Goal: Information Seeking & Learning: Compare options

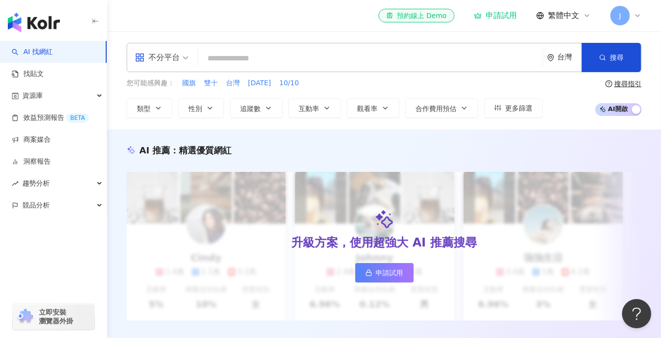
click at [641, 18] on icon at bounding box center [638, 16] width 8 height 8
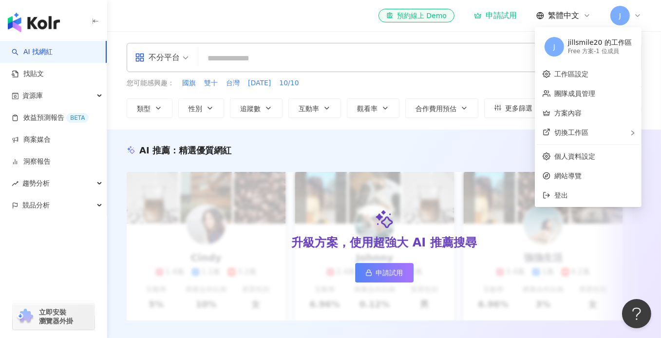
click at [641, 18] on icon at bounding box center [638, 16] width 8 height 8
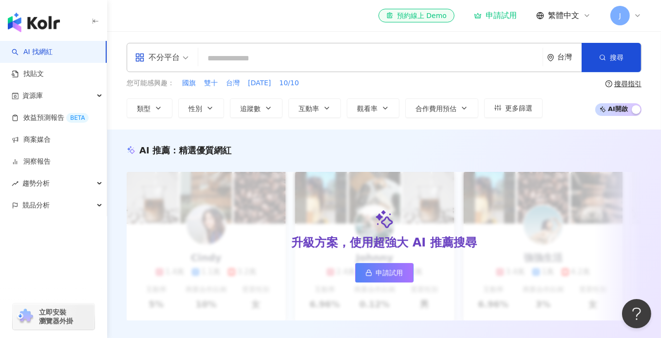
click at [501, 16] on div "申請試用" at bounding box center [495, 16] width 43 height 10
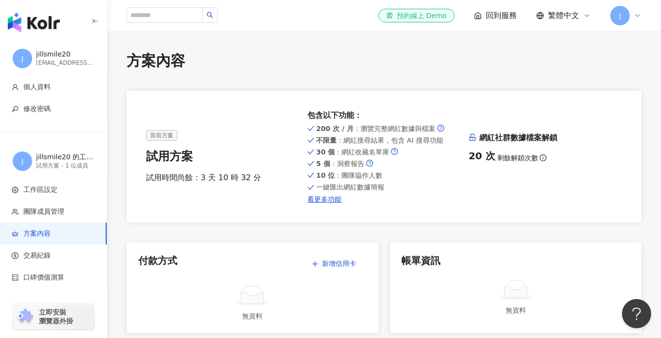
click at [46, 16] on img "button" at bounding box center [34, 22] width 52 height 19
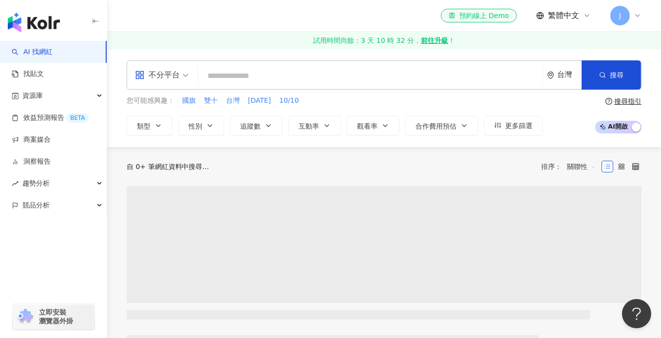
click at [329, 79] on input "search" at bounding box center [370, 76] width 337 height 19
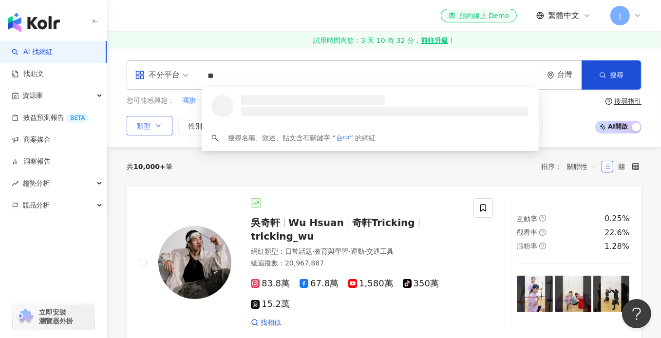
type input "**"
click at [162, 129] on button "類型" at bounding box center [150, 125] width 46 height 19
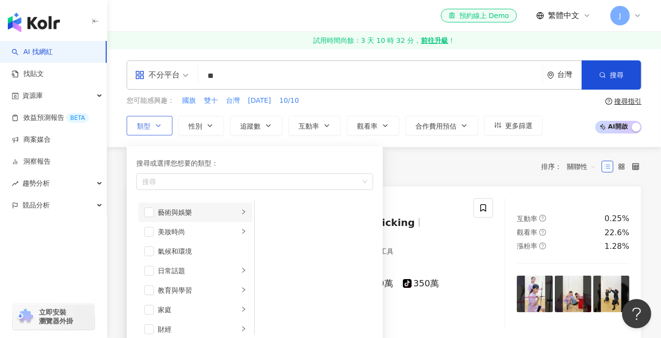
click at [164, 211] on div "藝術與娛樂" at bounding box center [198, 212] width 81 height 11
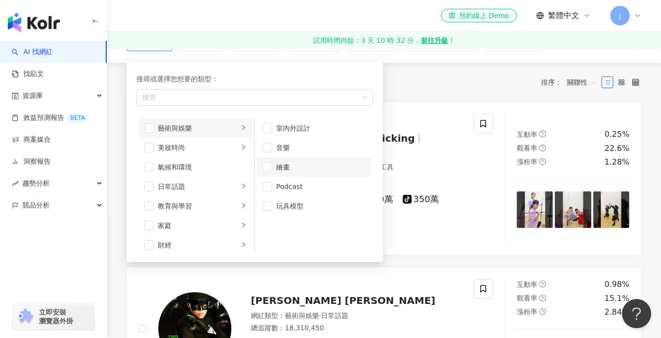
scroll to position [97, 0]
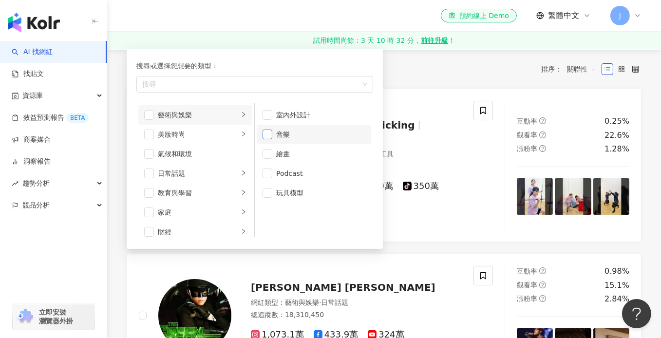
click at [268, 134] on span "button" at bounding box center [268, 135] width 10 height 10
click at [191, 131] on div "美妝時尚" at bounding box center [198, 134] width 81 height 11
click at [151, 136] on span "button" at bounding box center [149, 135] width 10 height 10
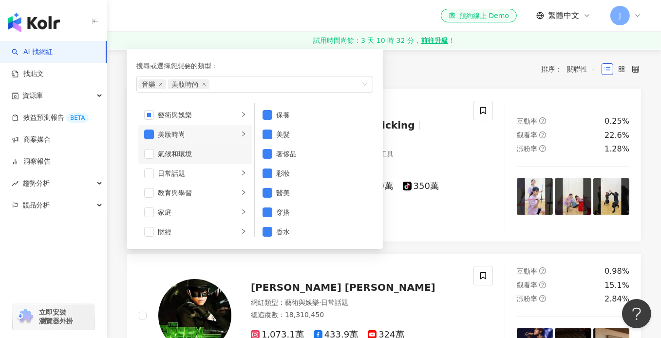
click at [164, 157] on div "氣候和環境" at bounding box center [202, 154] width 89 height 11
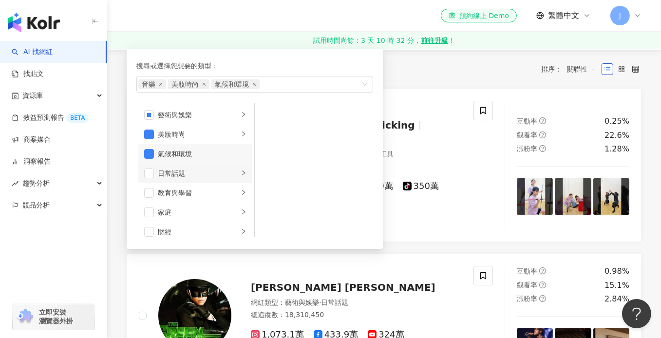
click at [164, 171] on div "日常話題" at bounding box center [198, 173] width 81 height 11
click at [150, 173] on span "button" at bounding box center [149, 174] width 10 height 10
click at [168, 190] on div "教育與學習" at bounding box center [198, 193] width 81 height 11
click at [147, 192] on span "button" at bounding box center [149, 193] width 10 height 10
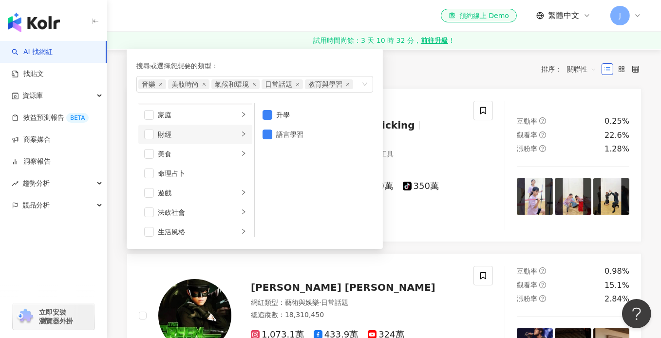
click at [170, 136] on div "財經" at bounding box center [198, 134] width 81 height 11
click at [159, 154] on div "美食" at bounding box center [198, 154] width 81 height 11
click at [146, 154] on span "button" at bounding box center [149, 154] width 10 height 10
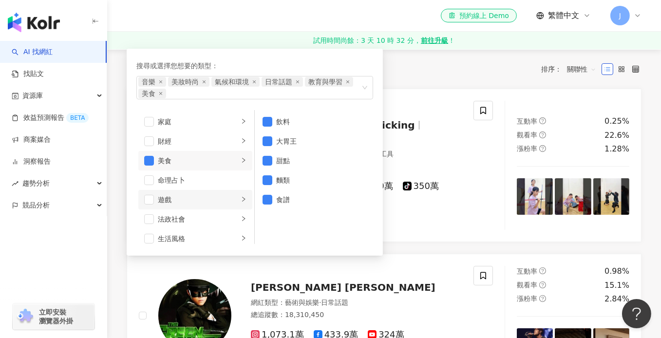
click at [171, 195] on div "遊戲" at bounding box center [198, 199] width 81 height 11
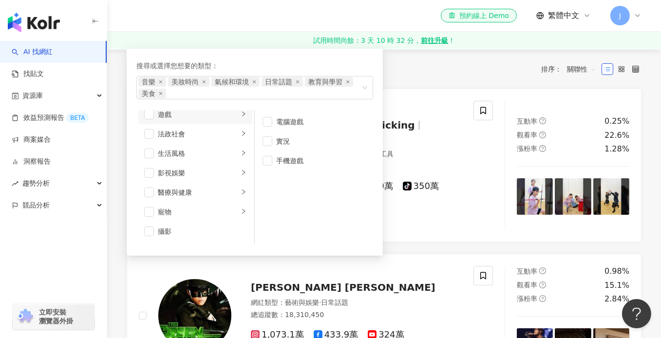
scroll to position [195, 0]
click at [183, 123] on div "法政社會" at bounding box center [198, 121] width 81 height 11
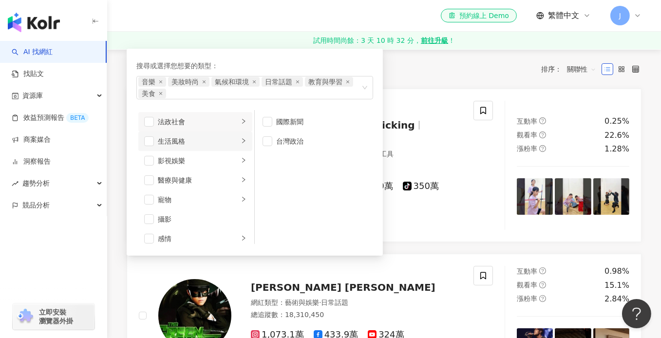
click at [159, 139] on div "生活風格" at bounding box center [198, 141] width 81 height 11
click at [151, 141] on span "button" at bounding box center [149, 141] width 10 height 10
click at [152, 162] on span "button" at bounding box center [149, 161] width 10 height 10
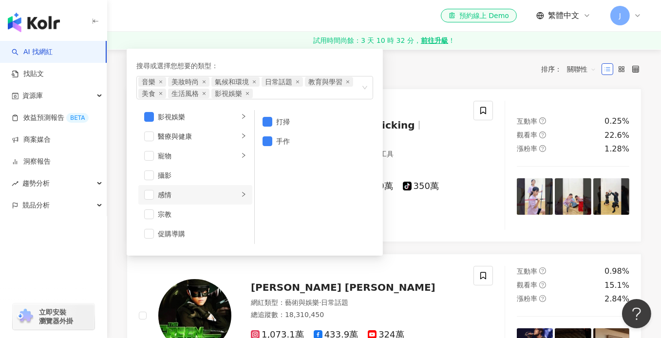
scroll to position [244, 0]
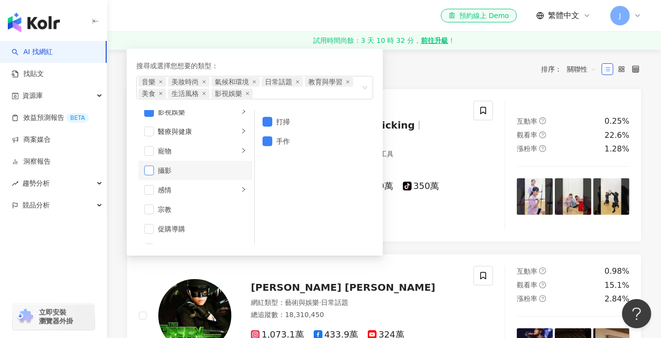
click at [151, 173] on span "button" at bounding box center [149, 171] width 10 height 10
click at [180, 186] on div "感情" at bounding box center [198, 190] width 81 height 11
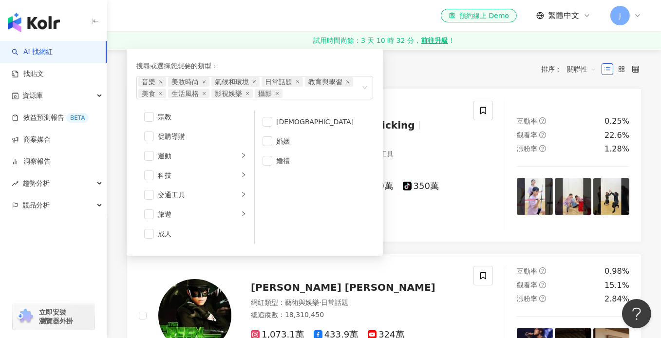
scroll to position [337, 0]
click at [156, 135] on li "促購導購" at bounding box center [195, 135] width 114 height 19
click at [166, 155] on div "運動" at bounding box center [198, 155] width 81 height 11
click at [174, 175] on div "科技" at bounding box center [198, 174] width 81 height 11
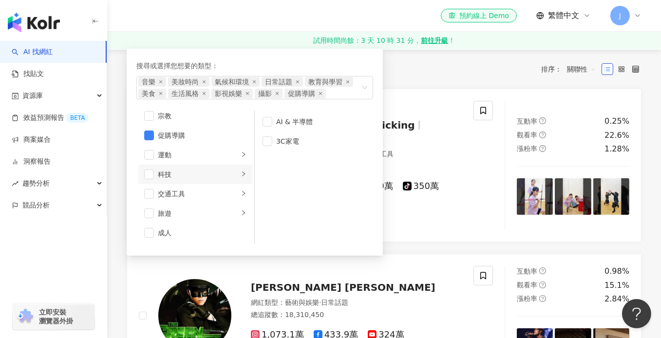
click at [174, 175] on div "科技" at bounding box center [198, 174] width 81 height 11
click at [146, 175] on span "button" at bounding box center [149, 175] width 10 height 10
click at [163, 194] on div "交通工具" at bounding box center [198, 194] width 81 height 11
click at [148, 195] on span "button" at bounding box center [149, 194] width 10 height 10
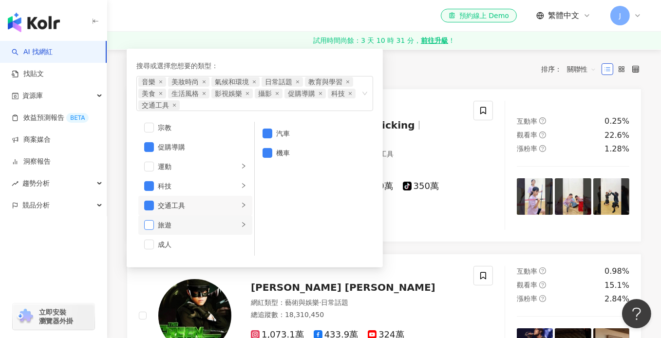
click at [147, 226] on span "button" at bounding box center [149, 225] width 10 height 10
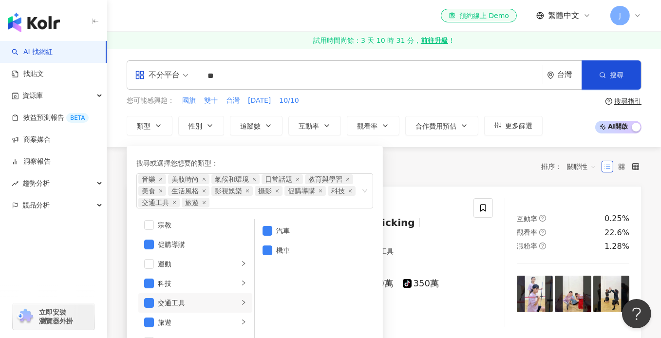
click at [425, 162] on div "共 10,000+ 筆 排序： 關聯性" at bounding box center [384, 167] width 515 height 16
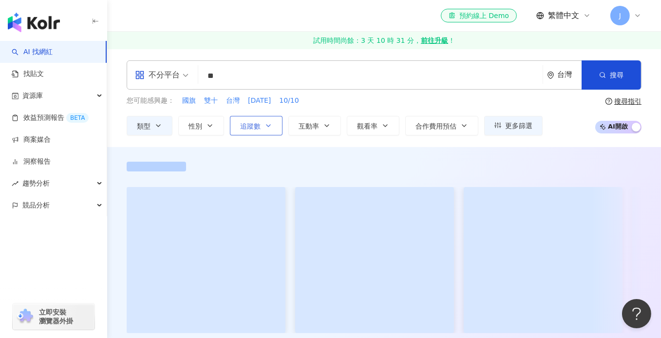
click at [272, 128] on button "追蹤數" at bounding box center [256, 125] width 53 height 19
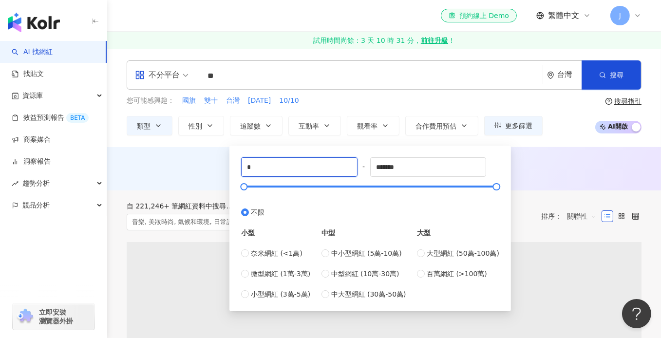
drag, startPoint x: 266, startPoint y: 170, endPoint x: 227, endPoint y: 169, distance: 38.5
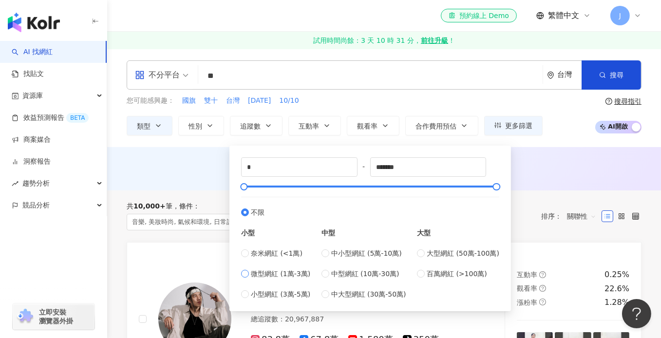
type input "*****"
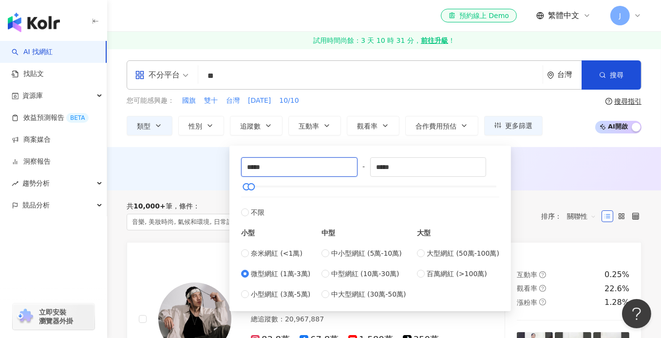
drag, startPoint x: 270, startPoint y: 168, endPoint x: 227, endPoint y: 164, distance: 43.6
type input "****"
click at [504, 170] on div "**** - ***** 不限 小型 奈米網紅 (<1萬) 微型網紅 (1萬-3萬) 小型網紅 (3萬-5萬) 中型 中小型網紅 (5萬-10萬) 中型網紅 …" at bounding box center [370, 229] width 270 height 154
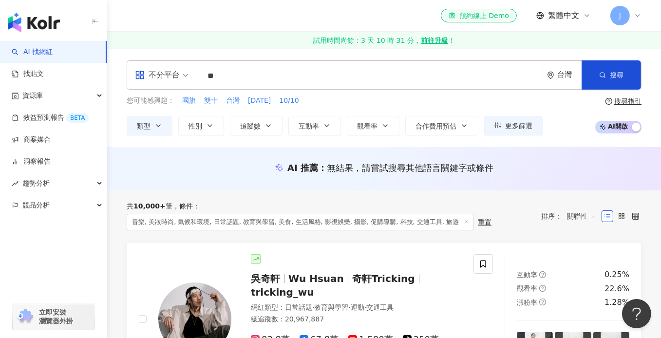
click at [540, 157] on div "AI 推薦 ： 無結果，請嘗試搜尋其他語言關鍵字或條件" at bounding box center [384, 168] width 554 height 43
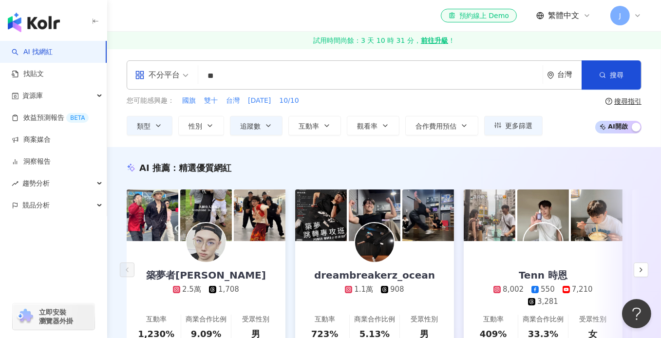
click at [165, 74] on div "不分平台" at bounding box center [157, 75] width 45 height 16
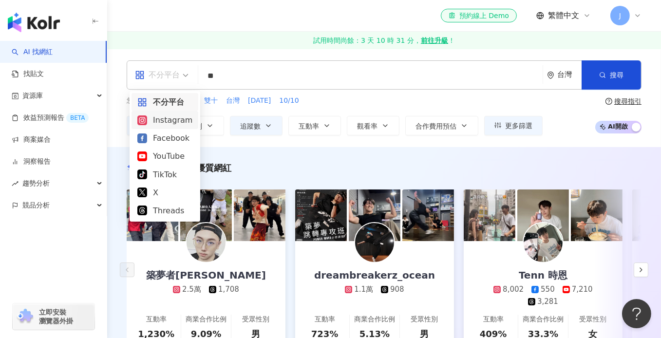
click at [175, 126] on div "Instagram" at bounding box center [164, 120] width 55 height 12
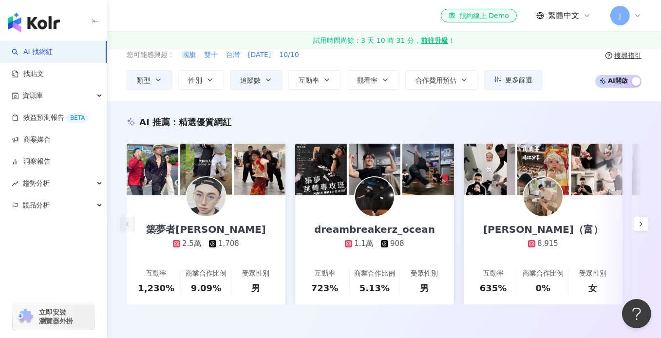
scroll to position [49, 0]
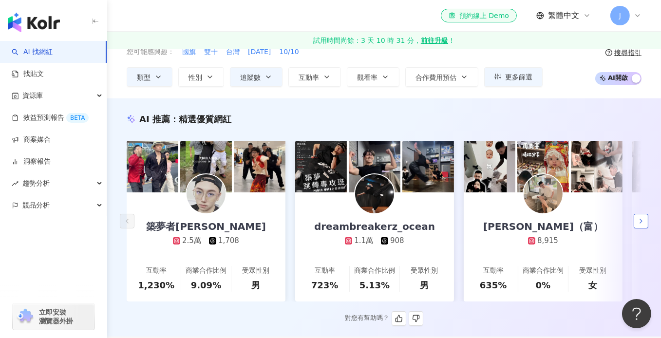
click at [635, 222] on button "button" at bounding box center [641, 221] width 15 height 15
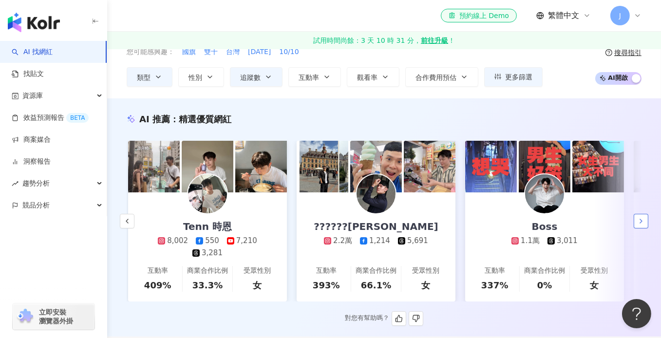
scroll to position [0, 505]
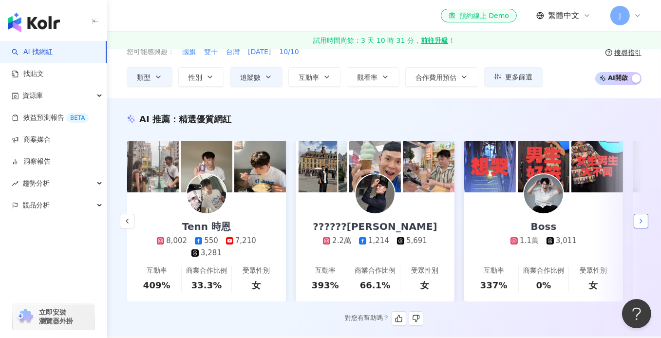
click at [635, 222] on button "button" at bounding box center [641, 221] width 15 height 15
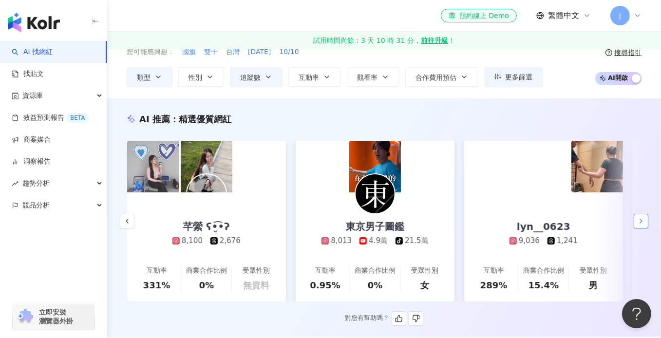
scroll to position [0, 1011]
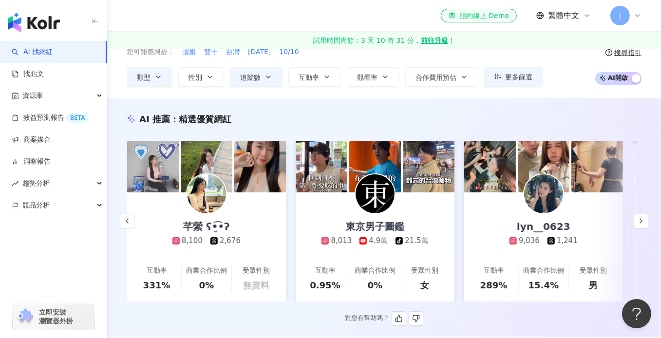
drag, startPoint x: 635, startPoint y: 222, endPoint x: 638, endPoint y: 241, distance: 19.2
click at [640, 214] on button "button" at bounding box center [641, 221] width 15 height 15
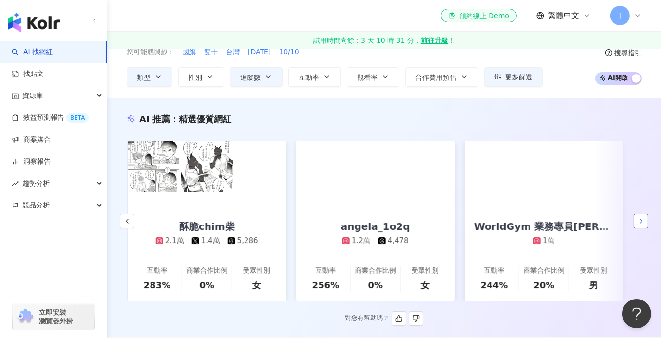
scroll to position [0, 1517]
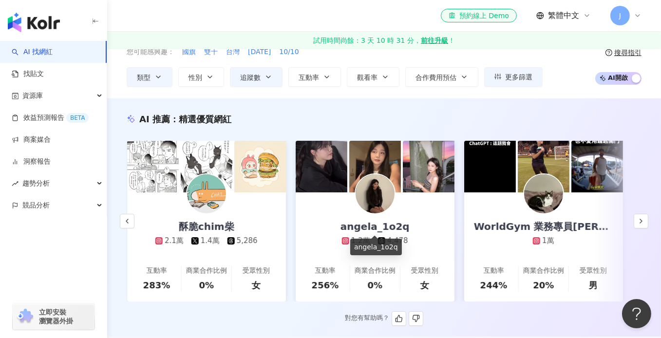
click at [375, 223] on div "angela_1o2q" at bounding box center [375, 227] width 89 height 14
click at [648, 220] on button "button" at bounding box center [641, 221] width 15 height 15
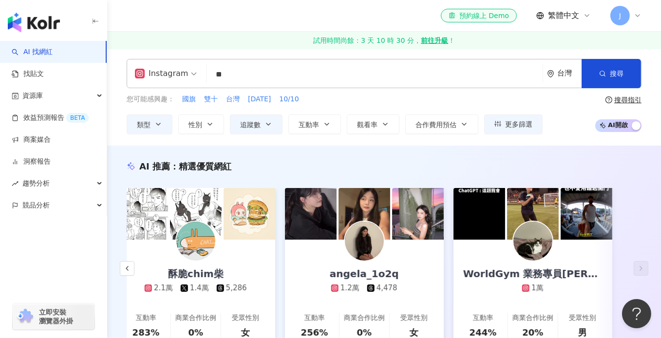
scroll to position [0, 0]
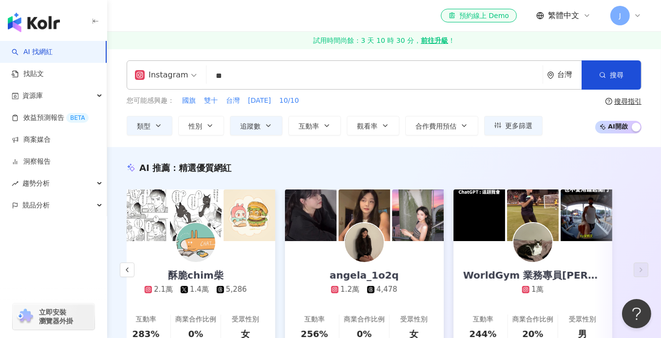
click at [278, 73] on input "**" at bounding box center [375, 76] width 329 height 19
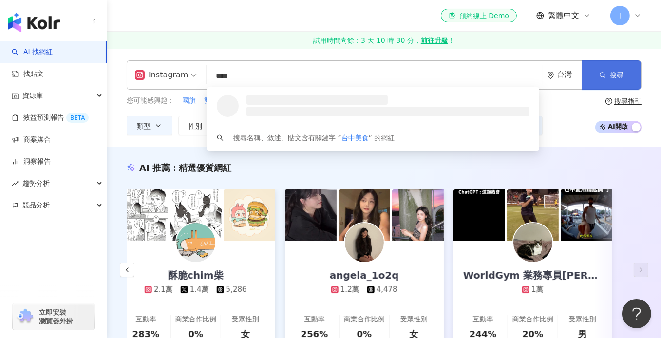
type input "****"
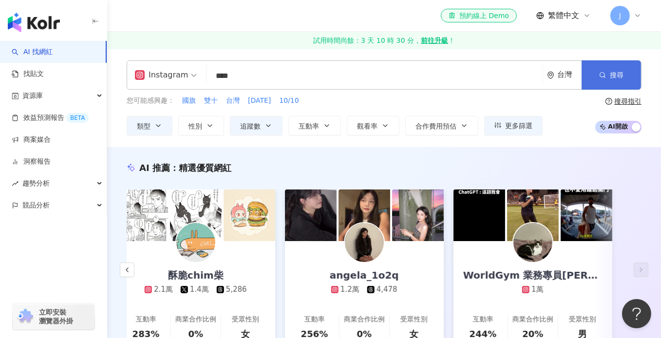
click at [611, 75] on span "搜尋" at bounding box center [617, 75] width 14 height 8
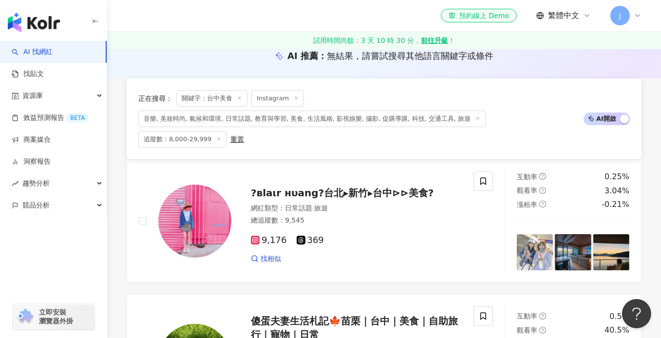
scroll to position [146, 0]
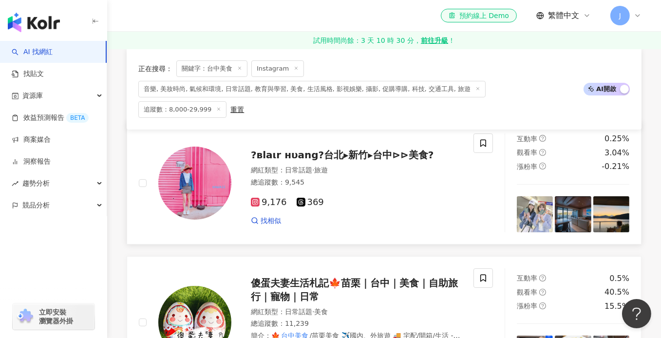
click at [413, 153] on div "?вlaιr нυang?台北▸新竹▸台中⊳⊳美食? 網紅類型 ： 日常話題 · 旅遊 總追蹤數 ： 9,545 9,176 369 找相似" at bounding box center [347, 182] width 231 height 85
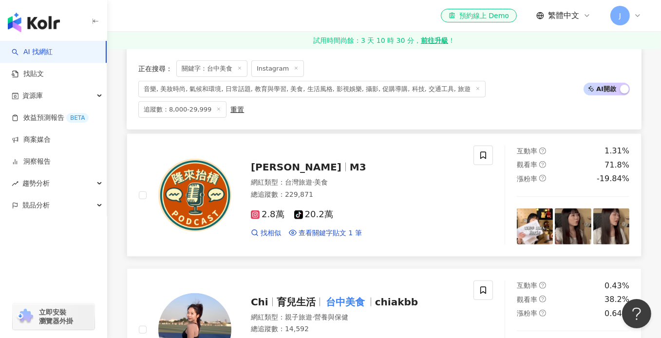
scroll to position [975, 0]
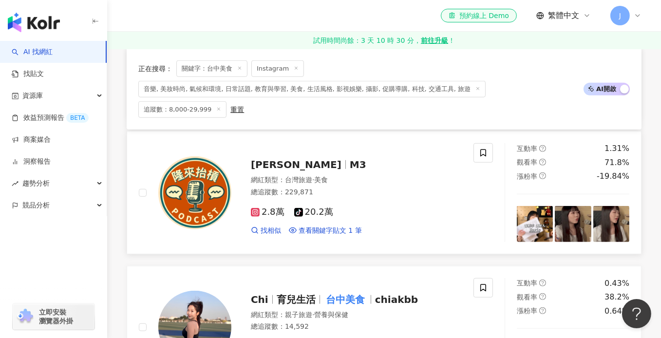
click at [361, 158] on div "蔡閔珊 M3" at bounding box center [356, 165] width 211 height 14
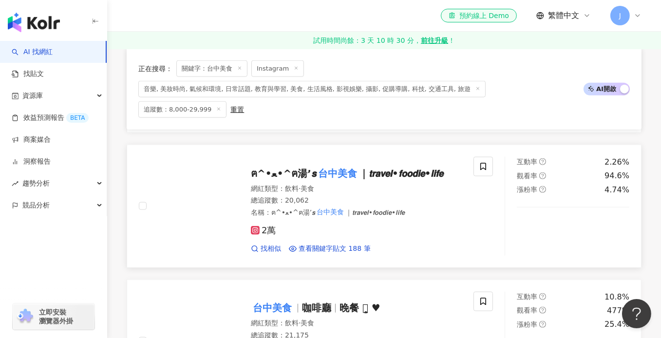
scroll to position [1365, 0]
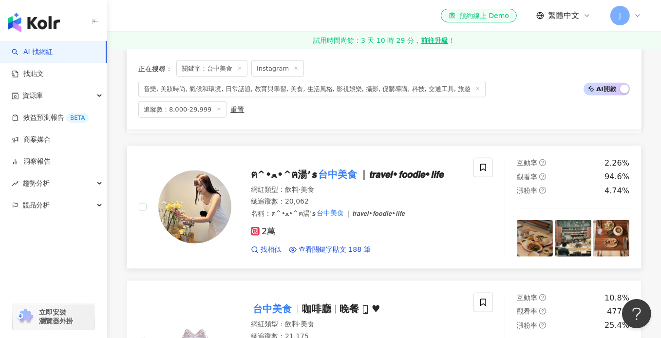
click at [369, 173] on div "ฅ^•ﻌ•^ฅ湯’𝙨 台中美食 ｜𝙩𝙧𝙖𝙫𝙚𝙡•𝙛𝙤𝙤𝙙𝙞𝙚•𝙡𝙞𝙛𝙚 網紅類型 ： 飲料 · 美食 總追蹤數 ： 20,062 名稱 ： ฅ^•ﻌ•^ฅ湯’…" at bounding box center [347, 207] width 231 height 95
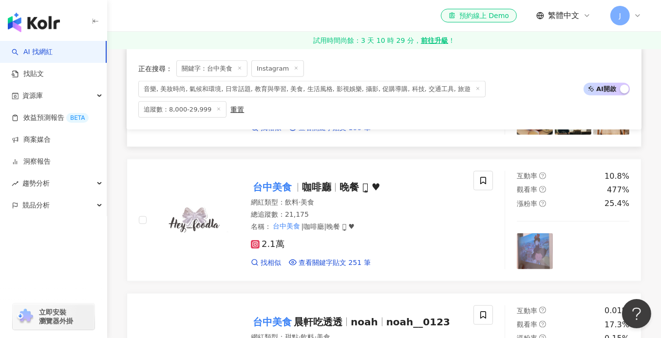
scroll to position [1511, 0]
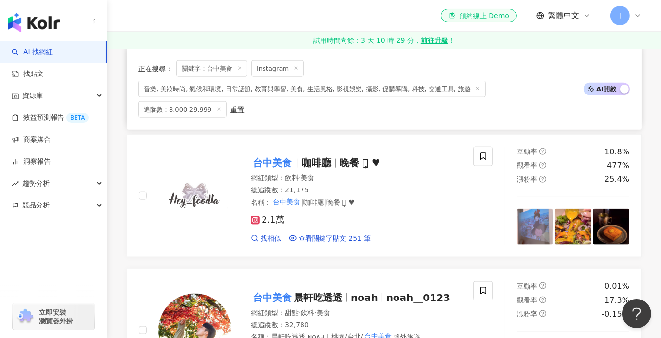
click at [369, 186] on div "總追蹤數 ： 21,175" at bounding box center [356, 191] width 211 height 10
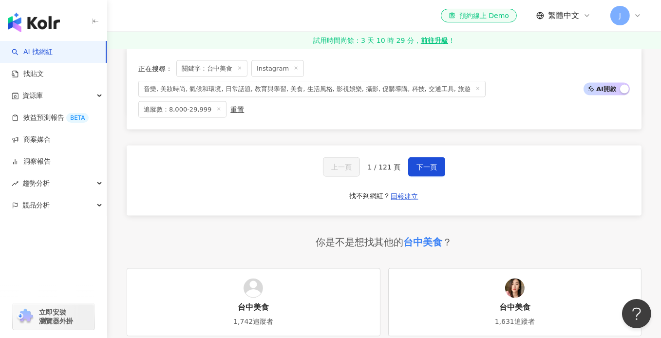
scroll to position [1950, 0]
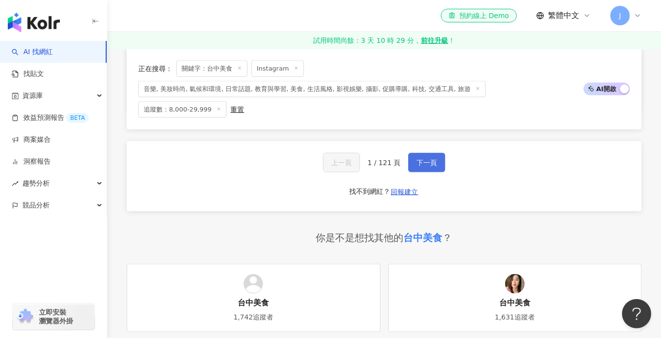
click at [434, 160] on button "下一頁" at bounding box center [426, 162] width 37 height 19
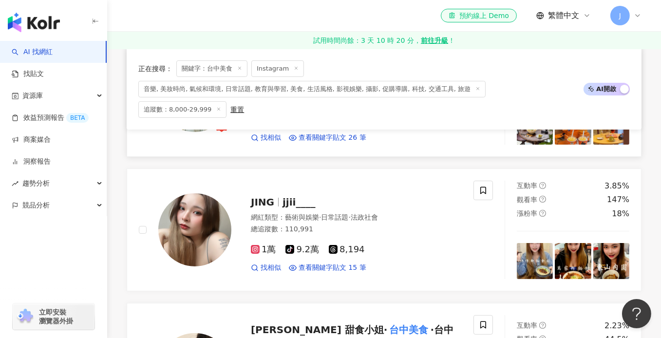
scroll to position [244, 0]
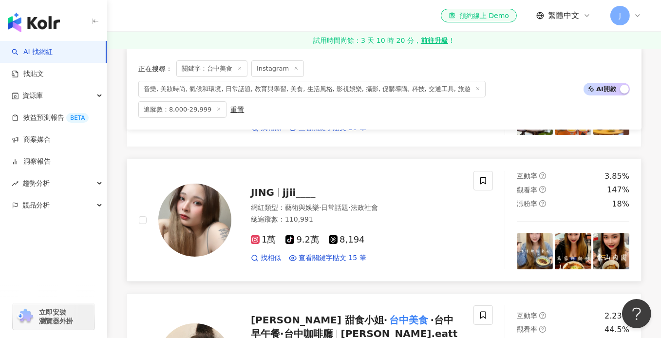
click at [368, 204] on span "法政社會" at bounding box center [364, 208] width 27 height 8
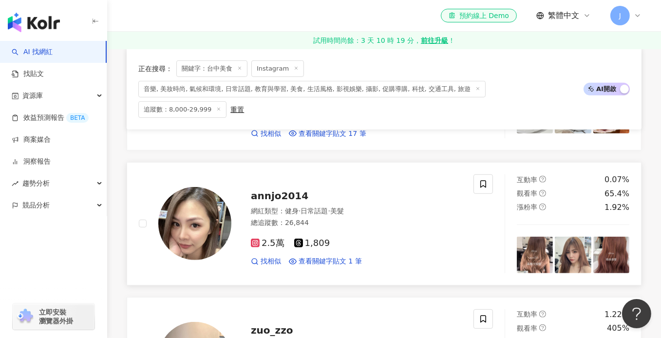
scroll to position [634, 0]
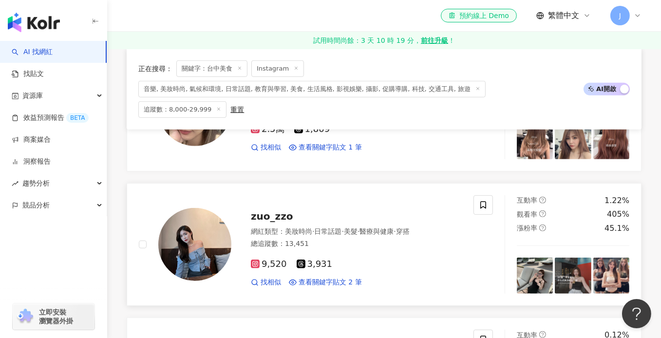
click at [364, 239] on div "總追蹤數 ： 13,451" at bounding box center [356, 244] width 211 height 10
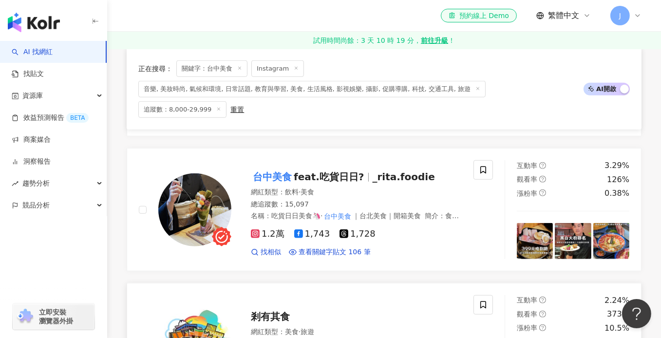
scroll to position [1072, 0]
click at [348, 188] on div "網紅類型 ： 飲料 · 美食" at bounding box center [356, 193] width 211 height 10
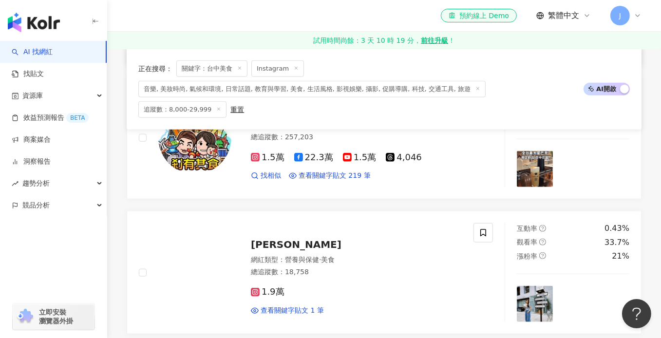
scroll to position [1365, 0]
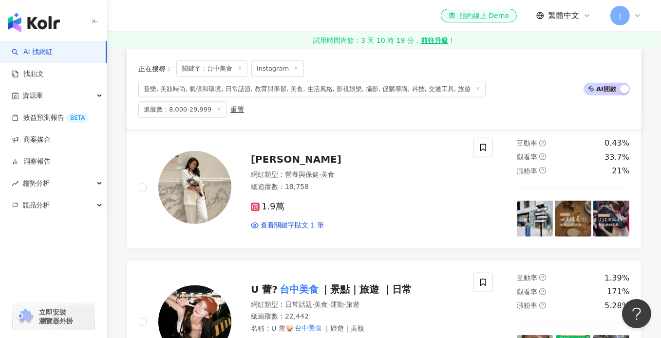
click at [348, 194] on div "1.9萬 查看關鍵字貼文 1 筆" at bounding box center [356, 212] width 211 height 36
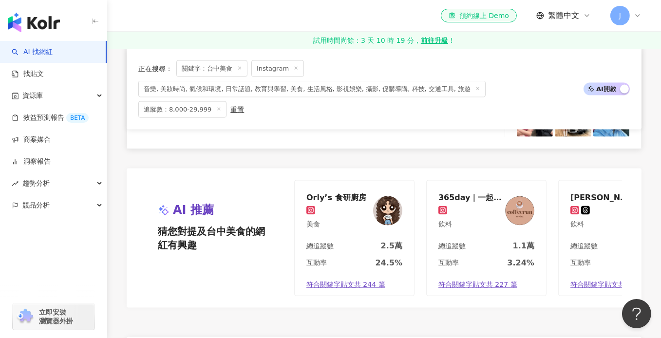
scroll to position [1803, 0]
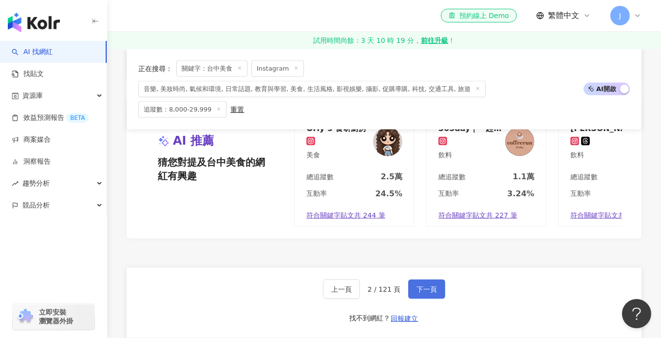
click at [432, 286] on span "下一頁" at bounding box center [427, 290] width 20 height 8
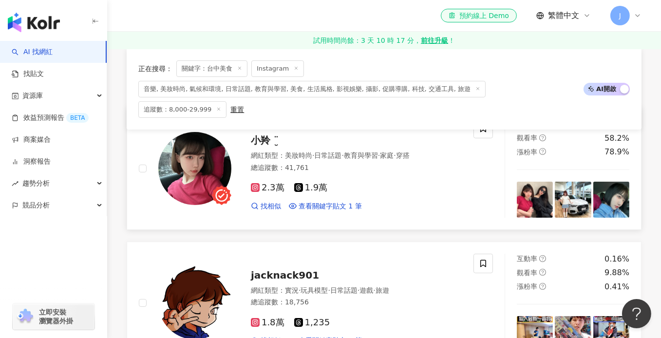
scroll to position [159, 0]
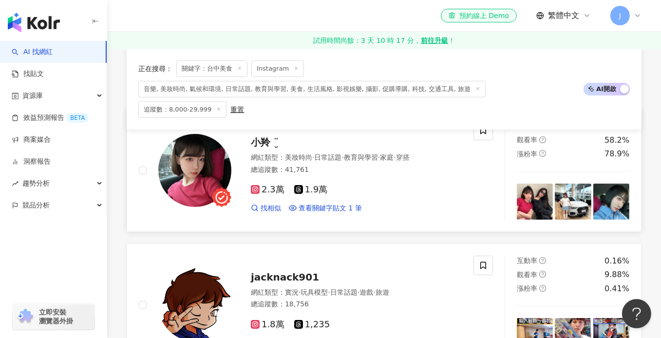
click at [403, 165] on div "總追蹤數 ： 41,761" at bounding box center [356, 170] width 211 height 10
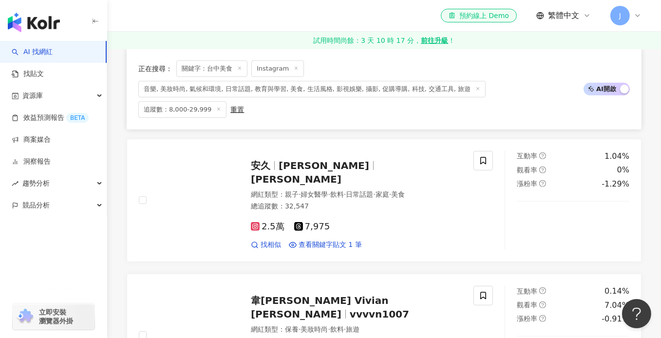
scroll to position [549, 0]
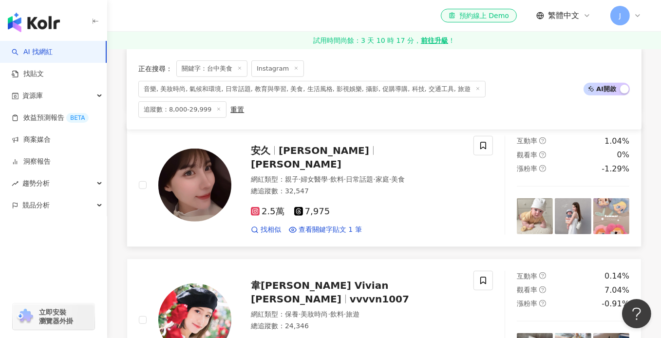
click at [395, 180] on div "網紅類型 ： 親子 · 婦女醫學 · 飲料 · 日常話題 · 家庭 · 美食 總追蹤數 ： 32,547" at bounding box center [356, 187] width 211 height 24
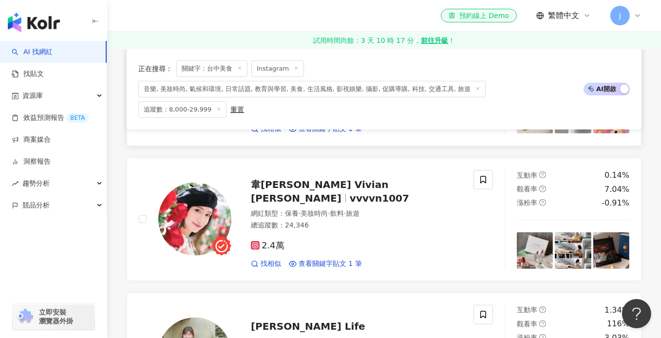
scroll to position [695, 0]
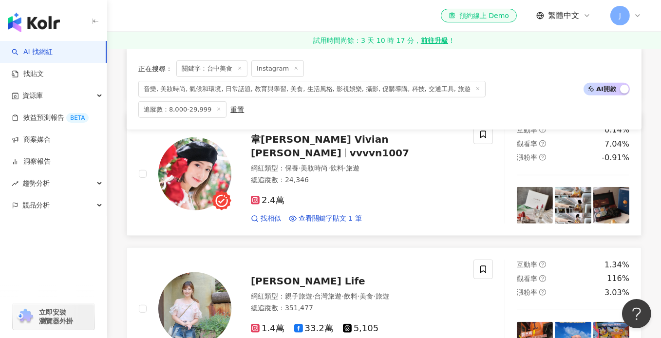
click at [396, 166] on div "網紅類型 ： 保養 · 美妝時尚 · 飲料 · 旅遊 總追蹤數 ： 24,346" at bounding box center [356, 176] width 211 height 24
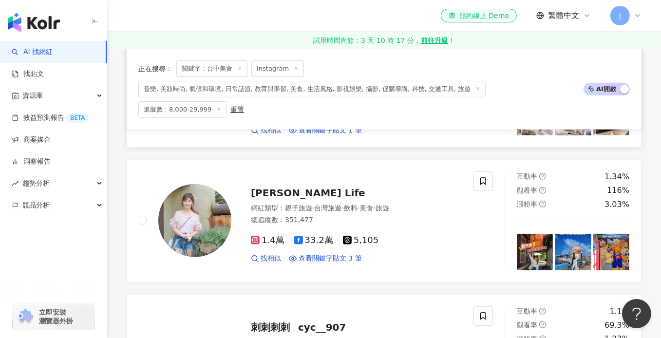
scroll to position [793, 0]
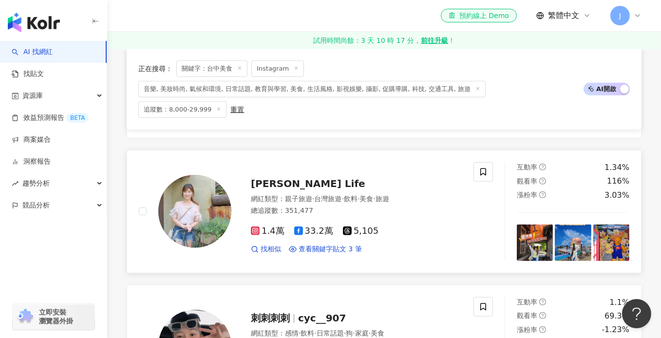
click at [389, 206] on div "總追蹤數 ： 351,477" at bounding box center [356, 211] width 211 height 10
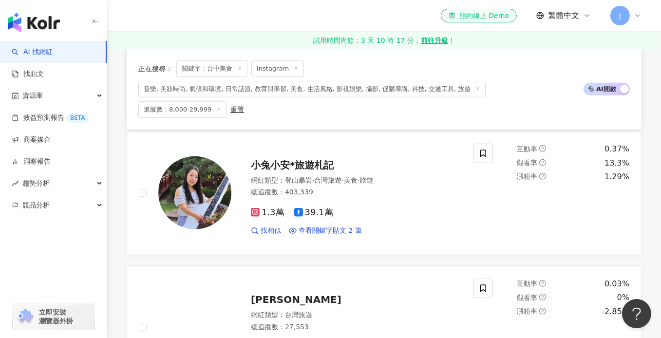
scroll to position [1085, 0]
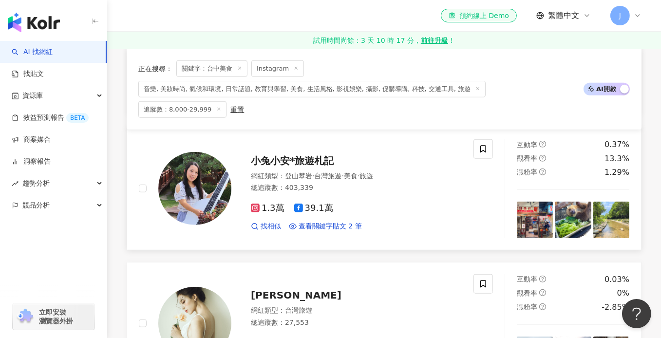
click at [387, 183] on div "總追蹤數 ： 403,339" at bounding box center [356, 188] width 211 height 10
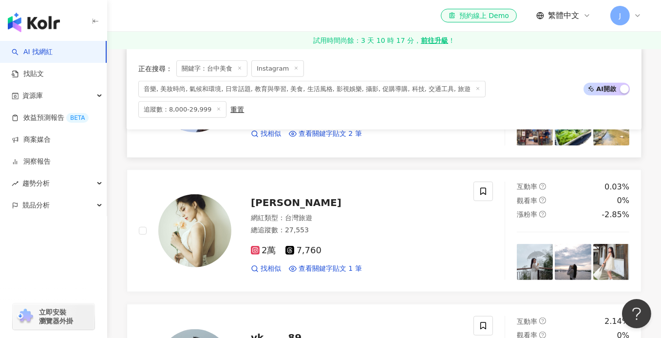
scroll to position [1183, 0]
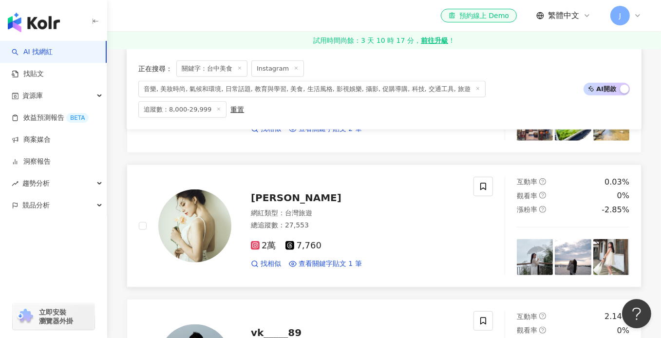
click at [374, 209] on div "網紅類型 ： 台灣旅遊" at bounding box center [356, 214] width 211 height 10
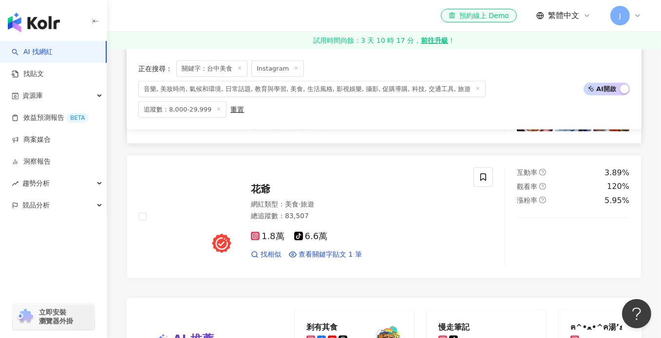
scroll to position [1621, 0]
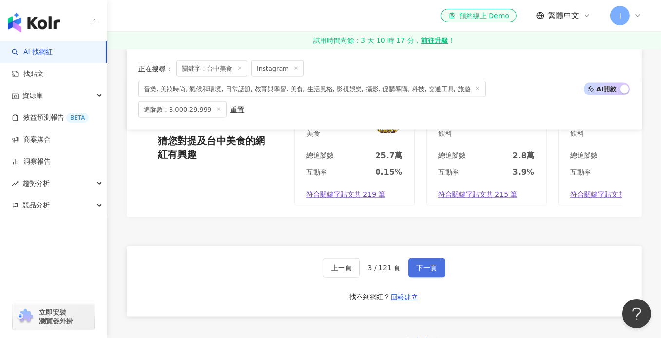
click at [428, 264] on span "下一頁" at bounding box center [427, 268] width 20 height 8
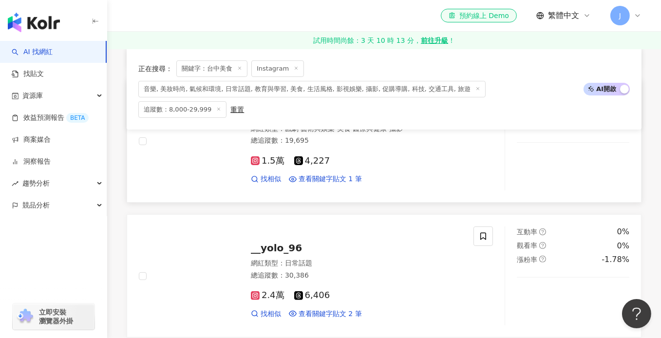
scroll to position [325, 0]
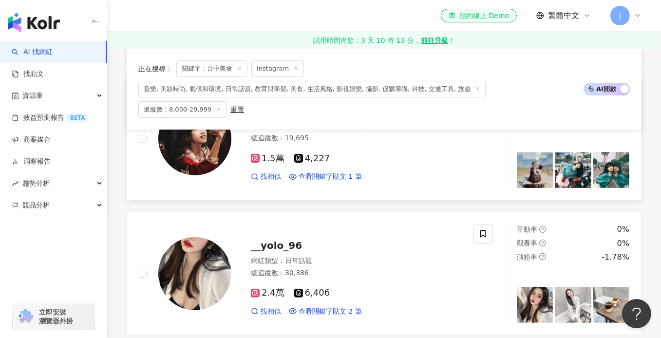
click at [363, 154] on div "1.5萬 4,227" at bounding box center [356, 159] width 211 height 11
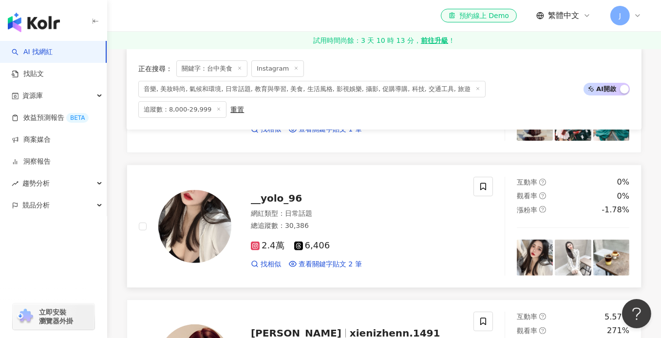
scroll to position [374, 0]
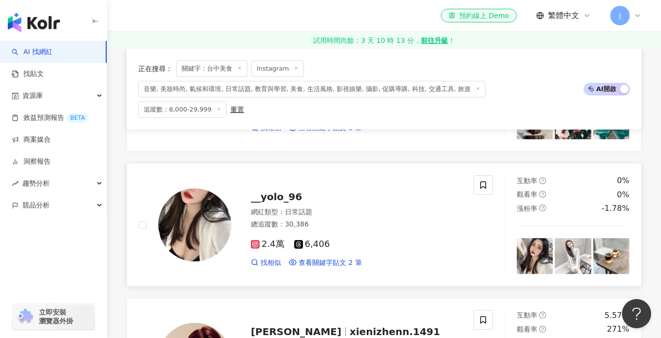
click at [351, 208] on div "網紅類型 ： 日常話題" at bounding box center [356, 213] width 211 height 10
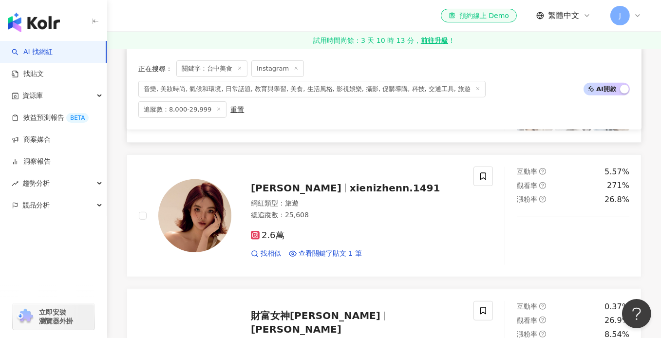
scroll to position [520, 0]
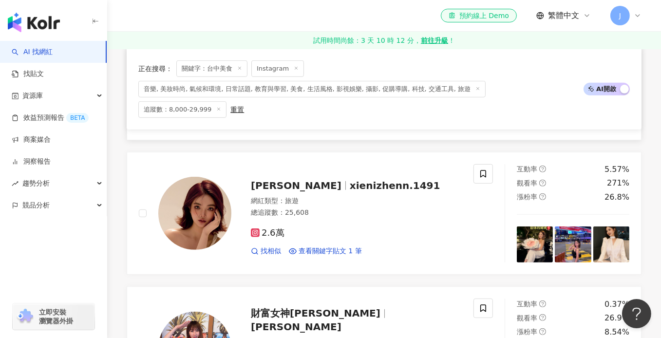
click at [351, 208] on div "總追蹤數 ： 25,608" at bounding box center [356, 213] width 211 height 10
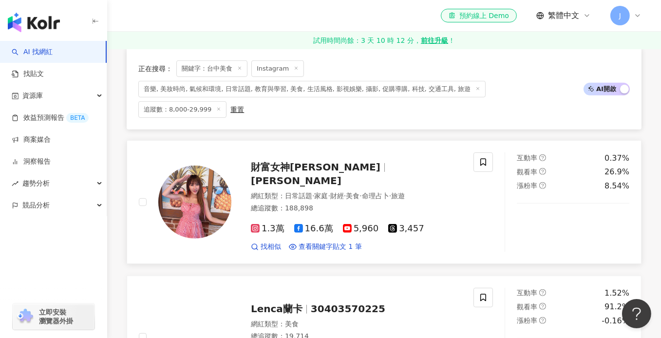
scroll to position [813, 0]
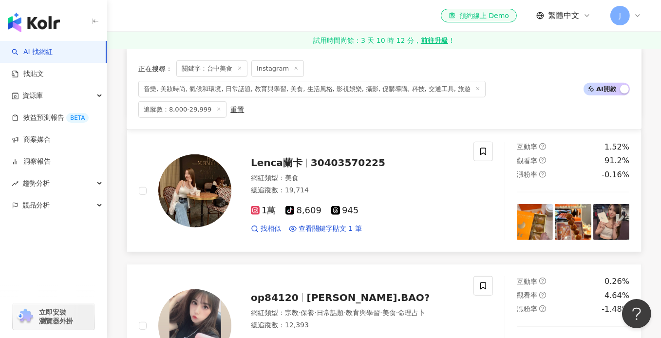
click at [370, 186] on div "總追蹤數 ： 19,714" at bounding box center [356, 191] width 211 height 10
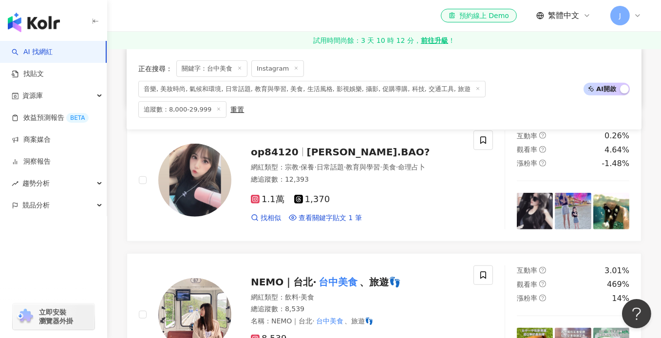
scroll to position [959, 0]
click at [370, 175] on div "總追蹤數 ： 12,393" at bounding box center [356, 179] width 211 height 10
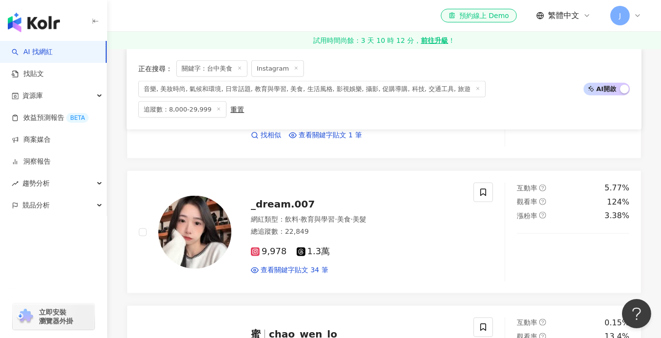
scroll to position [1495, 0]
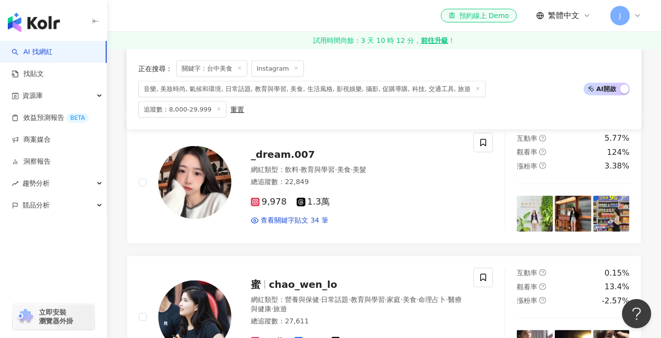
click at [370, 189] on div "9,978 1.3萬 查看關鍵字貼文 34 筆" at bounding box center [356, 207] width 211 height 36
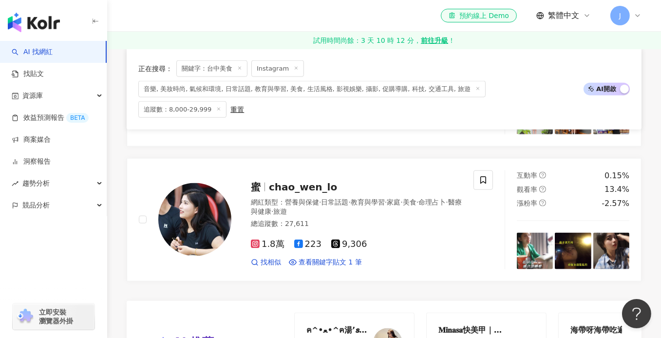
scroll to position [1592, 0]
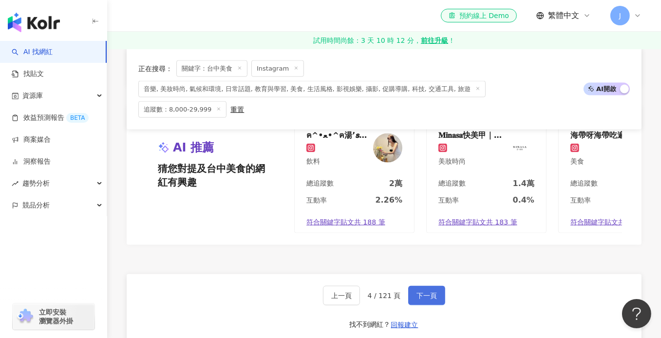
click at [437, 289] on button "下一頁" at bounding box center [426, 295] width 37 height 19
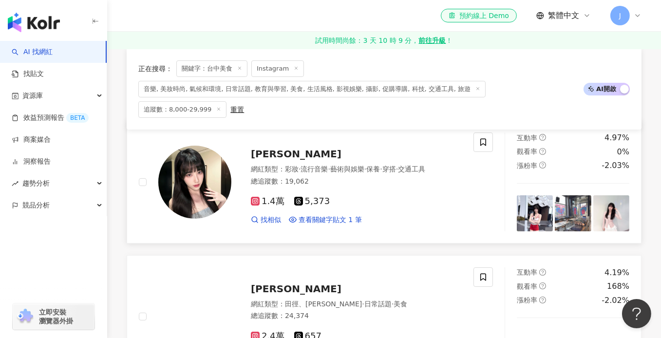
scroll to position [146, 0]
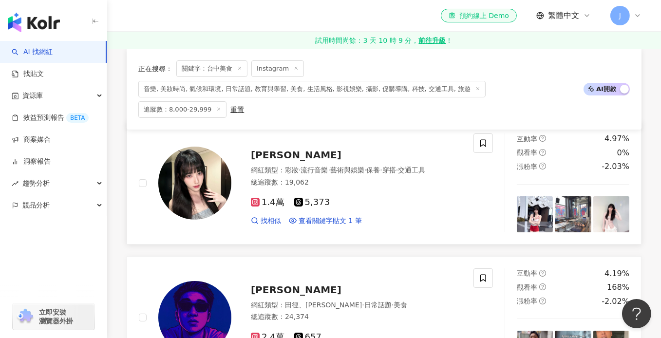
click at [374, 181] on div "總追蹤數 ： 19,062" at bounding box center [356, 183] width 211 height 10
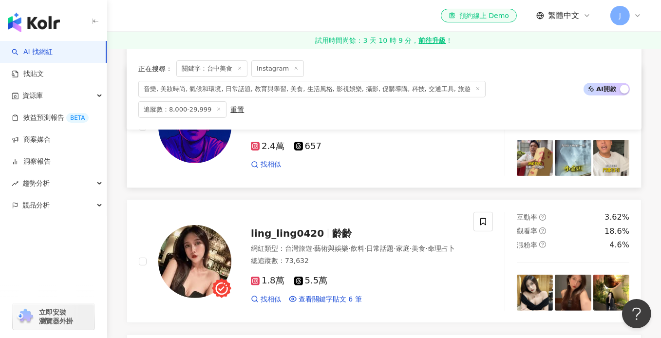
scroll to position [341, 0]
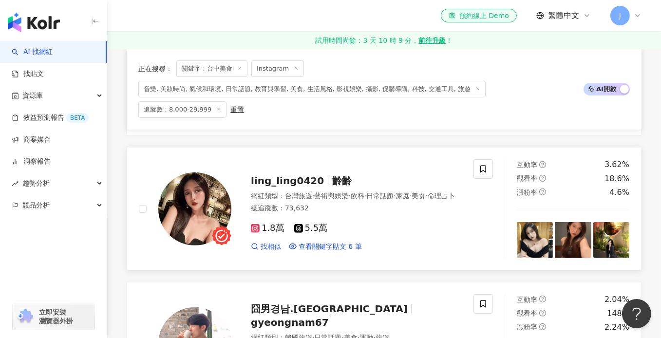
click at [345, 206] on div "總追蹤數 ： 73,632" at bounding box center [356, 209] width 211 height 10
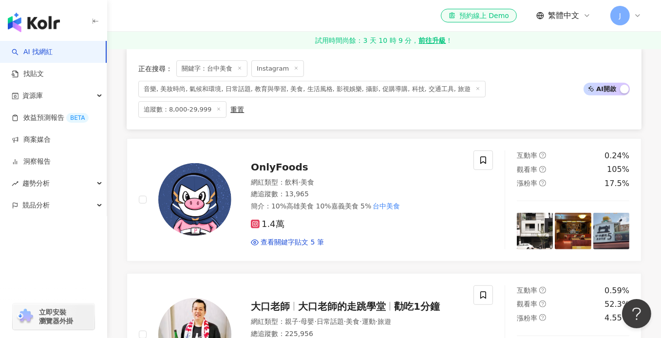
scroll to position [829, 0]
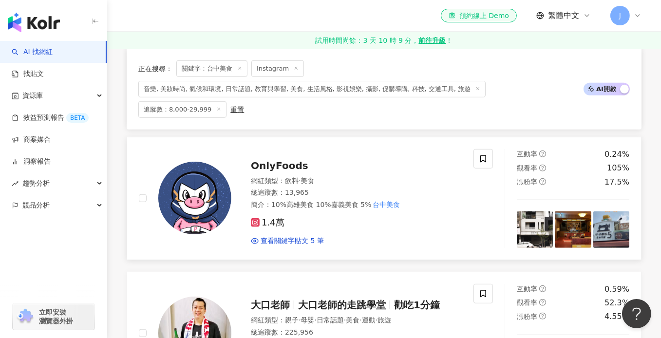
click at [335, 188] on div "總追蹤數 ： 13,965" at bounding box center [356, 193] width 211 height 10
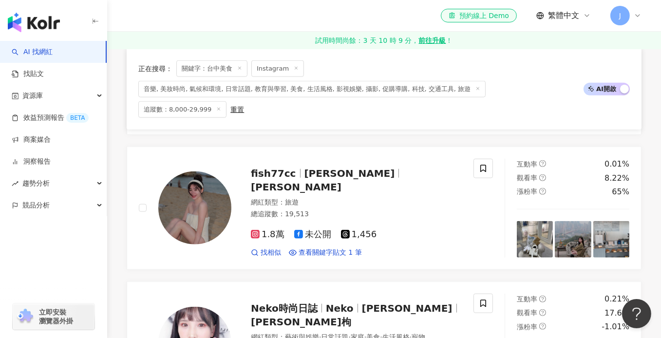
scroll to position [1365, 0]
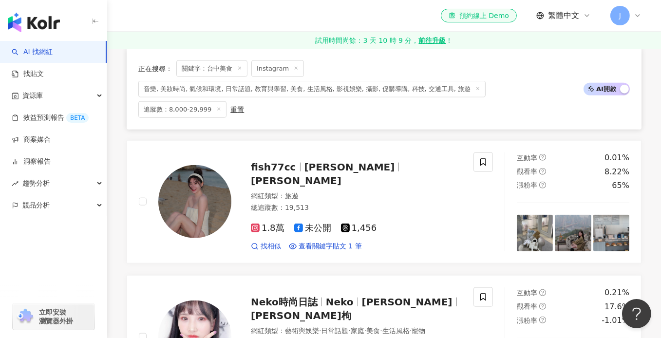
click at [335, 192] on div "網紅類型 ： 旅遊 總追蹤數 ： 19,513" at bounding box center [356, 204] width 211 height 24
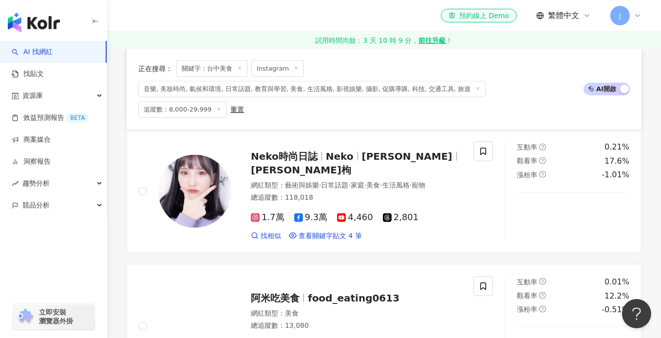
scroll to position [1511, 0]
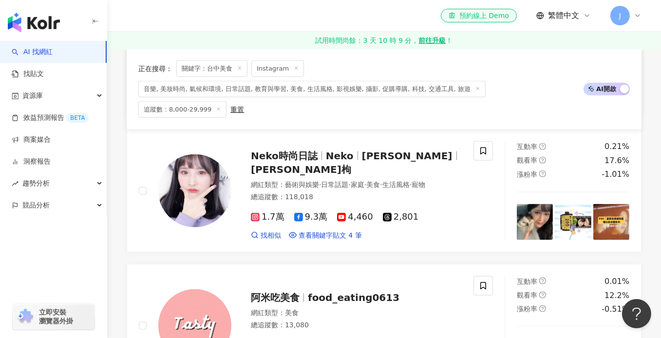
click at [335, 193] on div "總追蹤數 ： 118,018" at bounding box center [356, 198] width 211 height 10
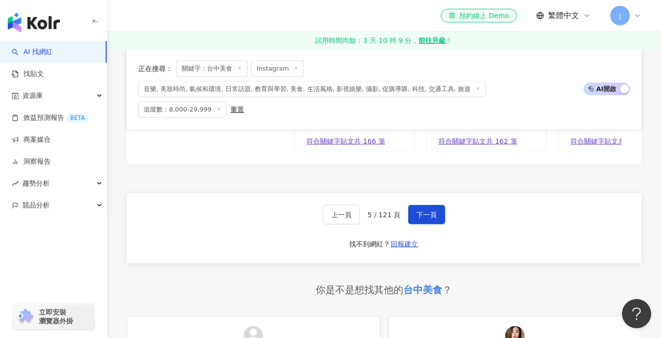
scroll to position [1901, 0]
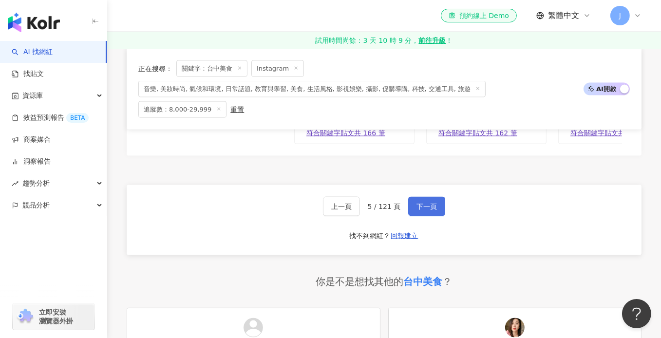
click at [426, 203] on span "下一頁" at bounding box center [427, 207] width 20 height 8
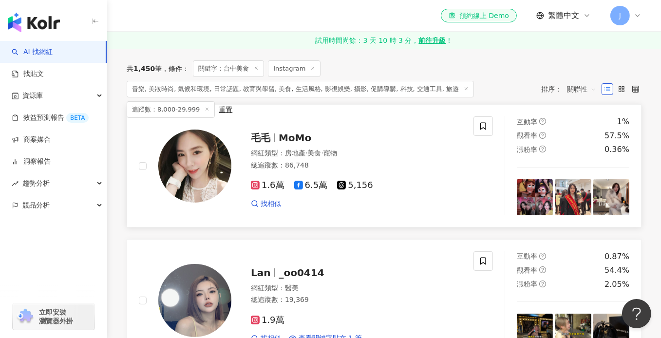
scroll to position [200, 0]
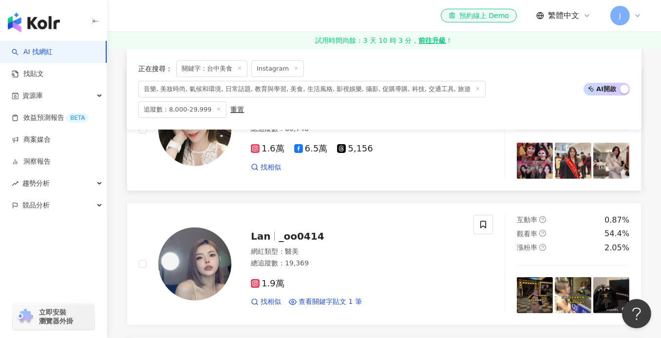
click at [397, 144] on div "1.6萬 6.5萬 5,156" at bounding box center [356, 149] width 211 height 11
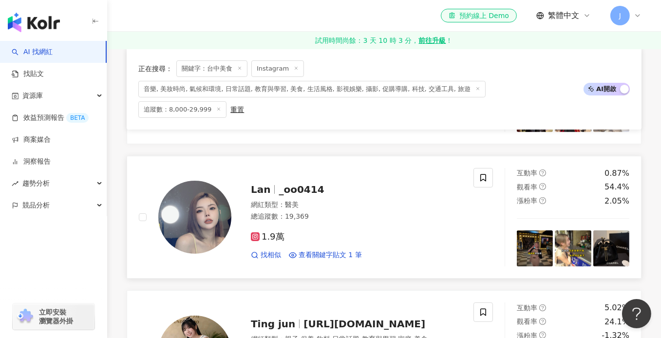
scroll to position [249, 0]
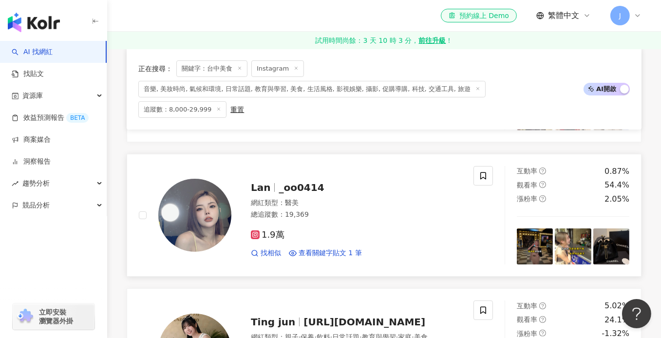
click at [383, 210] on div "總追蹤數 ： 19,369" at bounding box center [356, 215] width 211 height 10
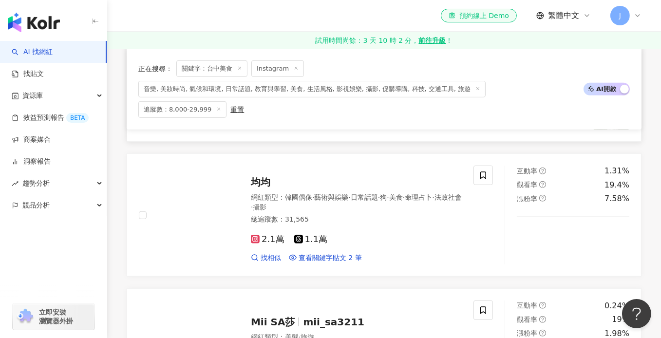
scroll to position [639, 0]
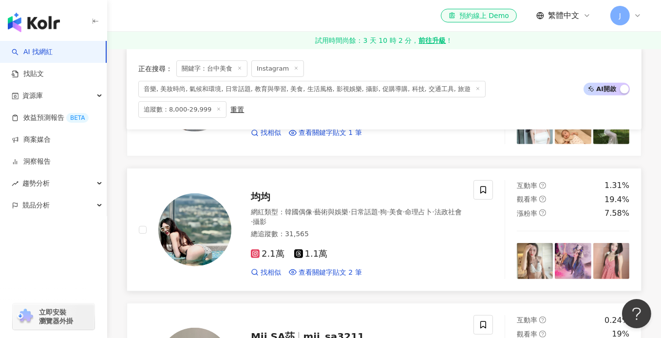
click at [360, 230] on div "總追蹤數 ： 31,565" at bounding box center [356, 235] width 211 height 10
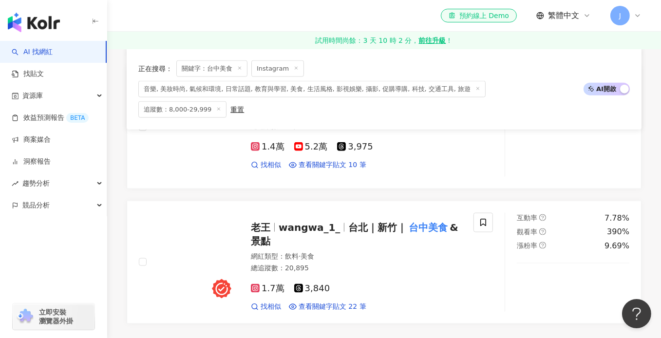
scroll to position [1565, 0]
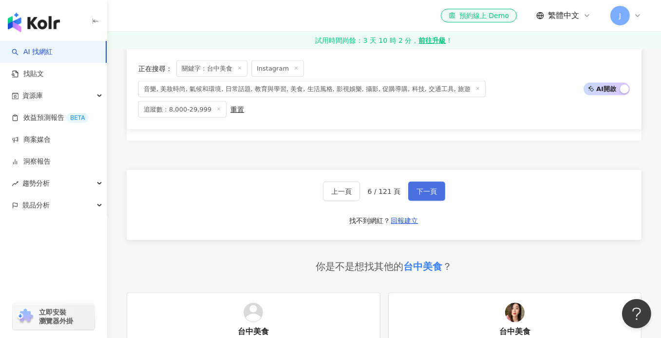
click at [432, 188] on span "下一頁" at bounding box center [427, 192] width 20 height 8
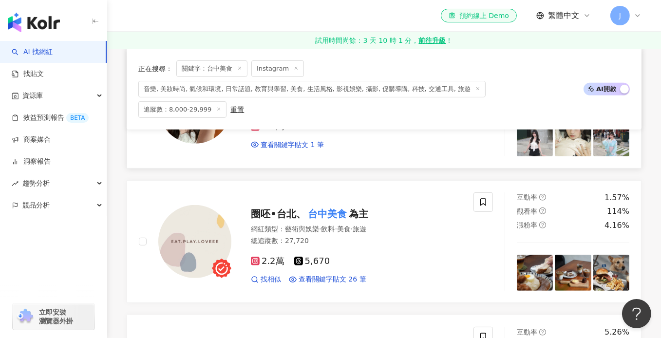
scroll to position [538, 0]
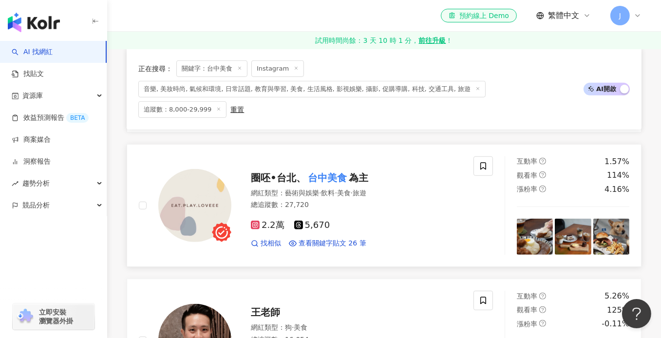
click at [386, 209] on div "網紅類型 ： 藝術與娛樂 · 飲料 · 美食 · 旅遊 總追蹤數 ： 27,720" at bounding box center [356, 201] width 211 height 24
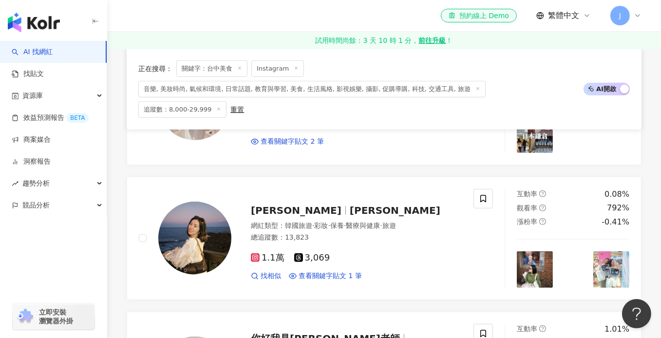
scroll to position [831, 0]
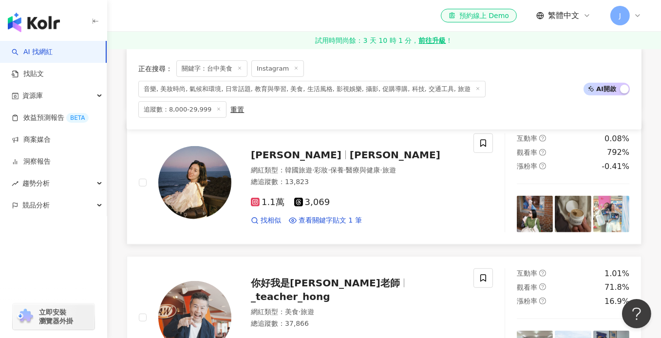
click at [395, 181] on div "總追蹤數 ： 13,823" at bounding box center [356, 182] width 211 height 10
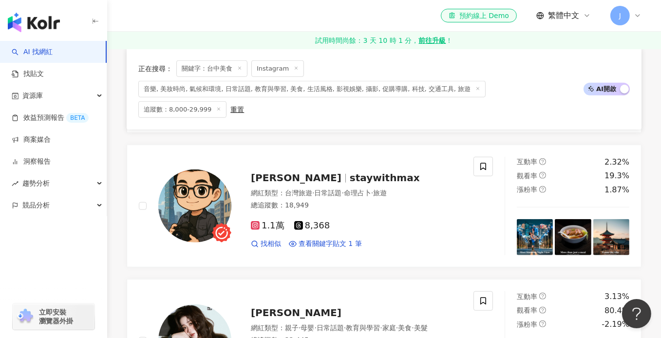
scroll to position [1123, 0]
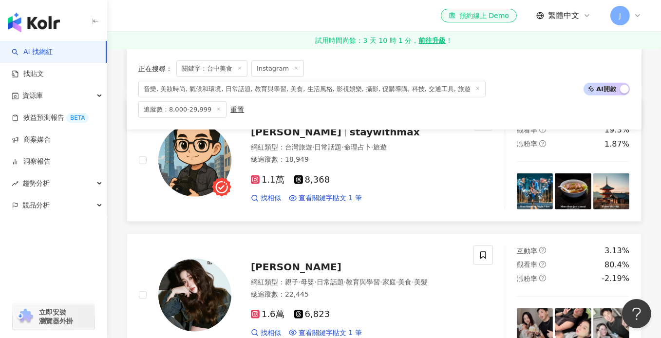
click at [394, 167] on div "1.1萬 8,368 找相似 查看關鍵字貼文 1 筆" at bounding box center [356, 185] width 211 height 36
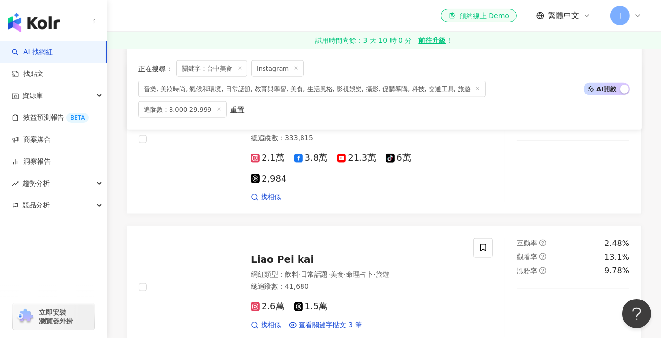
scroll to position [1659, 0]
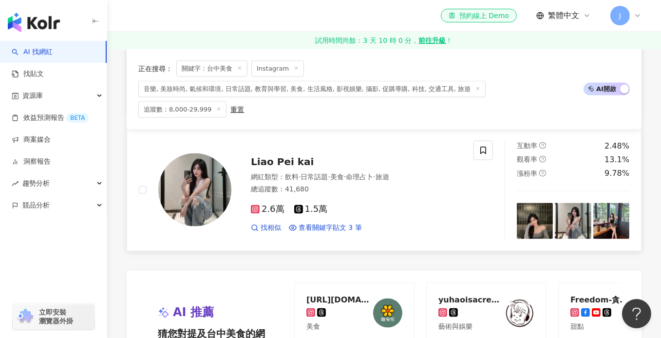
click at [378, 196] on div "2.6萬 1.5萬 找相似 查看關鍵字貼文 3 筆" at bounding box center [356, 214] width 211 height 36
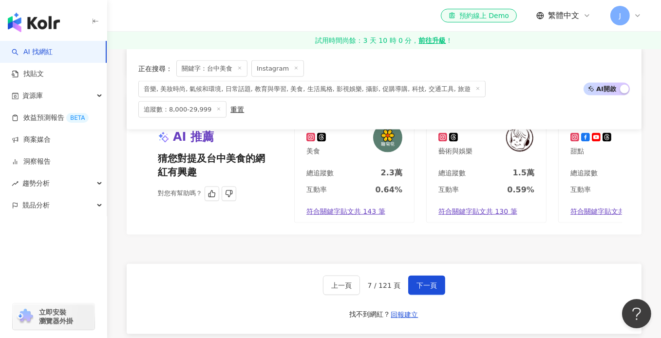
scroll to position [1854, 0]
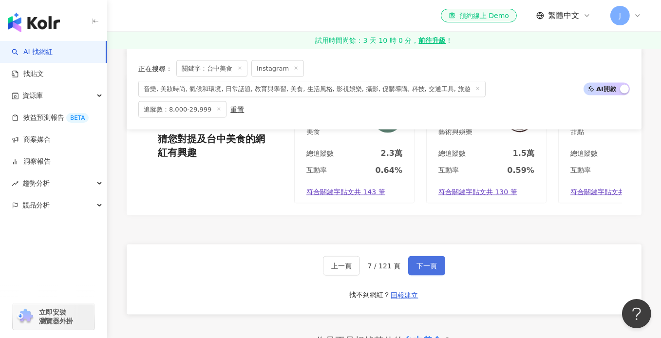
click at [427, 262] on span "下一頁" at bounding box center [427, 266] width 20 height 8
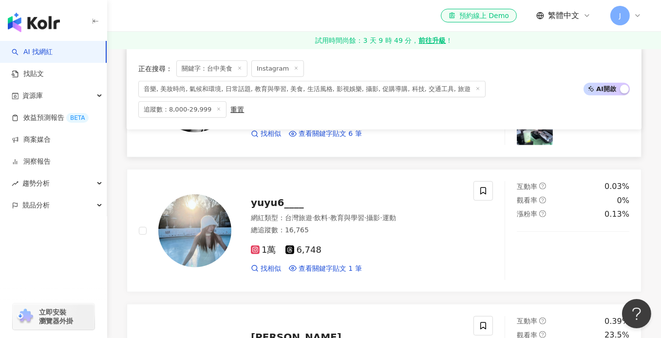
scroll to position [926, 0]
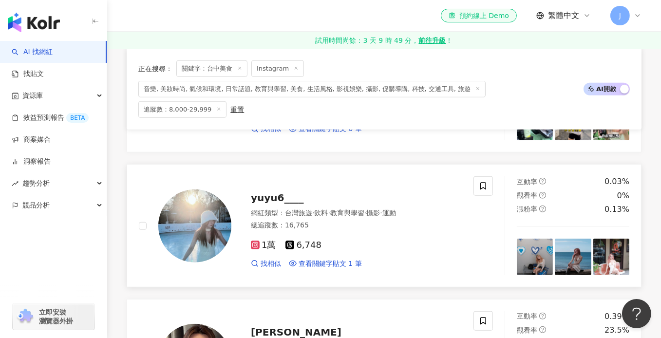
click at [367, 221] on div "總追蹤數 ： 16,765" at bounding box center [356, 226] width 211 height 10
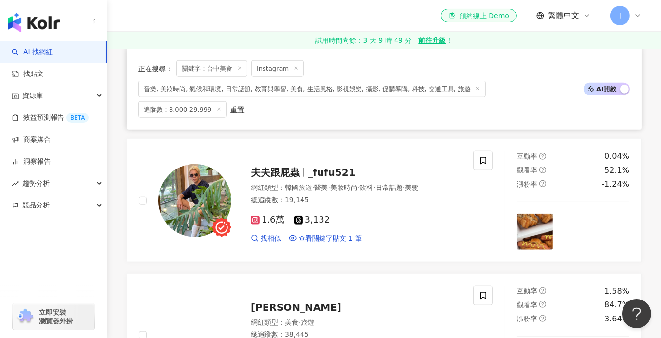
scroll to position [1219, 0]
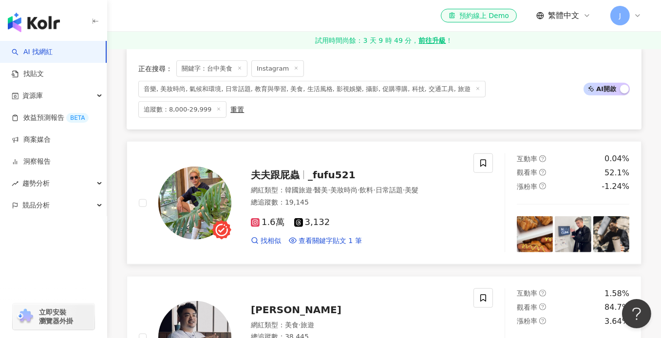
click at [368, 210] on div "1.6萬 3,132 找相似 查看關鍵字貼文 1 筆" at bounding box center [356, 228] width 211 height 36
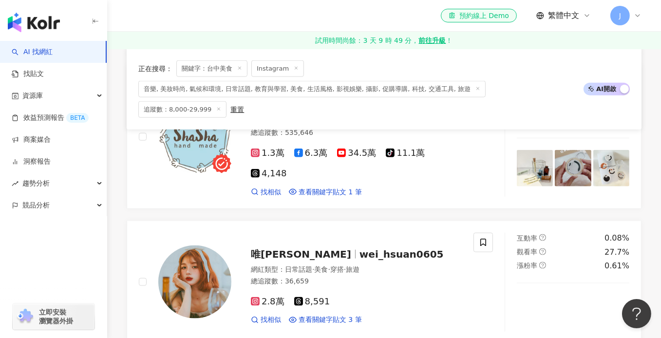
scroll to position [1609, 0]
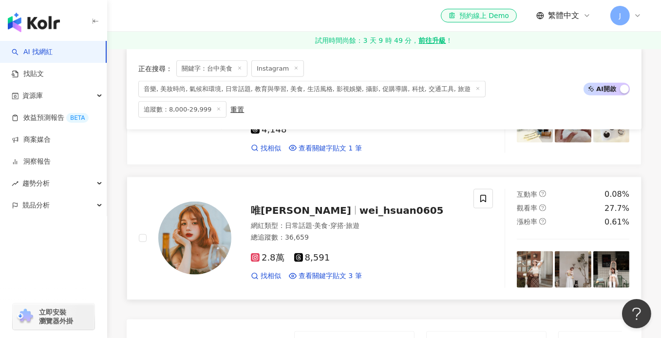
click at [366, 233] on div "總追蹤數 ： 36,659" at bounding box center [356, 238] width 211 height 10
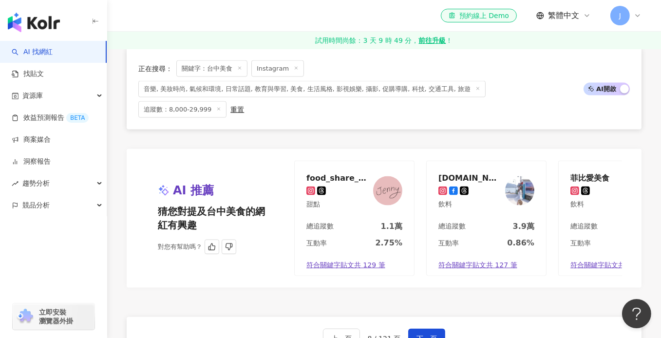
scroll to position [1803, 0]
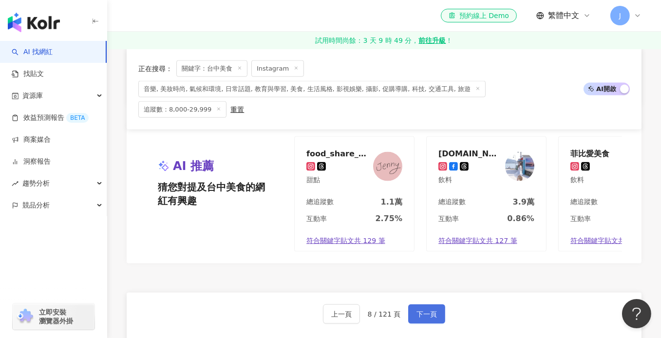
click at [422, 310] on span "下一頁" at bounding box center [427, 314] width 20 height 8
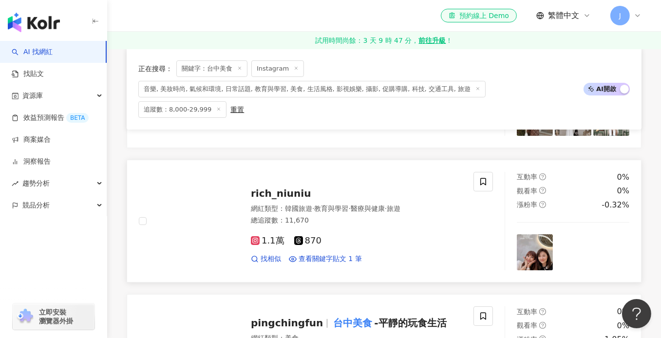
scroll to position [244, 0]
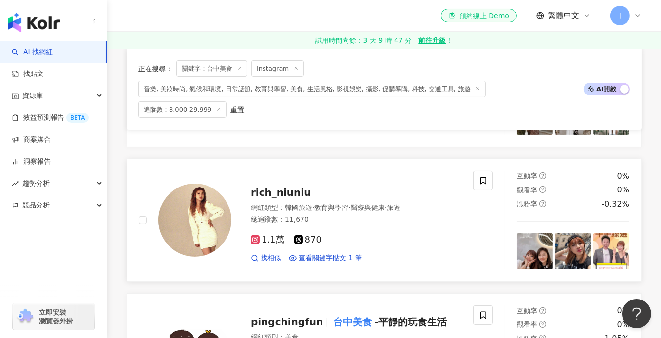
click at [368, 227] on div "1.1萬 870 找相似 查看關鍵字貼文 1 筆" at bounding box center [356, 245] width 211 height 36
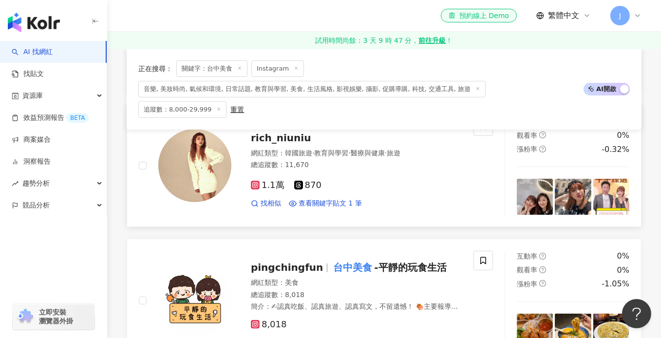
scroll to position [341, 0]
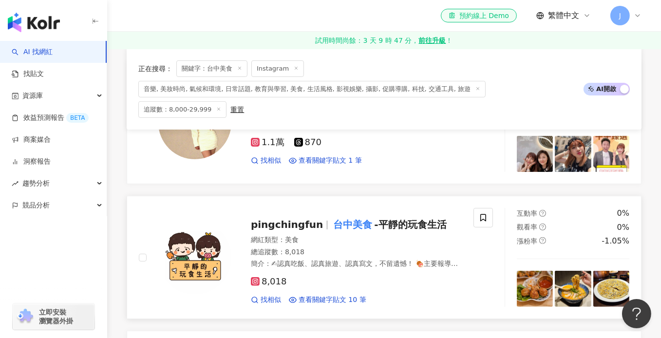
click at [363, 236] on div "網紅類型 ： 美食 總追蹤數 ： 8,018 簡介 ： ✍認真吃飯、認真旅遊、認真寫文，不留遺憾！ 🍖主要報導 台中美食 🍖 🥓合作邀約可私訊小盒子，無互惠🤗…" at bounding box center [356, 252] width 211 height 34
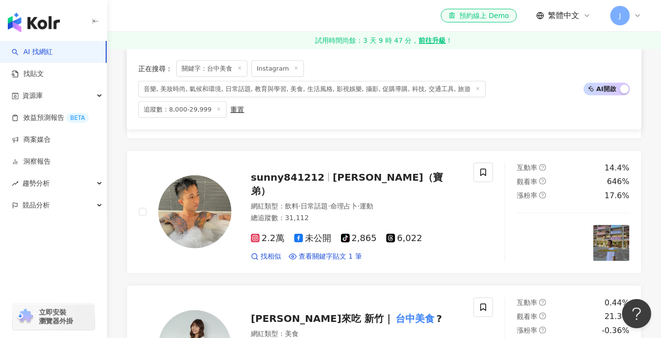
scroll to position [1072, 0]
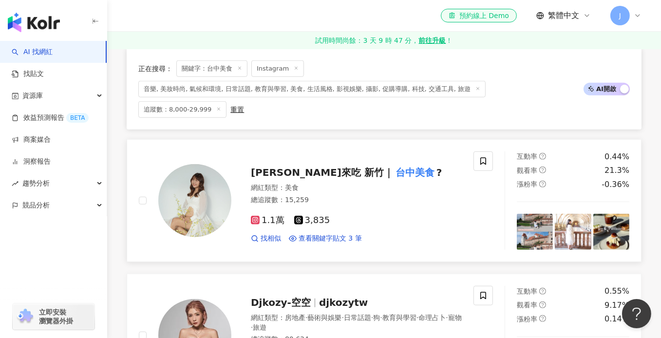
click at [376, 193] on div "網紅類型 ： 美食 總追蹤數 ： 15,259" at bounding box center [356, 195] width 211 height 24
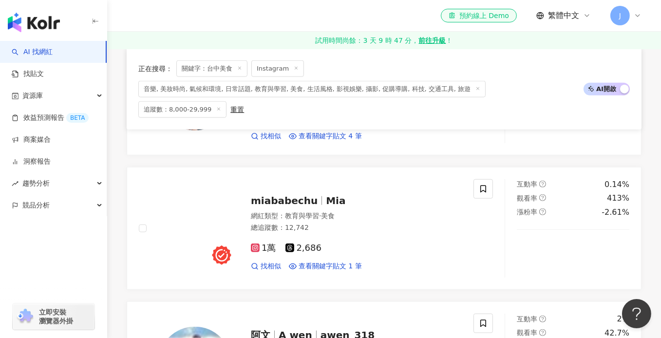
scroll to position [1316, 0]
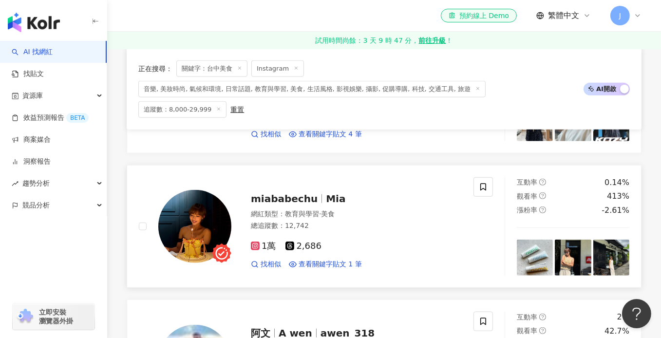
click at [373, 210] on div "網紅類型 ： 教育與學習 · 美食" at bounding box center [356, 215] width 211 height 10
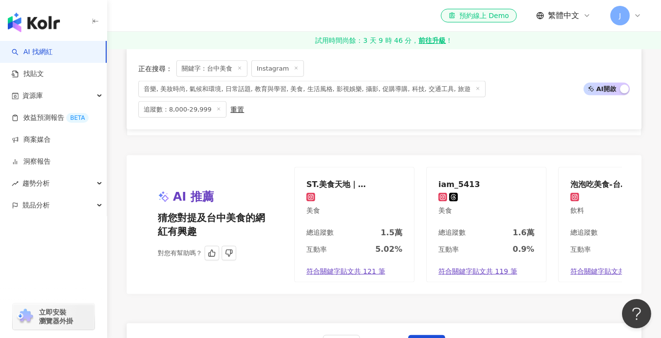
scroll to position [1852, 0]
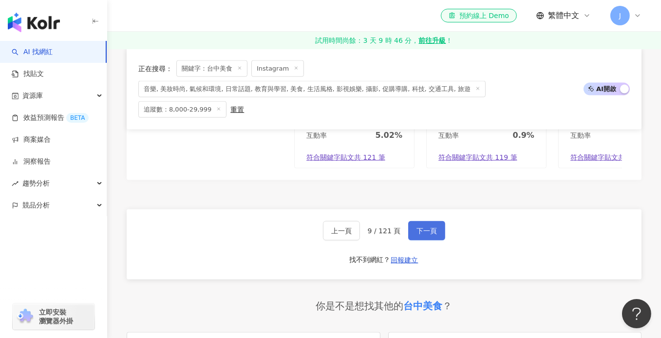
click at [430, 227] on span "下一頁" at bounding box center [427, 231] width 20 height 8
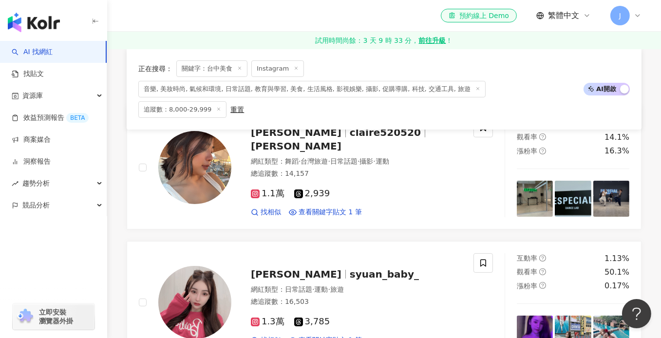
scroll to position [195, 0]
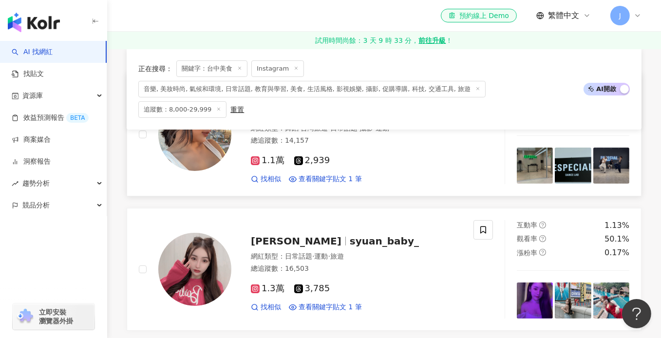
click at [373, 148] on div "1.1萬 2,939 找相似 查看關鍵字貼文 1 筆" at bounding box center [356, 166] width 211 height 36
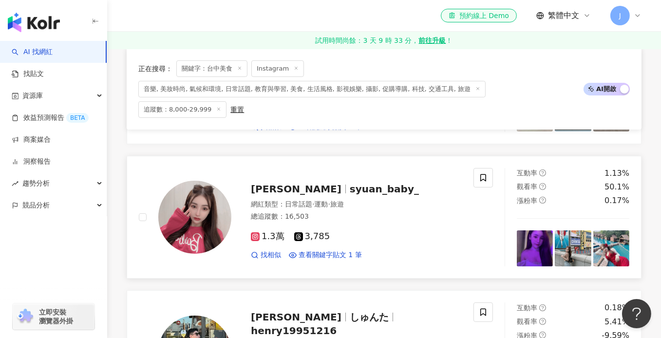
scroll to position [292, 0]
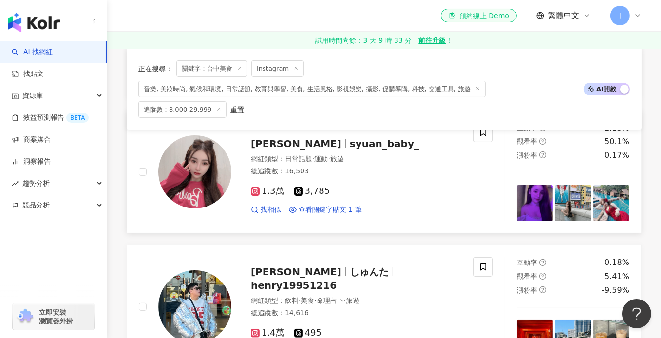
click at [371, 186] on div "1.3萬 3,785" at bounding box center [356, 191] width 211 height 11
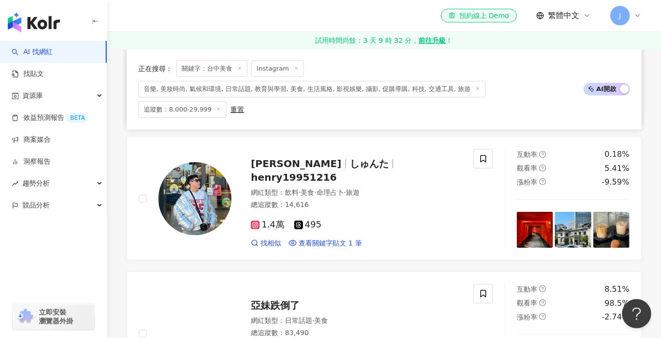
scroll to position [439, 0]
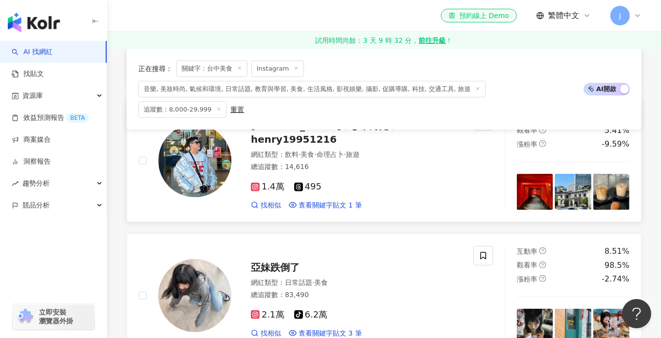
click at [393, 182] on div "1.4萬 495" at bounding box center [356, 187] width 211 height 11
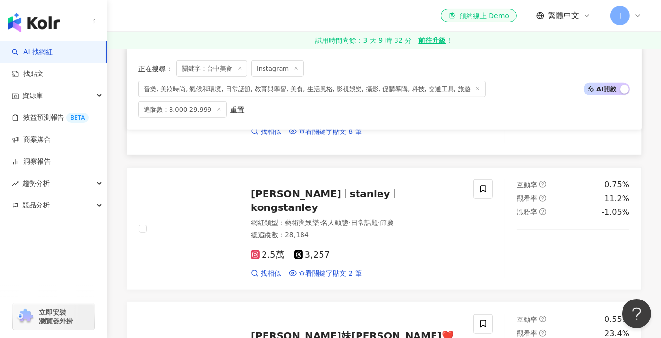
scroll to position [926, 0]
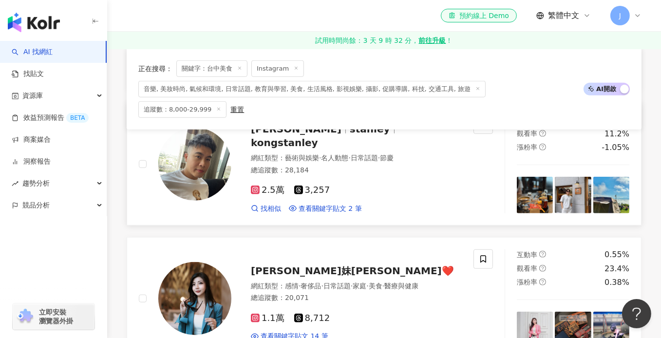
click at [387, 177] on div "2.5萬 3,257 找相似 查看關鍵字貼文 2 筆" at bounding box center [356, 195] width 211 height 36
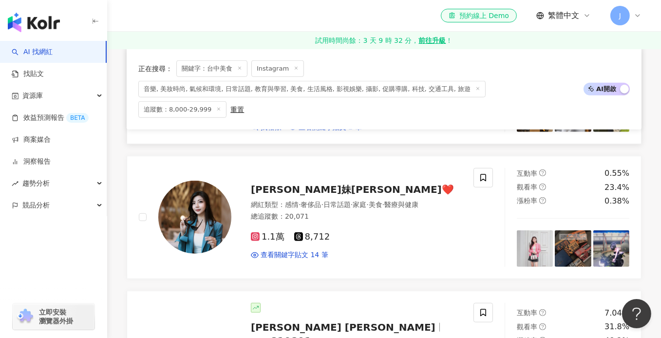
scroll to position [1072, 0]
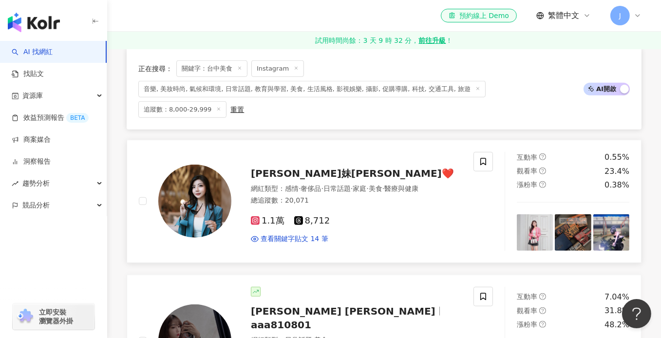
click at [381, 196] on div "總追蹤數 ： 20,071" at bounding box center [356, 201] width 211 height 10
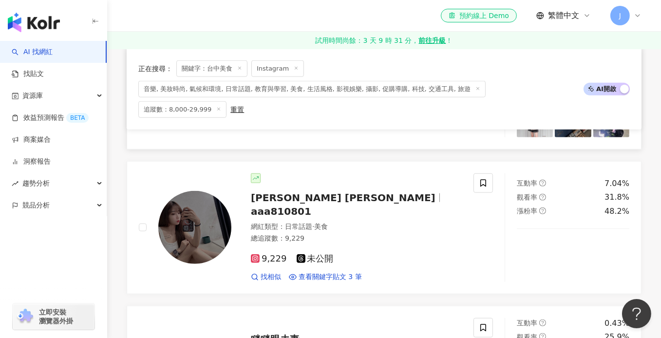
scroll to position [1219, 0]
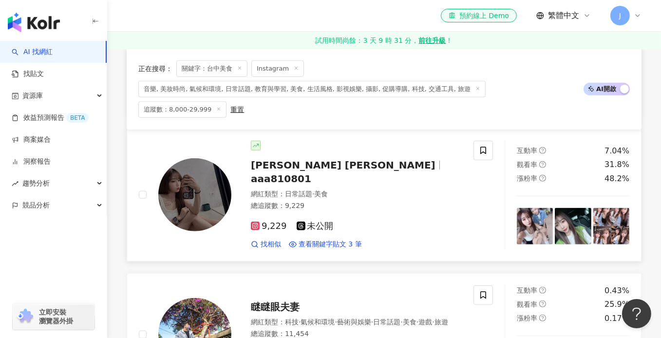
click at [385, 201] on div "總追蹤數 ： 9,229" at bounding box center [356, 206] width 211 height 10
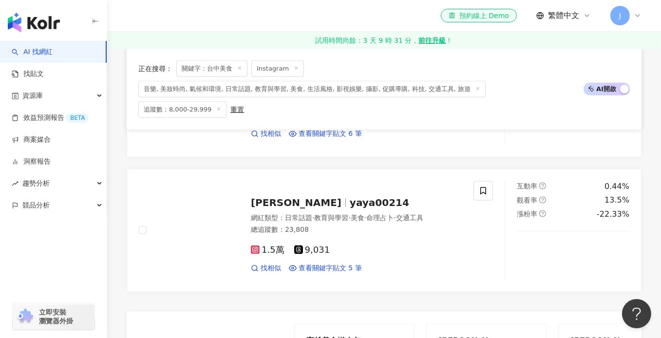
scroll to position [1609, 0]
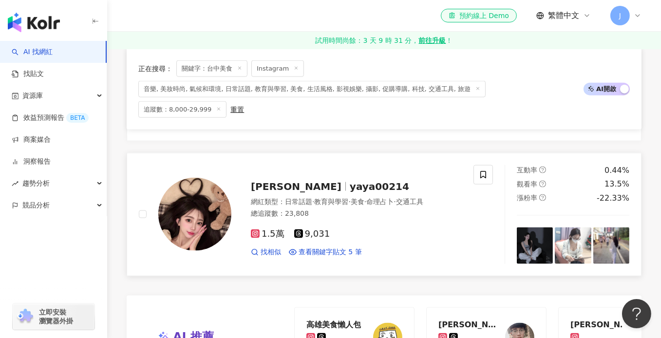
click at [357, 221] on div "1.5萬 9,031 找相似 查看關鍵字貼文 5 筆" at bounding box center [356, 239] width 211 height 36
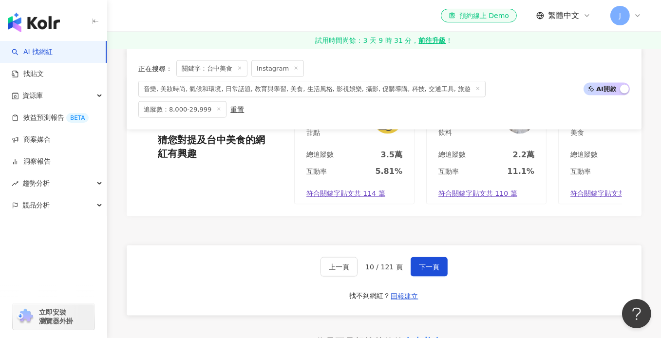
scroll to position [1852, 0]
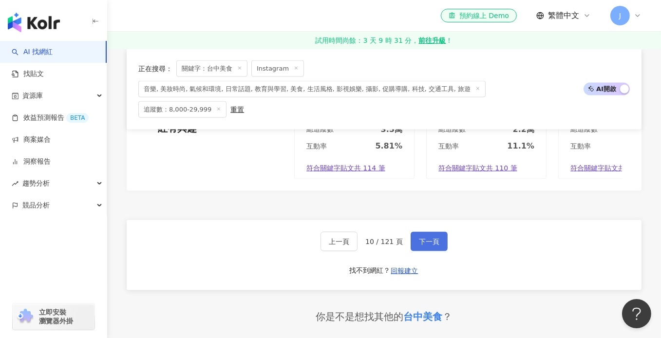
click at [427, 232] on button "下一頁" at bounding box center [429, 241] width 37 height 19
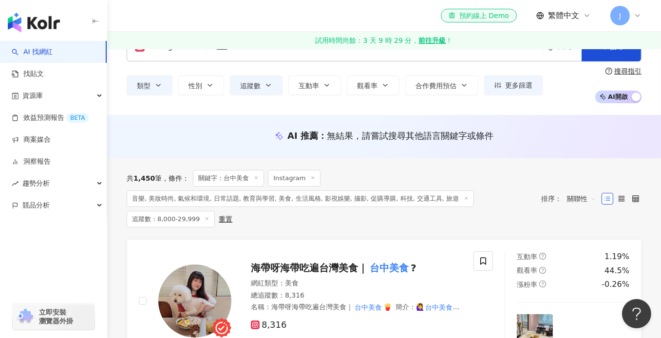
scroll to position [146, 0]
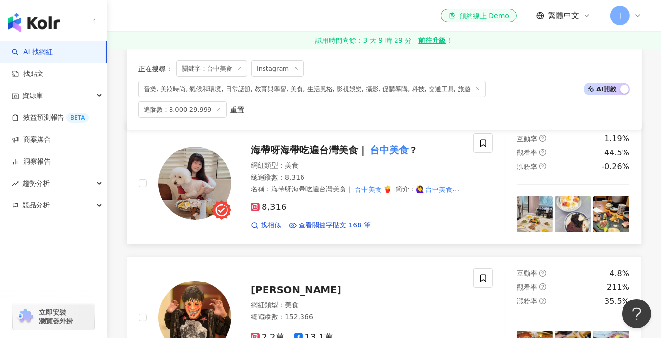
click at [349, 163] on div "網紅類型 ： 美食 總追蹤數 ： 8,316 名稱 ： 海帶呀海帶吃遍台灣美食｜ 台中美食 🍟 簡介 ： 🙋‍♀️ 台中美食 為主/外縣市為輔✨ 🔥2024第…" at bounding box center [356, 178] width 211 height 34
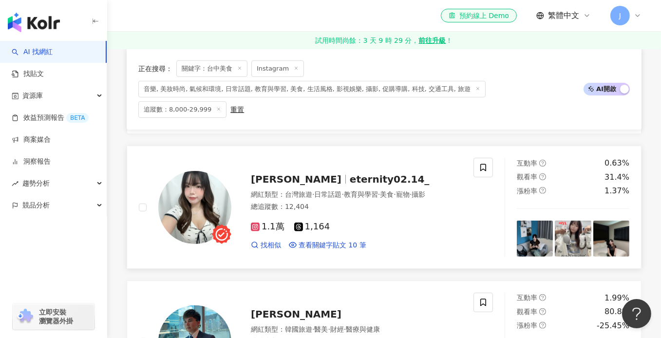
scroll to position [390, 0]
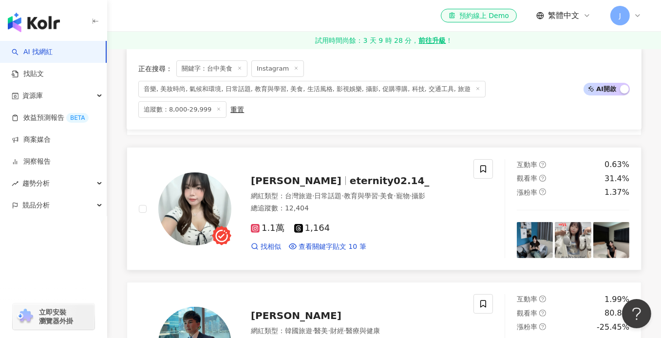
click at [362, 204] on div "總追蹤數 ： 12,404" at bounding box center [356, 209] width 211 height 10
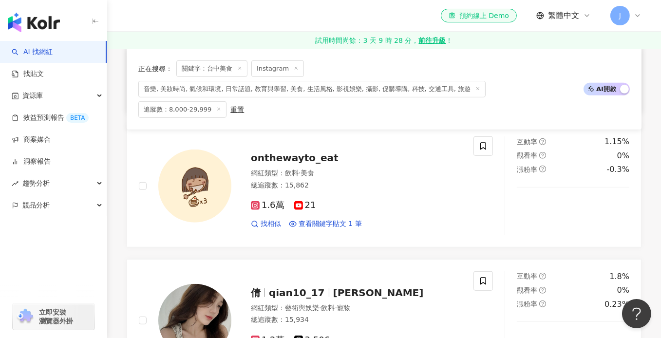
scroll to position [829, 0]
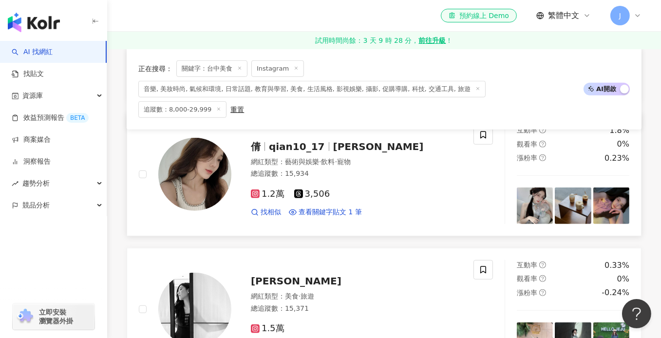
click at [374, 181] on div "1.2萬 3,506 找相似 查看關鍵字貼文 1 筆" at bounding box center [356, 199] width 211 height 36
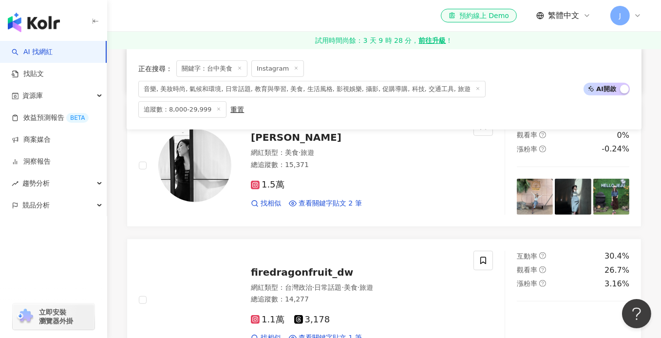
scroll to position [975, 0]
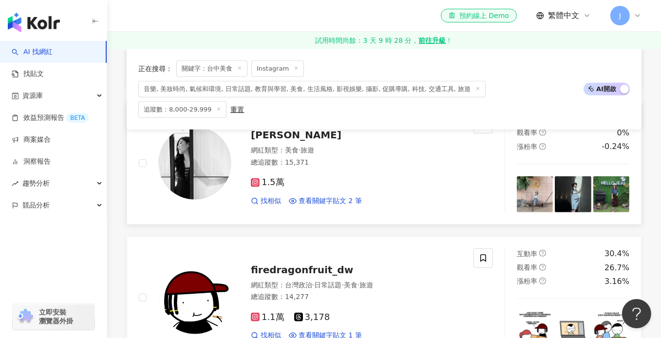
click at [373, 170] on div "1.5萬 找相似 查看關鍵字貼文 2 筆" at bounding box center [356, 188] width 211 height 36
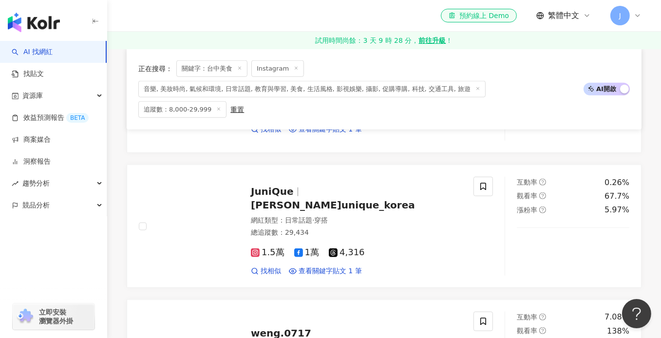
scroll to position [1462, 0]
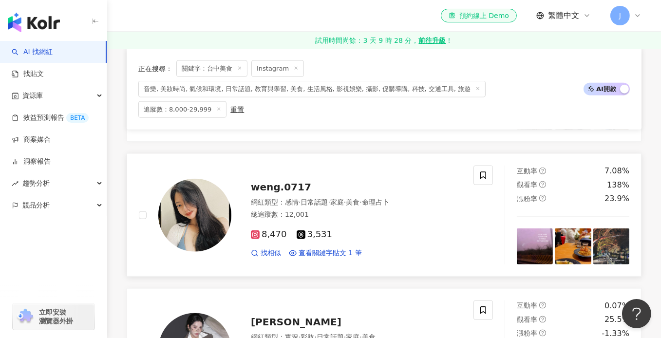
click at [351, 206] on div "網紅類型 ： 感情 · 日常話題 · 家庭 · 美食 · 命理占卜 總追蹤數 ： 12,001" at bounding box center [356, 210] width 211 height 24
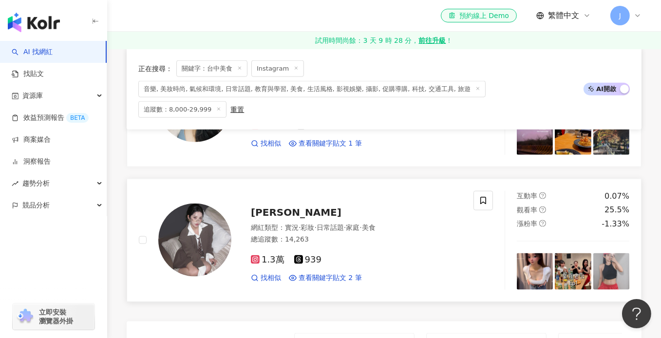
scroll to position [1609, 0]
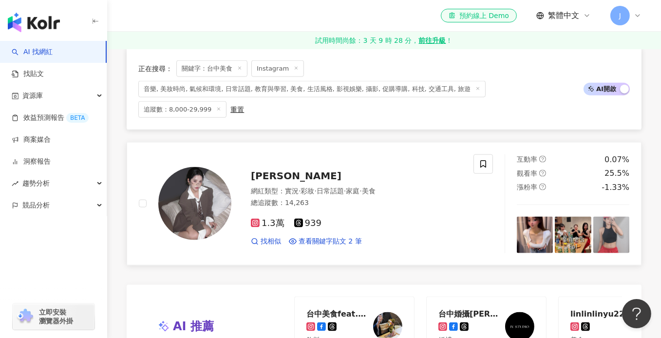
click at [353, 211] on div "1.3萬 939 找相似 查看關鍵字貼文 2 筆" at bounding box center [356, 229] width 211 height 36
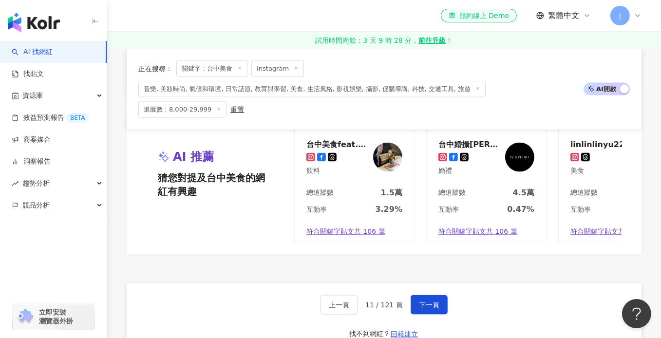
scroll to position [1803, 0]
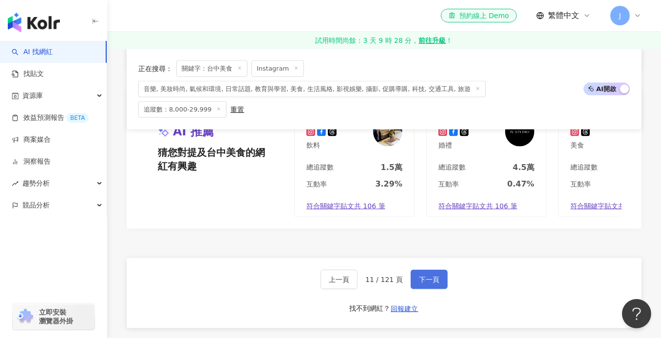
click at [415, 280] on button "下一頁" at bounding box center [429, 279] width 37 height 19
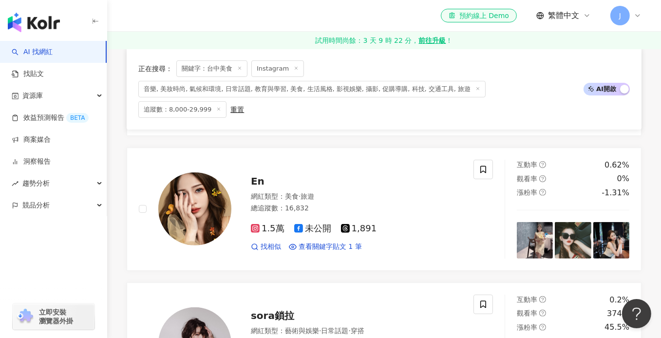
scroll to position [439, 0]
click at [366, 192] on div "網紅類型 ： 美食 · 旅遊" at bounding box center [356, 197] width 211 height 10
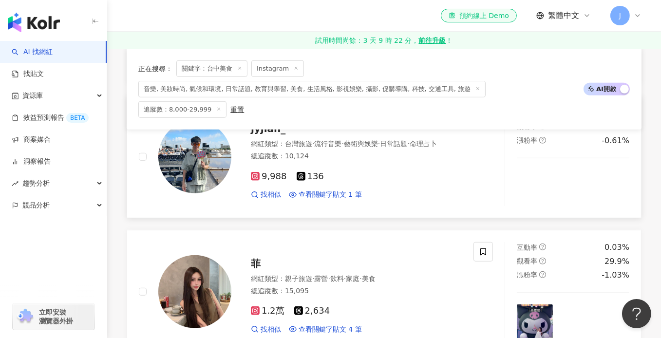
scroll to position [829, 0]
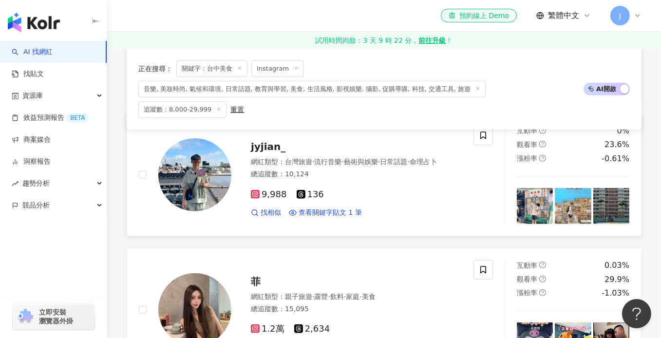
click at [366, 182] on div "9,988 136 找相似 查看關鍵字貼文 1 筆" at bounding box center [356, 200] width 211 height 36
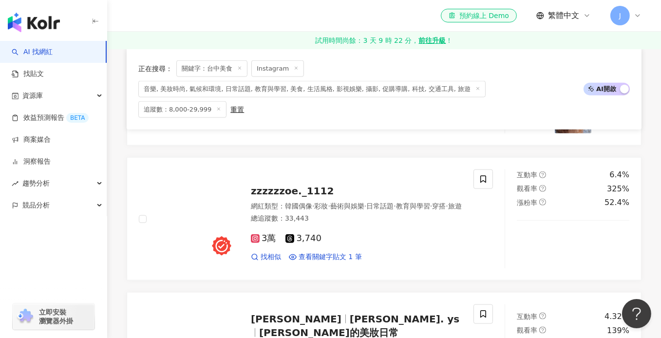
scroll to position [1462, 0]
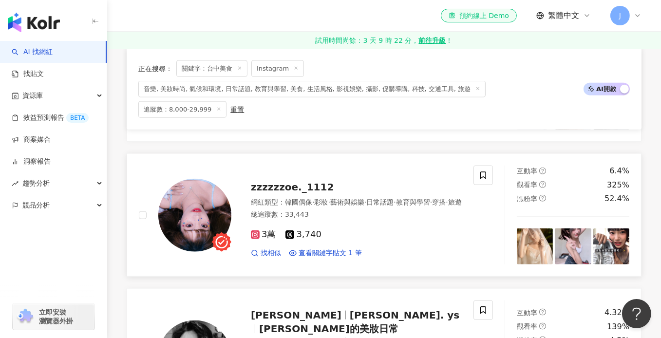
click at [371, 210] on div "總追蹤數 ： 33,443" at bounding box center [356, 215] width 211 height 10
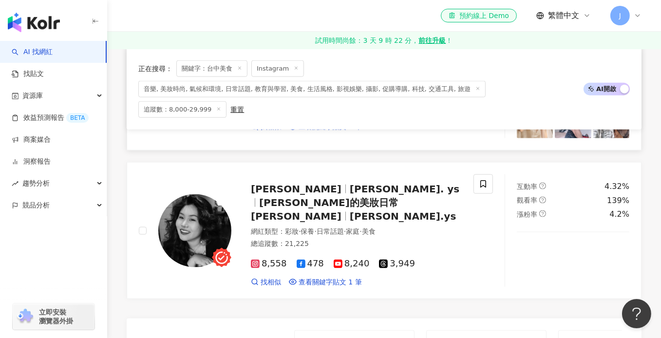
scroll to position [1609, 0]
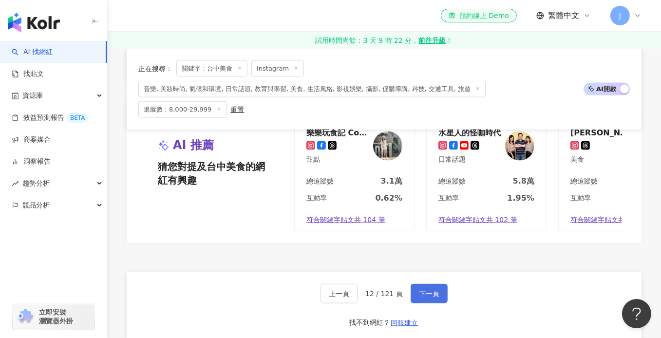
click at [415, 284] on button "下一頁" at bounding box center [429, 293] width 37 height 19
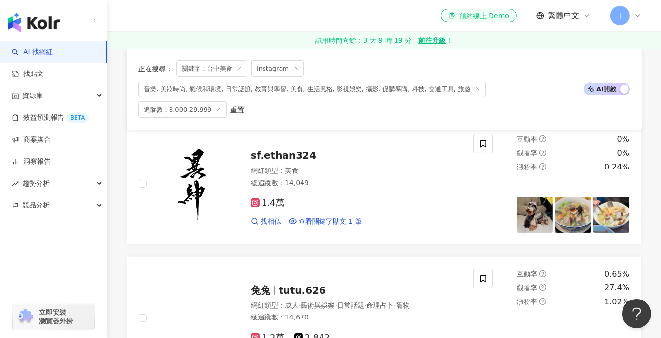
scroll to position [146, 0]
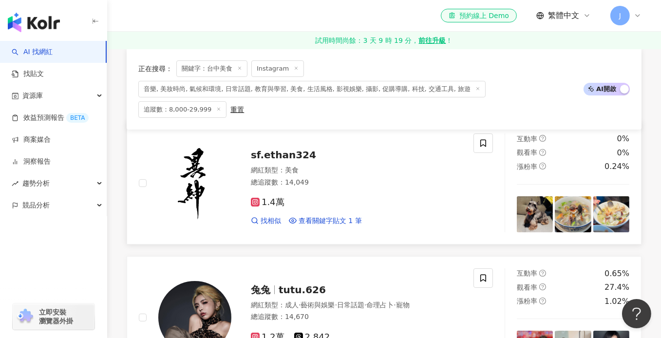
click at [379, 166] on div "網紅類型 ： 美食" at bounding box center [356, 171] width 211 height 10
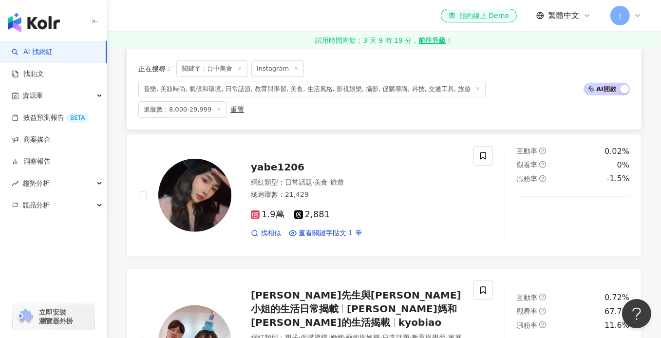
scroll to position [536, 0]
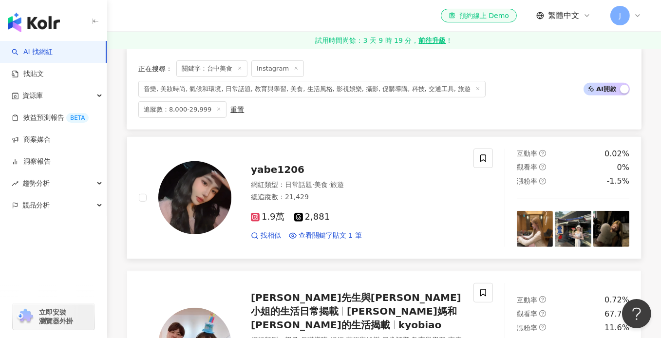
click at [376, 193] on div "總追蹤數 ： 21,429" at bounding box center [356, 198] width 211 height 10
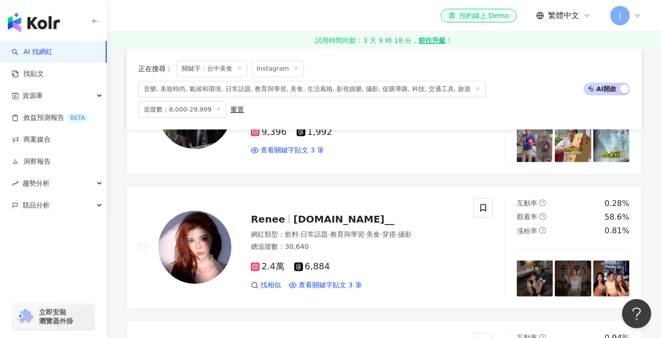
scroll to position [926, 0]
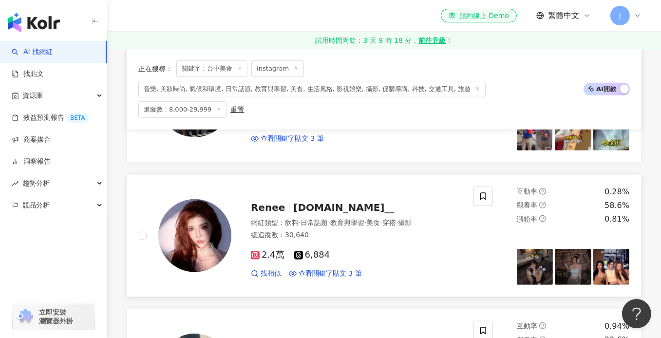
click at [363, 242] on div "2.4萬 6,884 找相似 查看關鍵字貼文 3 筆" at bounding box center [356, 260] width 211 height 36
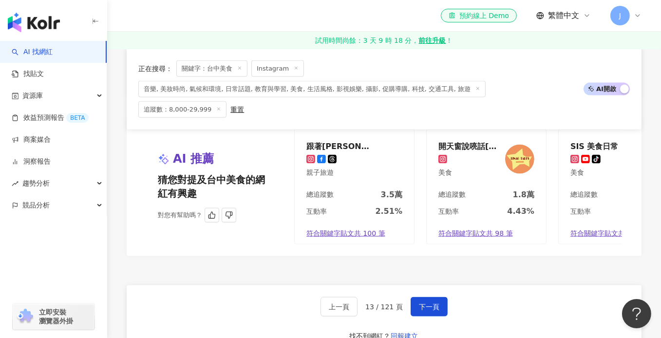
scroll to position [1803, 0]
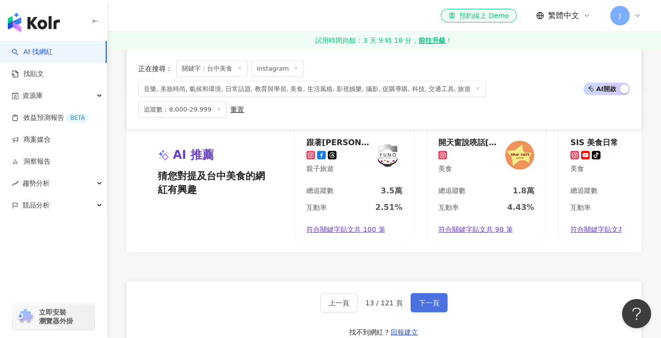
click at [411, 293] on button "下一頁" at bounding box center [429, 302] width 37 height 19
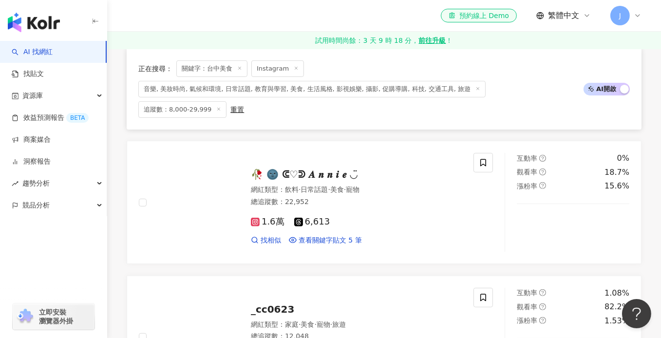
scroll to position [439, 0]
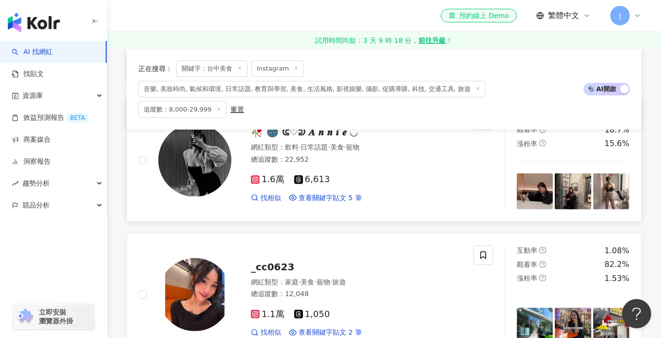
click at [434, 167] on div "1.6萬 6,613 找相似 查看關鍵字貼文 5 筆" at bounding box center [356, 185] width 211 height 36
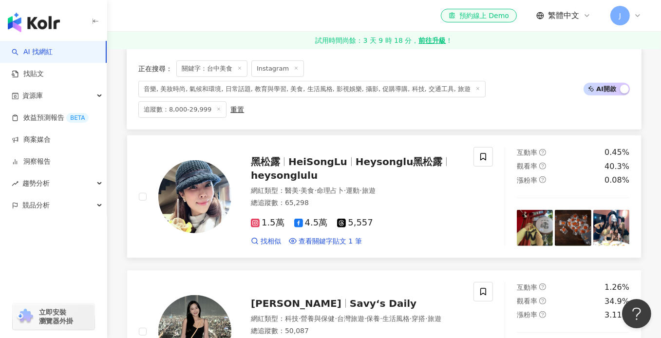
scroll to position [829, 0]
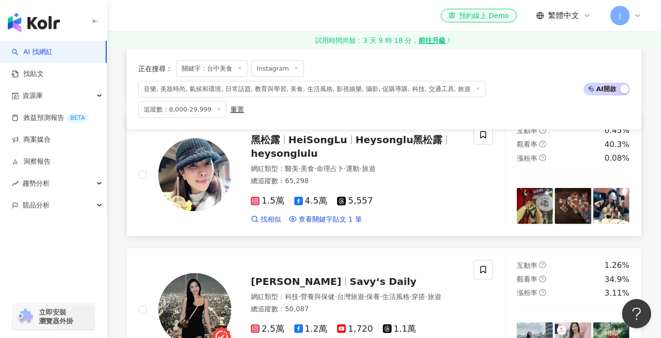
click at [409, 188] on div "1.5萬 4.5萬 5,557 找相似 查看關鍵字貼文 1 筆" at bounding box center [356, 206] width 211 height 36
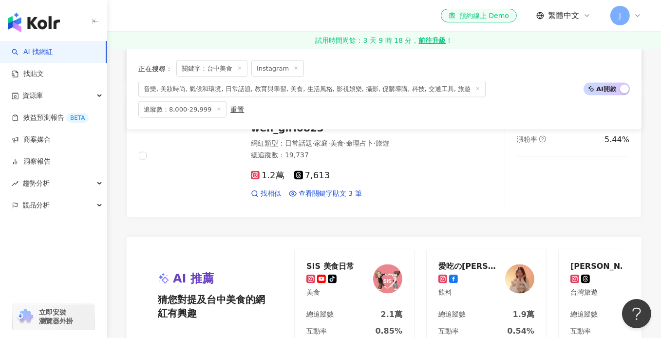
scroll to position [1657, 0]
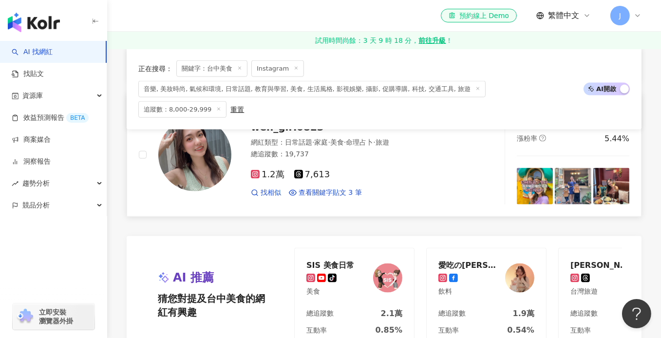
click at [380, 170] on div "1.2萬 7,613" at bounding box center [356, 175] width 211 height 11
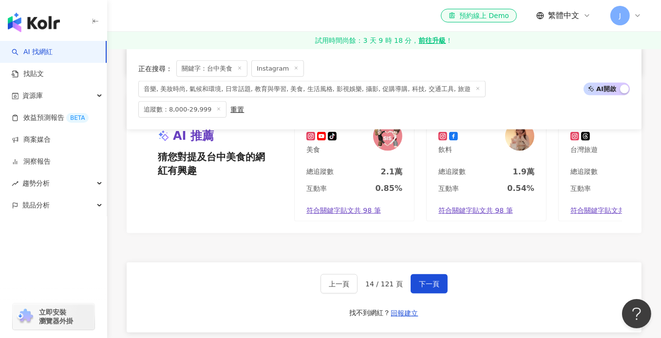
scroll to position [1803, 0]
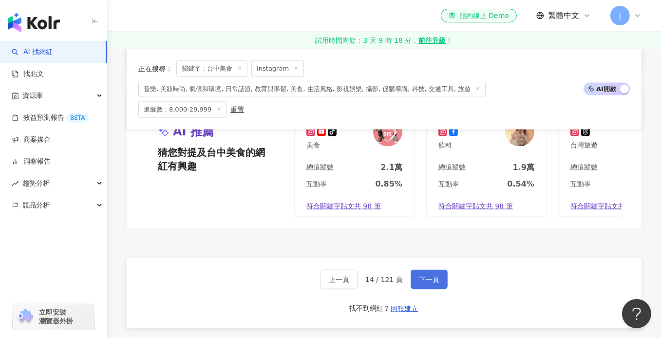
click at [419, 270] on button "下一頁" at bounding box center [429, 279] width 37 height 19
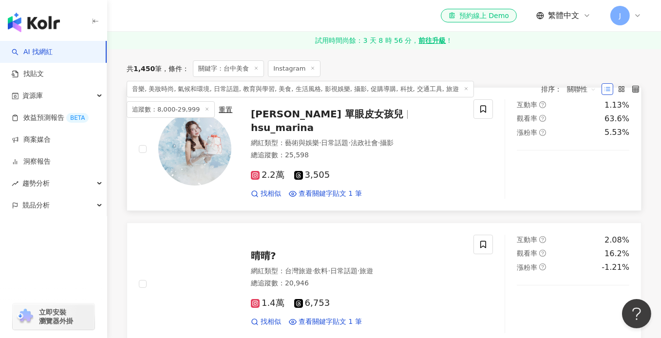
scroll to position [195, 0]
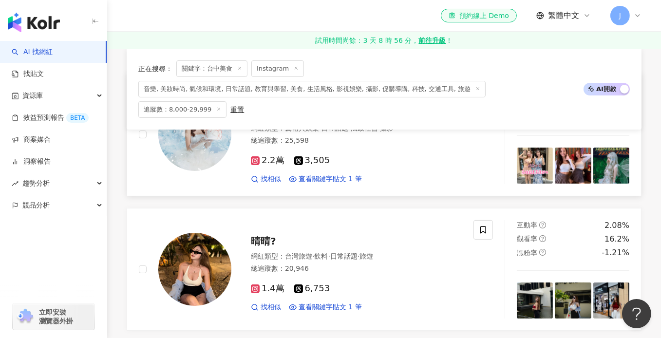
click at [429, 155] on div "2.2萬 3,505 找相似 查看關鍵字貼文 1 筆" at bounding box center [356, 166] width 211 height 36
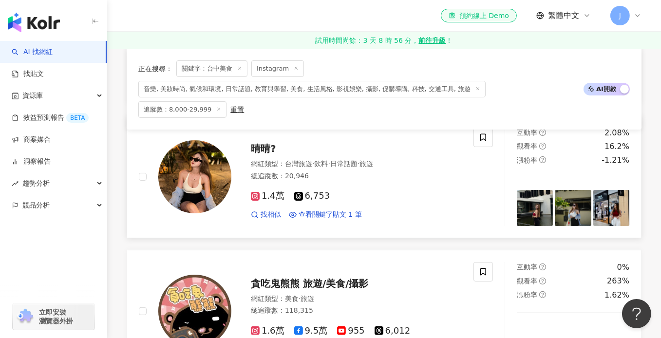
scroll to position [292, 0]
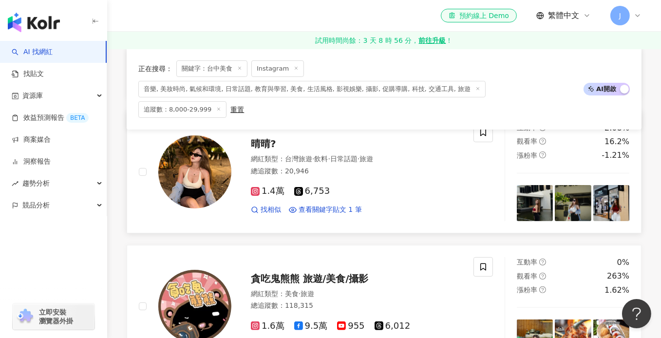
click at [389, 186] on div "1.4萬 6,753" at bounding box center [356, 191] width 211 height 11
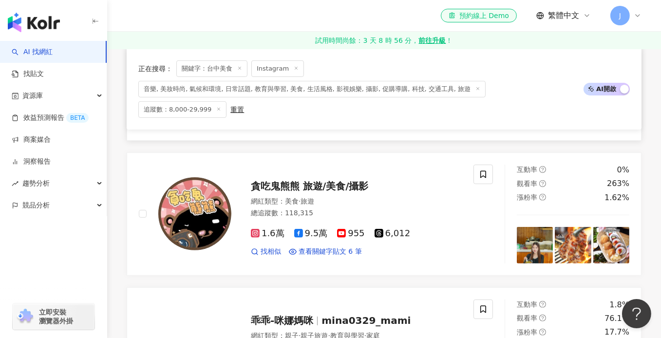
scroll to position [390, 0]
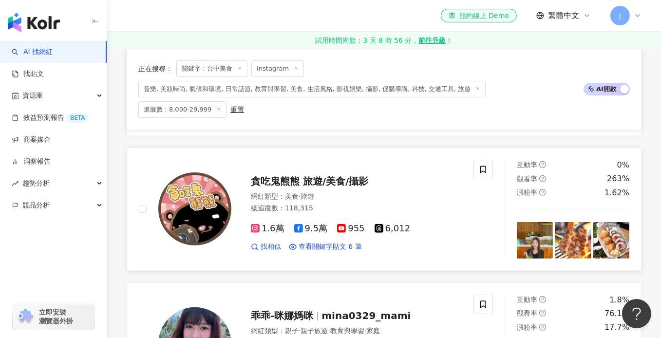
click at [385, 192] on div "網紅類型 ： 美食 · 旅遊" at bounding box center [356, 197] width 211 height 10
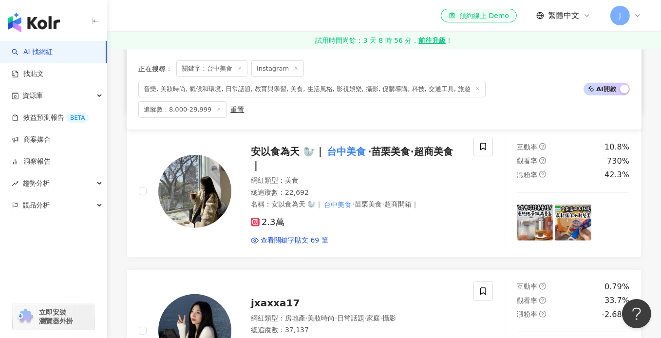
scroll to position [780, 0]
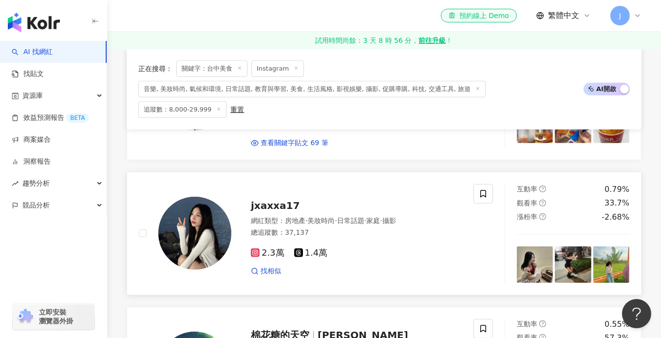
click at [366, 240] on div "2.3萬 1.4萬 找相似" at bounding box center [356, 258] width 211 height 36
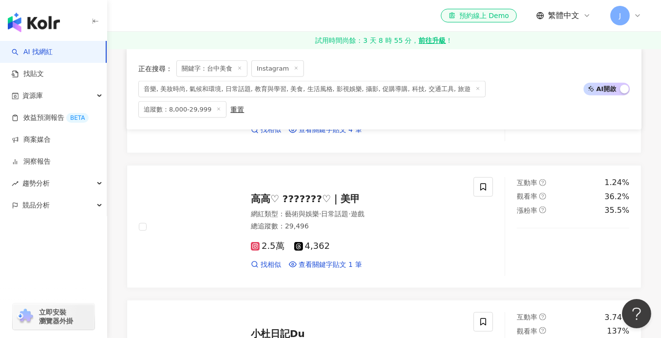
scroll to position [1462, 0]
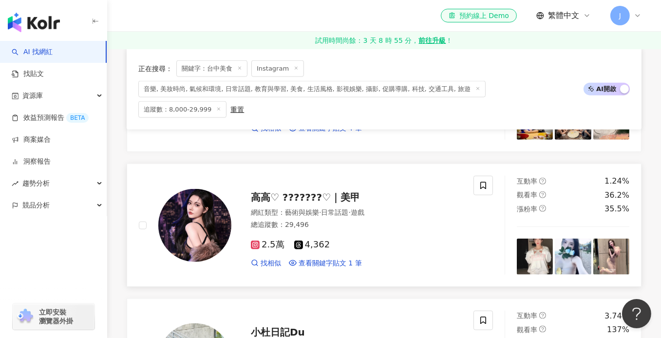
click at [386, 232] on div "2.5萬 4,362 找相似 查看關鍵字貼文 1 筆" at bounding box center [356, 250] width 211 height 36
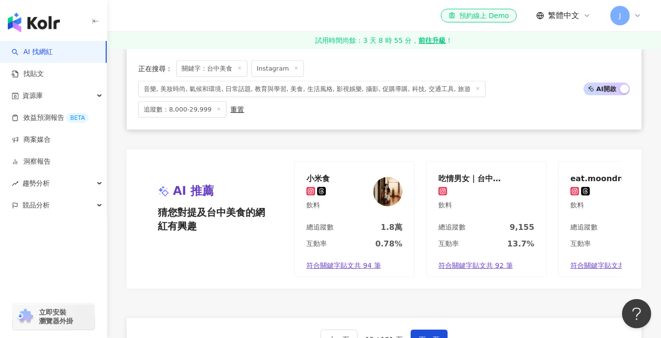
scroll to position [1755, 0]
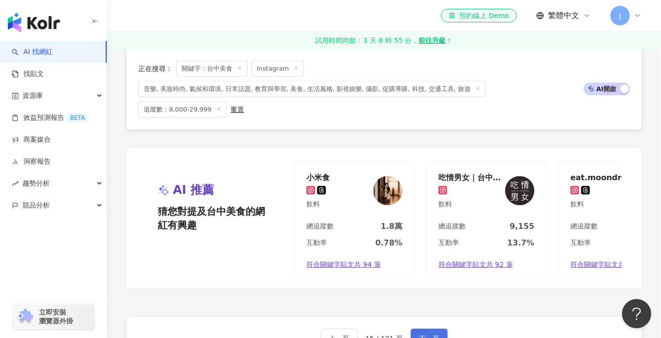
click at [420, 330] on span "下一頁" at bounding box center [429, 339] width 20 height 8
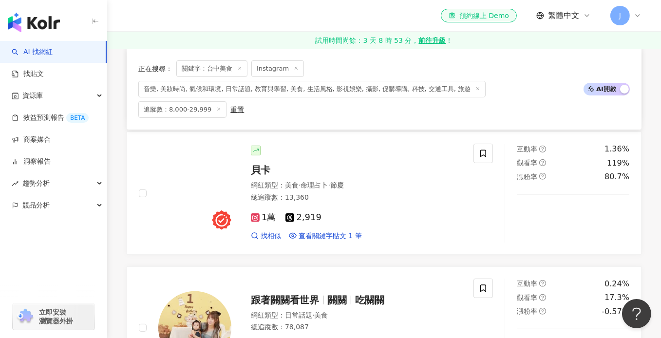
scroll to position [403, 0]
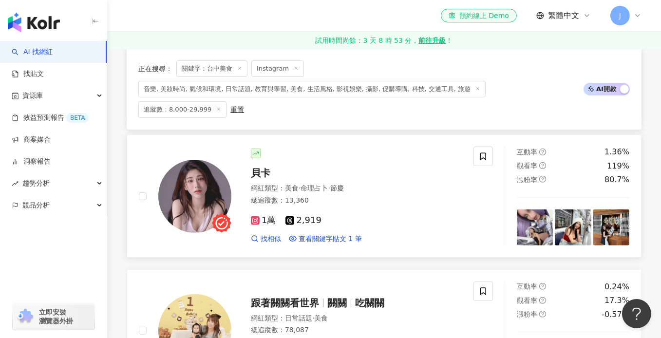
click at [363, 196] on div "總追蹤數 ： 13,360" at bounding box center [356, 201] width 211 height 10
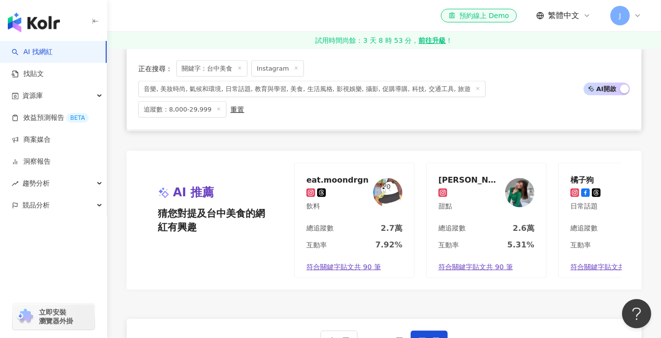
scroll to position [1816, 0]
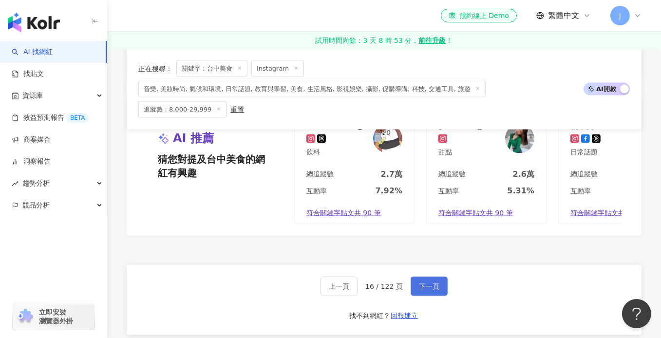
click at [425, 283] on span "下一頁" at bounding box center [429, 287] width 20 height 8
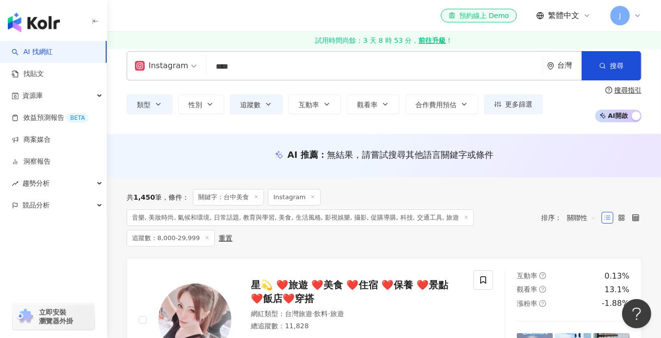
scroll to position [0, 0]
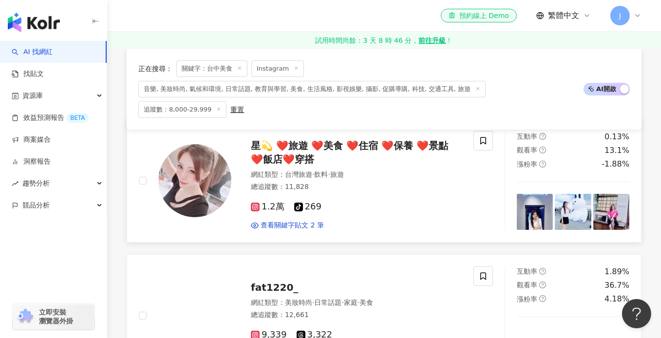
scroll to position [146, 0]
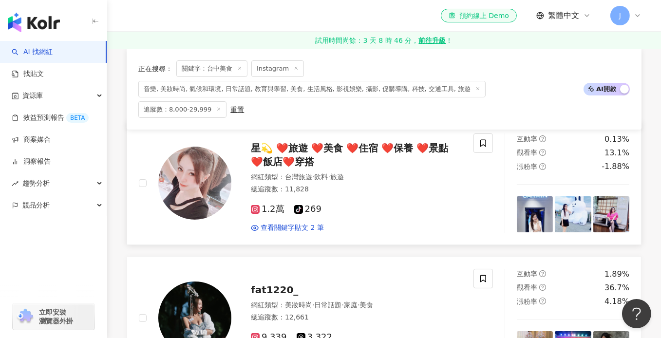
click at [393, 185] on div "網紅類型 ： 台灣旅遊 · 飲料 · 旅遊 總追蹤數 ： 11,828" at bounding box center [356, 185] width 211 height 24
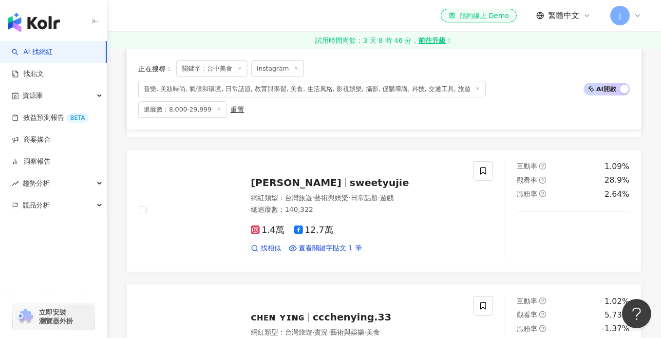
scroll to position [390, 0]
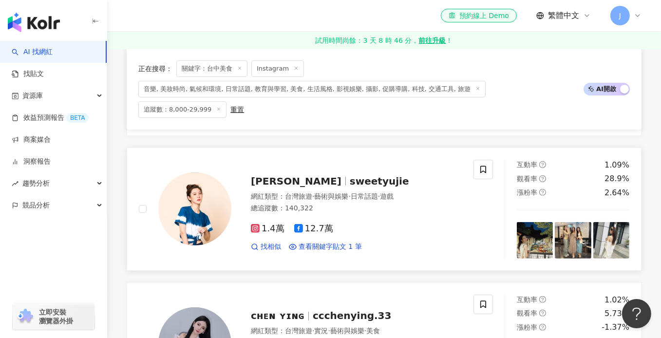
click at [390, 216] on div "1.4萬 12.7萬 找相似 查看關鍵字貼文 1 筆" at bounding box center [356, 234] width 211 height 36
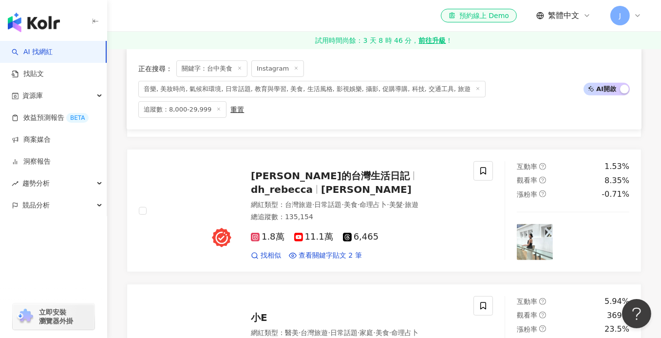
scroll to position [682, 0]
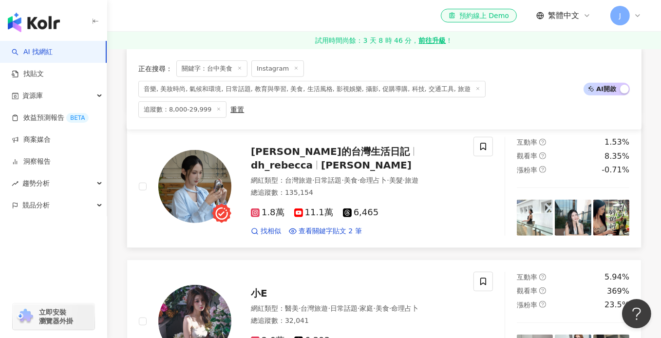
click at [403, 208] on div "1.8萬 11.1萬 6,465" at bounding box center [356, 213] width 211 height 11
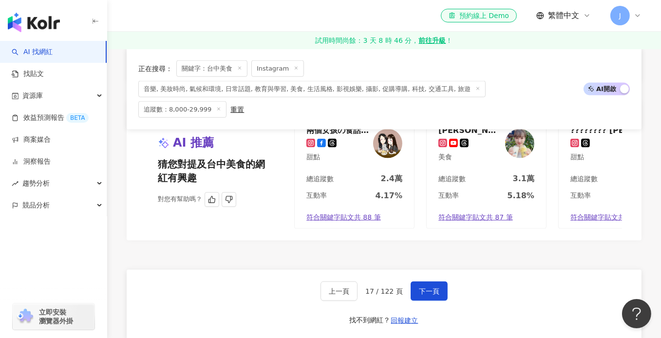
scroll to position [1852, 0]
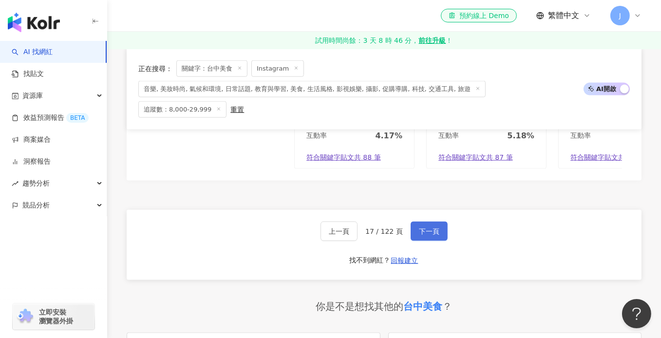
click at [431, 228] on span "下一頁" at bounding box center [429, 232] width 20 height 8
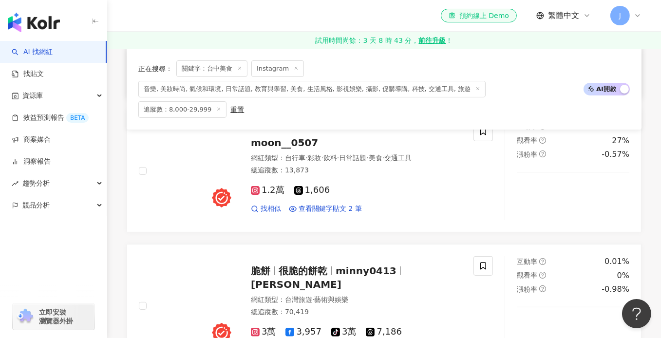
scroll to position [292, 0]
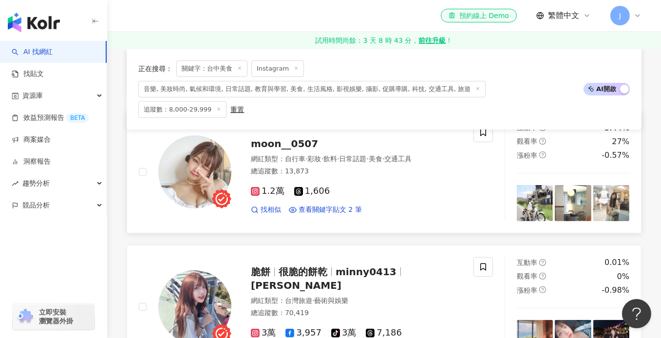
click at [404, 186] on div "1.2萬 1,606" at bounding box center [356, 191] width 211 height 11
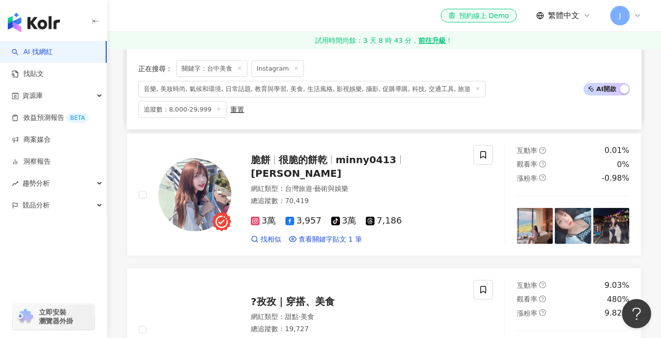
scroll to position [439, 0]
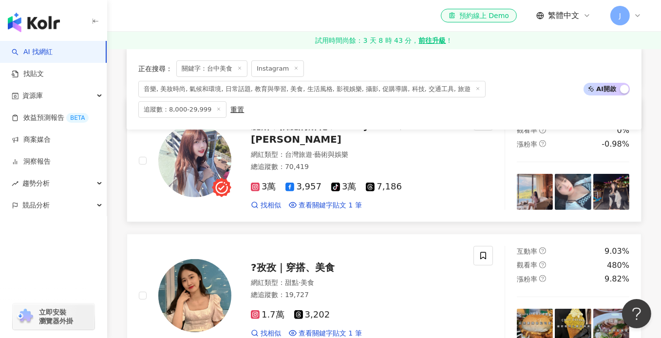
click at [417, 154] on div "網紅類型 ： 台灣旅遊 · 藝術與娛樂 總追蹤數 ： 70,419" at bounding box center [356, 162] width 211 height 24
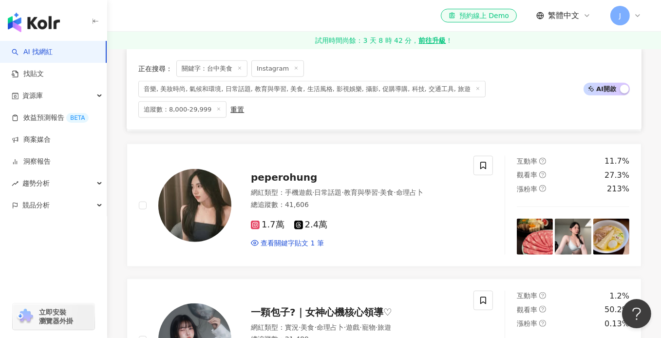
scroll to position [1219, 0]
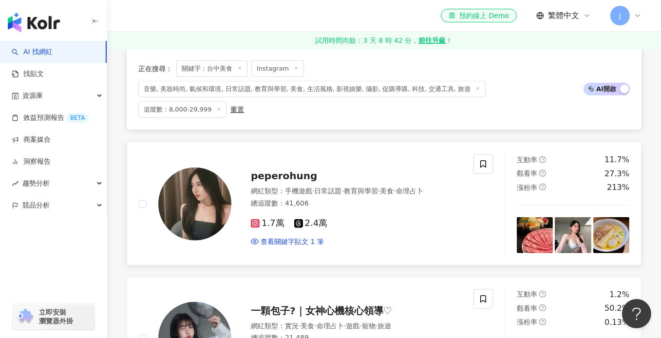
click at [386, 199] on div "總追蹤數 ： 41,606" at bounding box center [356, 204] width 211 height 10
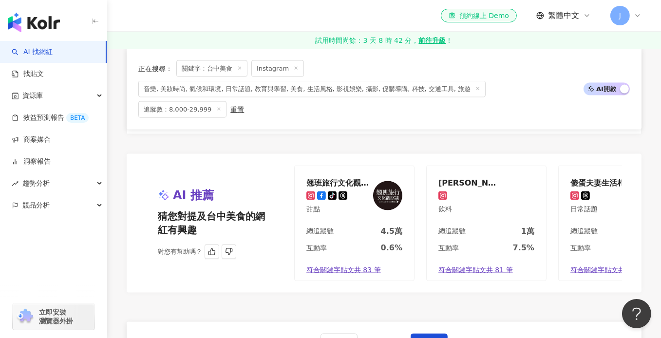
scroll to position [1755, 0]
click at [420, 330] on span "下一頁" at bounding box center [429, 343] width 20 height 8
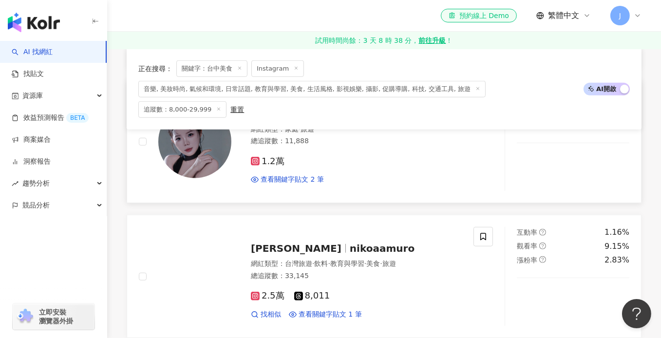
scroll to position [1072, 0]
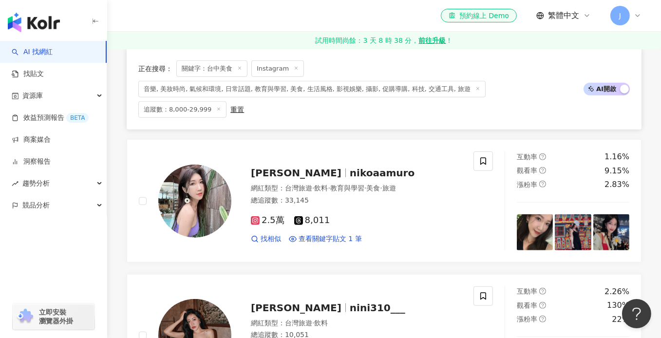
click at [339, 10] on div "el-icon-cs 預約線上 Demo 繁體中文 J" at bounding box center [384, 15] width 515 height 31
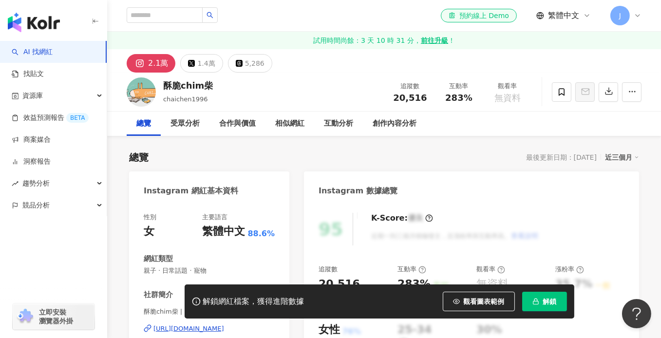
click at [215, 232] on div "性別 女 主要語言 繁體中文 88.6% 網紅類型 親子 · 日常話題 · 寵物 社群簡介 酥脆chim柴 | chaichen1996 https://ww…" at bounding box center [209, 310] width 131 height 194
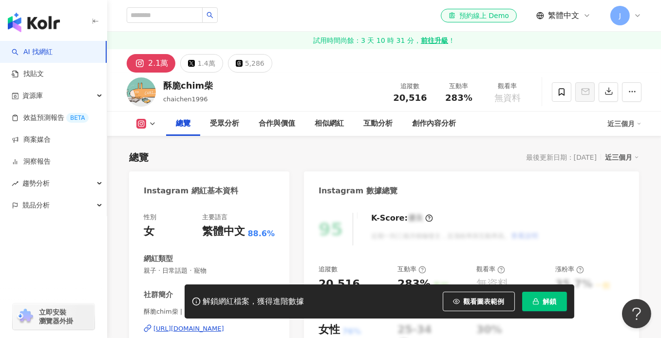
scroll to position [97, 0]
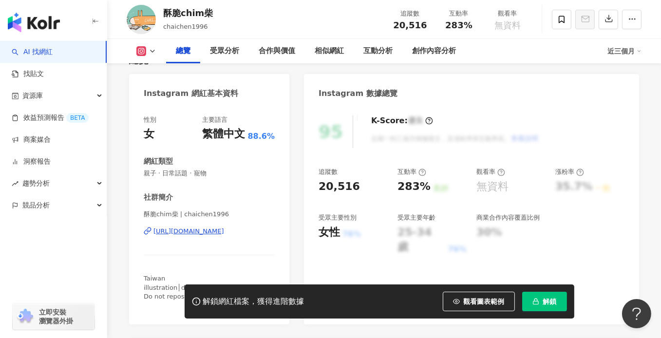
click at [224, 229] on div "https://www.instagram.com/chaichen1996/" at bounding box center [189, 231] width 71 height 9
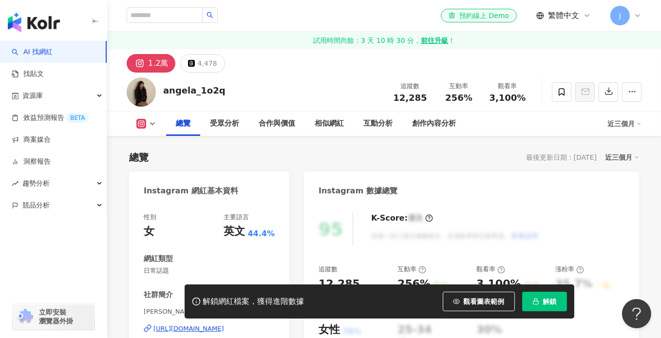
scroll to position [195, 0]
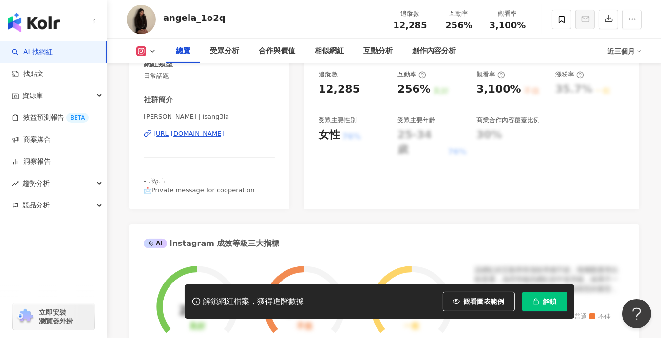
click at [224, 134] on div "https://www.instagram.com/isang3la/" at bounding box center [189, 134] width 71 height 9
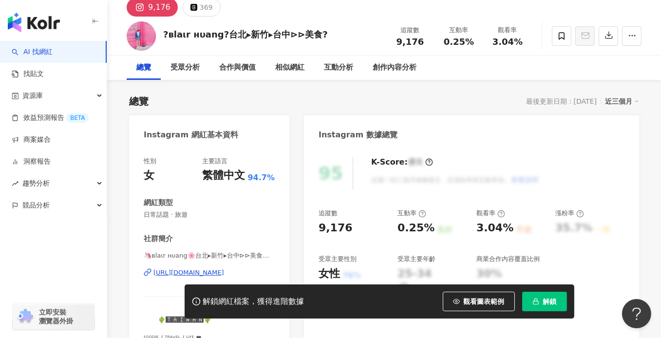
scroll to position [97, 0]
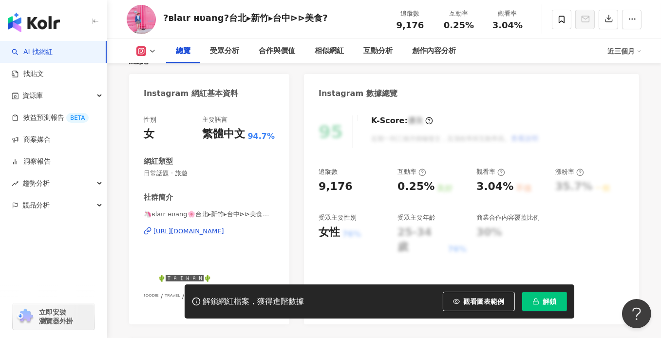
click at [193, 229] on div "https://www.instagram.com/blair______h/" at bounding box center [189, 231] width 71 height 9
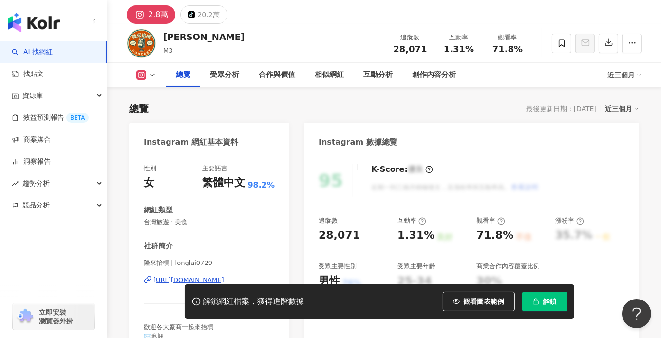
scroll to position [97, 0]
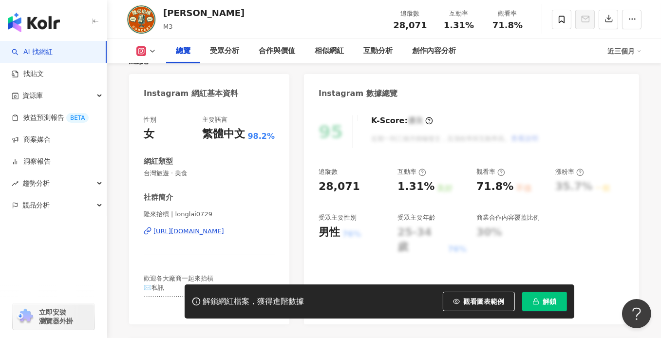
drag, startPoint x: 190, startPoint y: 233, endPoint x: 532, endPoint y: 0, distance: 413.7
click at [190, 233] on div "https://www.instagram.com/longlai0729/" at bounding box center [189, 231] width 71 height 9
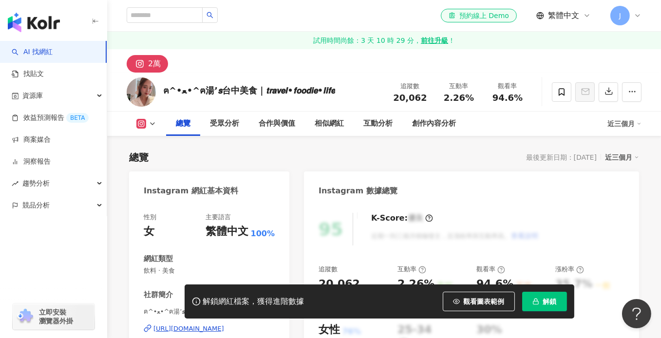
scroll to position [146, 0]
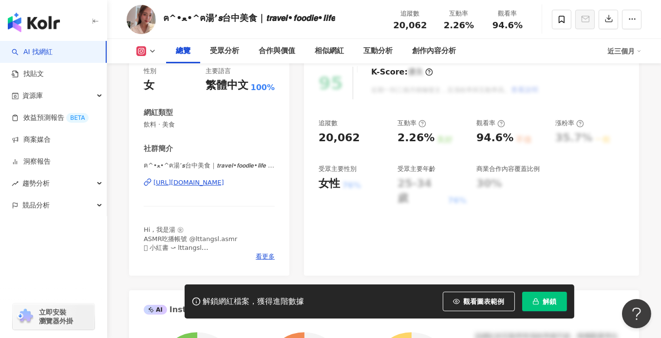
click at [217, 181] on div "[URL][DOMAIN_NAME]" at bounding box center [189, 182] width 71 height 9
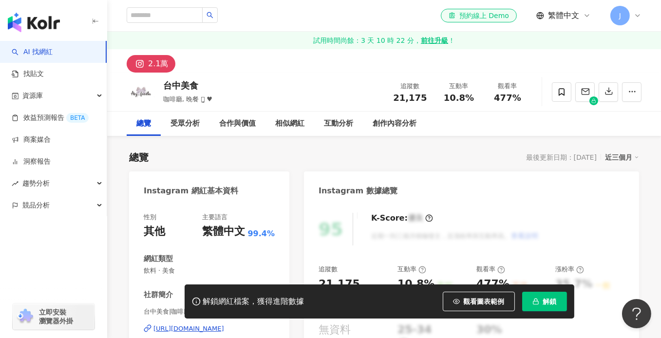
click at [203, 325] on div "https://www.instagram.com/hey_foodla/" at bounding box center [189, 329] width 71 height 9
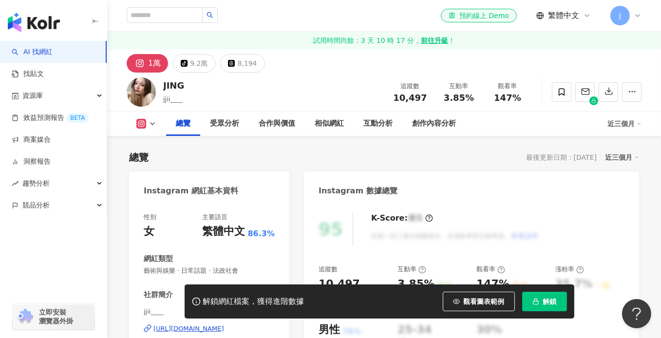
click at [213, 325] on div "https://www.instagram.com/jjii____/" at bounding box center [189, 329] width 71 height 9
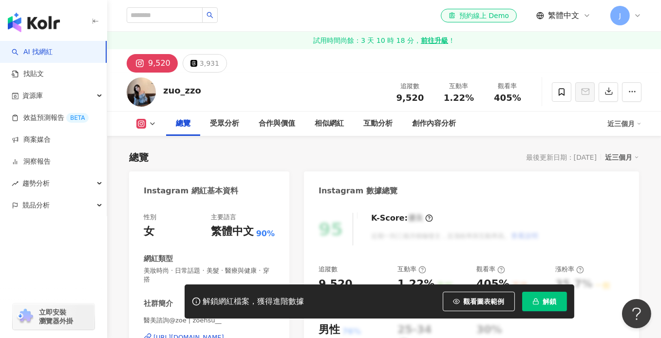
scroll to position [146, 0]
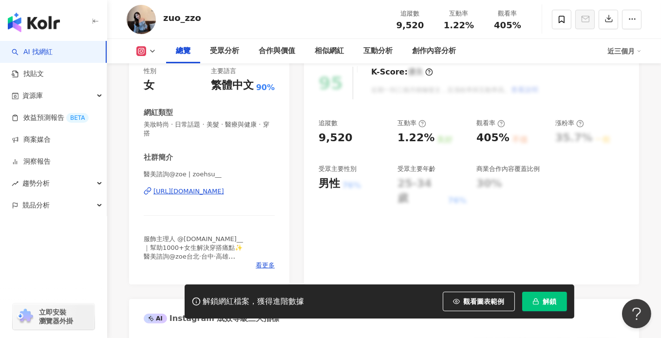
click at [218, 194] on div "https://www.instagram.com/zoehsu__/" at bounding box center [189, 191] width 71 height 9
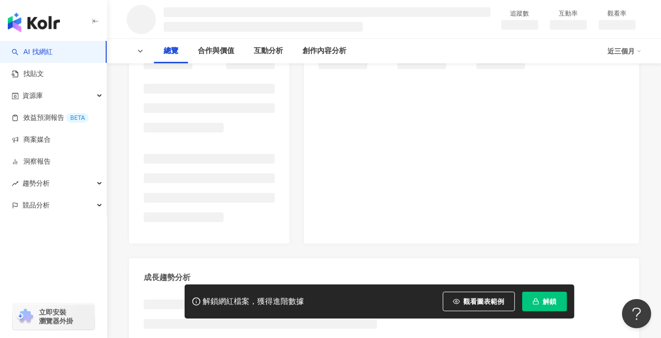
scroll to position [195, 0]
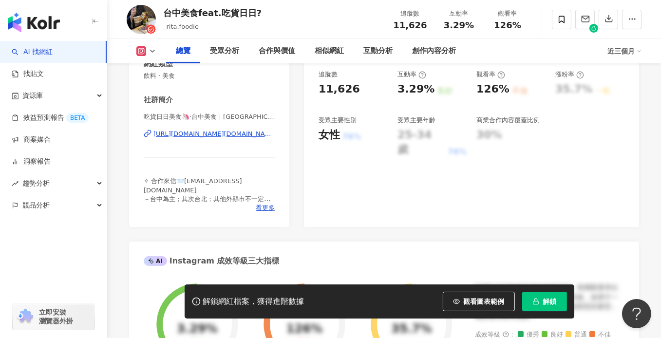
click at [222, 133] on div "[URL][DOMAIN_NAME][DOMAIN_NAME]" at bounding box center [214, 134] width 121 height 9
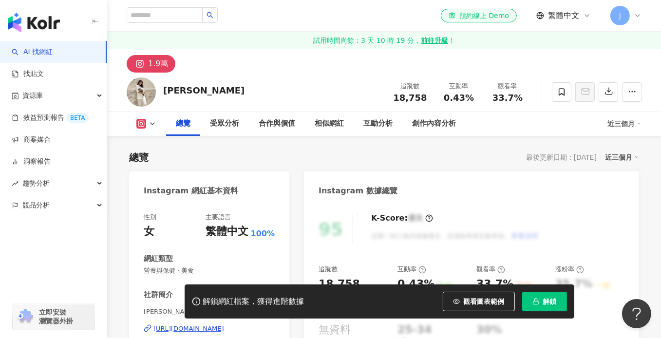
scroll to position [146, 0]
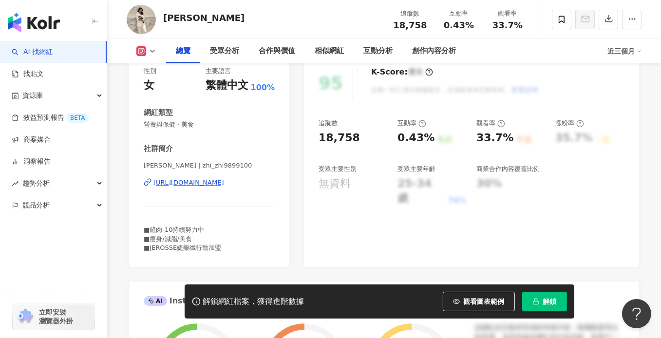
click at [224, 186] on div "https://www.instagram.com/zhi_zhi9899100/" at bounding box center [189, 182] width 71 height 9
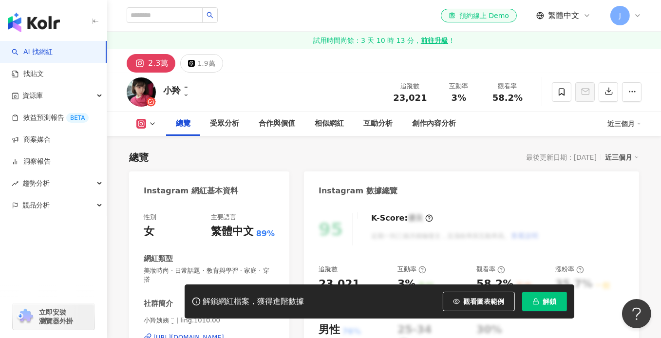
click at [224, 333] on div "https://www.instagram.com/ling.1010.00/" at bounding box center [189, 337] width 71 height 9
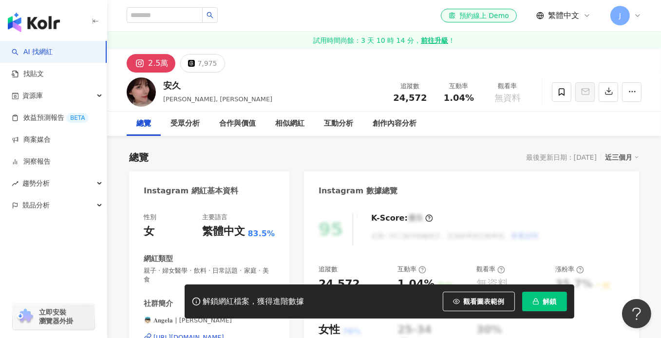
click at [224, 333] on div "[URL][DOMAIN_NAME]" at bounding box center [189, 337] width 71 height 9
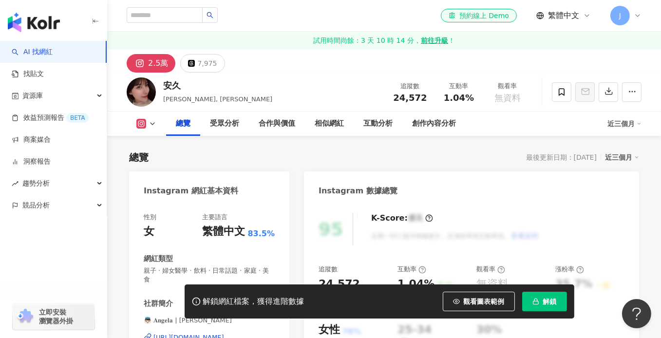
scroll to position [146, 0]
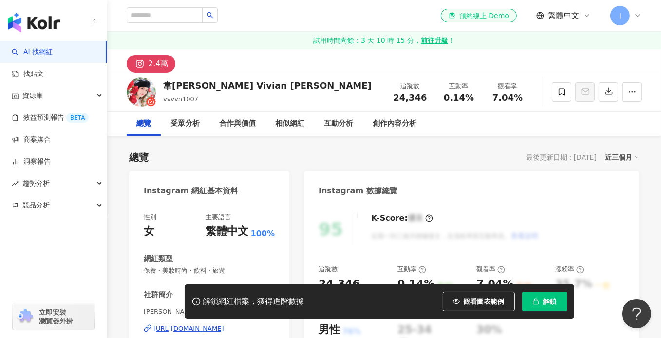
scroll to position [97, 0]
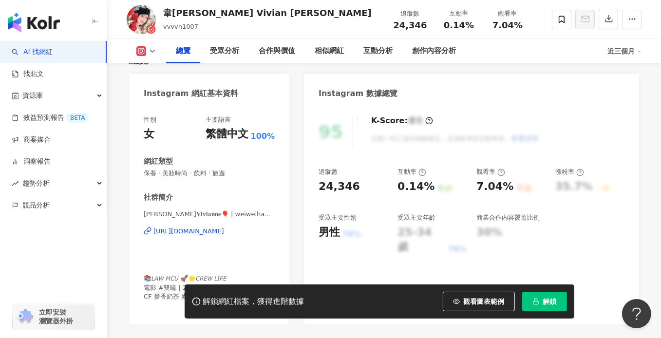
click at [208, 230] on div "https://www.instagram.com/weiweihan07/" at bounding box center [189, 231] width 71 height 9
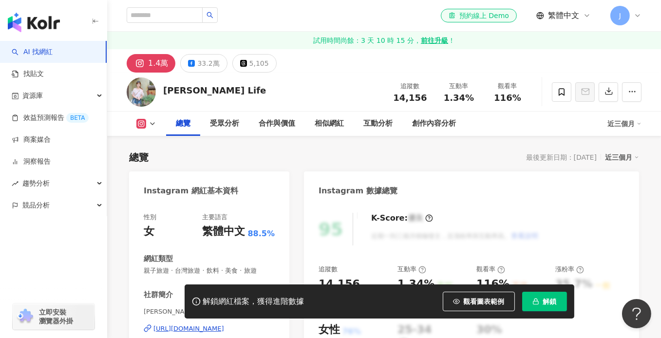
scroll to position [146, 0]
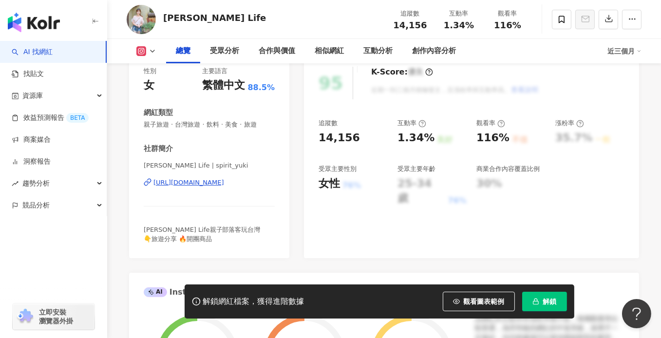
click at [224, 180] on div "https://www.instagram.com/spirit_yuki/" at bounding box center [189, 182] width 71 height 9
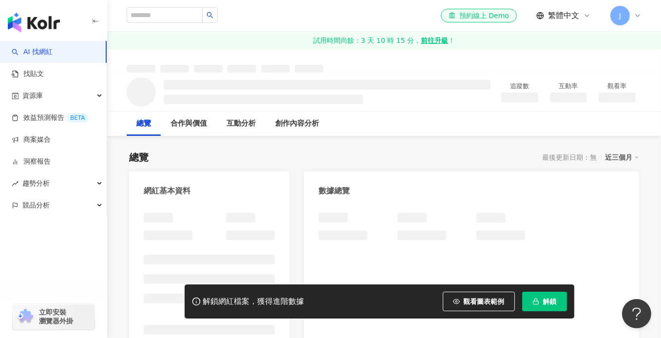
scroll to position [49, 0]
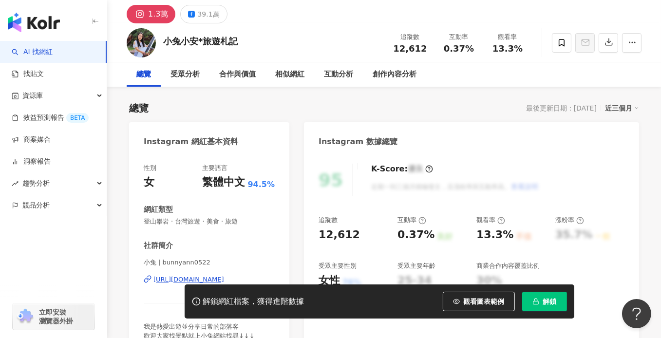
drag, startPoint x: 205, startPoint y: 183, endPoint x: 259, endPoint y: 126, distance: 78.6
click at [205, 183] on div "性別 女 主要語言 繁體中文 94.5% 網紅類型 登山攀岩 · 台灣旅遊 · 美食 · 旅遊 社群簡介 小兔 | bunnyann0522 https://…" at bounding box center [209, 252] width 131 height 177
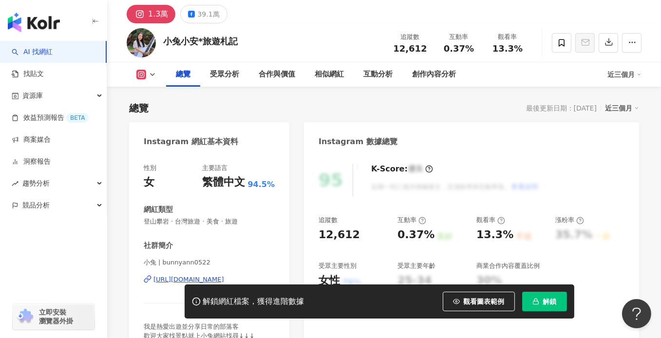
scroll to position [146, 0]
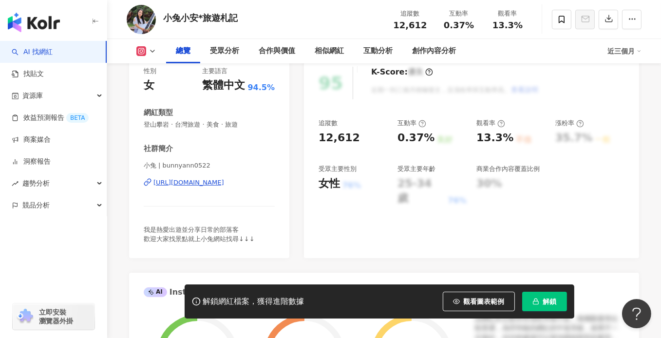
click at [218, 181] on div "https://www.instagram.com/bunnyann0522/" at bounding box center [189, 182] width 71 height 9
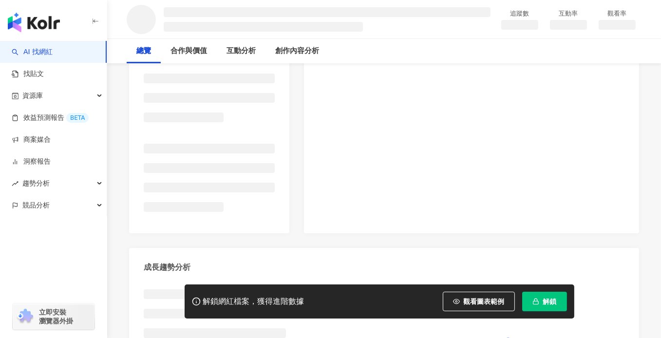
scroll to position [195, 0]
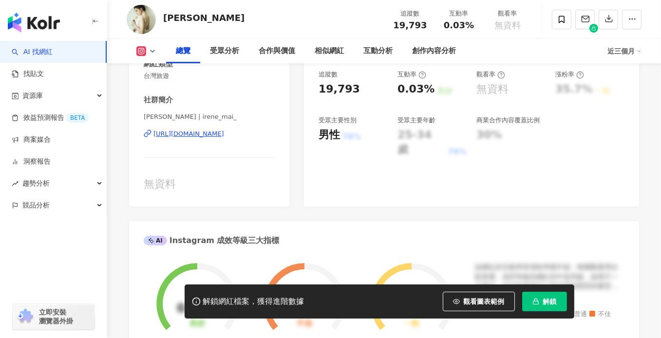
click at [224, 133] on div "[URL][DOMAIN_NAME]" at bounding box center [189, 134] width 71 height 9
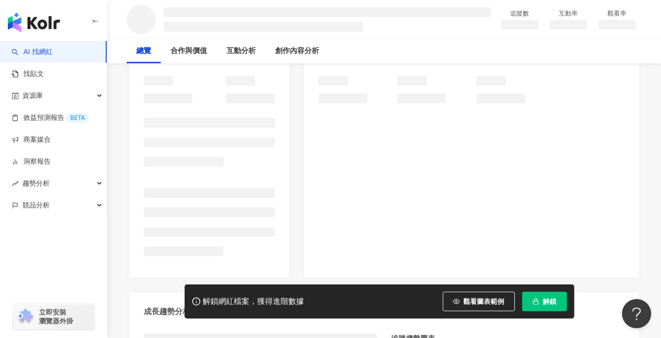
scroll to position [146, 0]
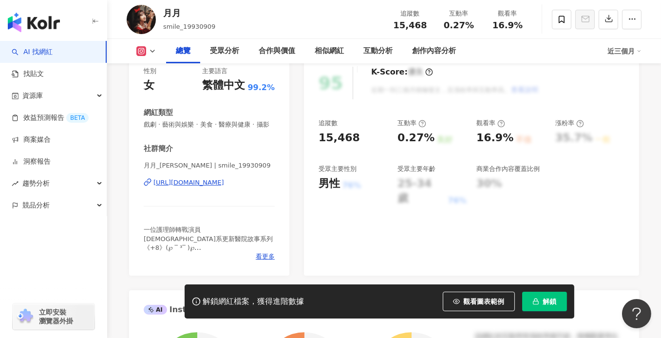
click at [214, 187] on div "[URL][DOMAIN_NAME]" at bounding box center [189, 182] width 71 height 9
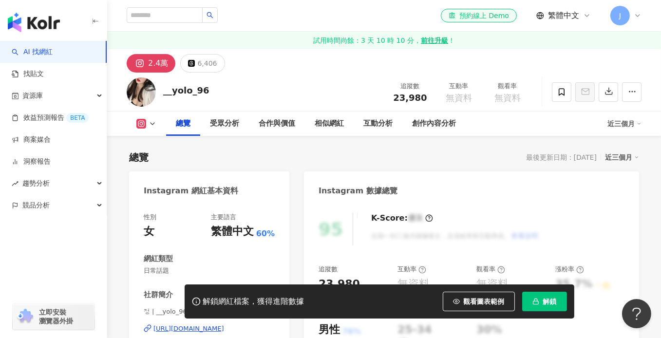
scroll to position [97, 0]
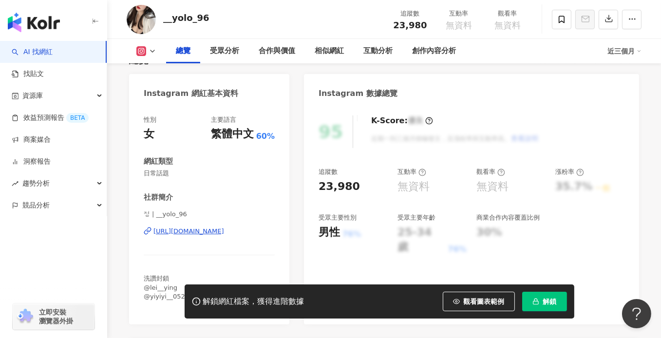
drag, startPoint x: 177, startPoint y: 234, endPoint x: 253, endPoint y: 10, distance: 237.4
click at [177, 234] on div "https://www.instagram.com/__yolo_96/" at bounding box center [189, 231] width 71 height 9
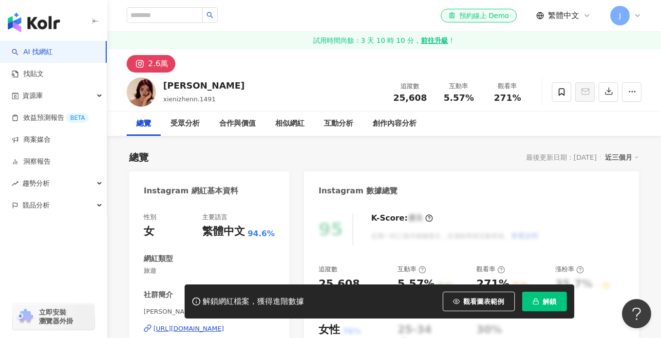
click at [204, 325] on div "https://www.instagram.com/xienizhenn.1491/" at bounding box center [189, 329] width 71 height 9
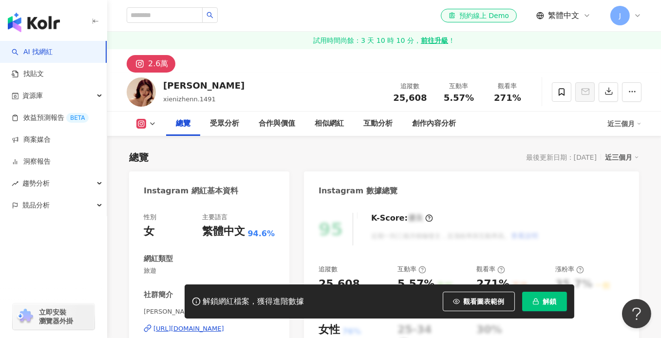
scroll to position [97, 0]
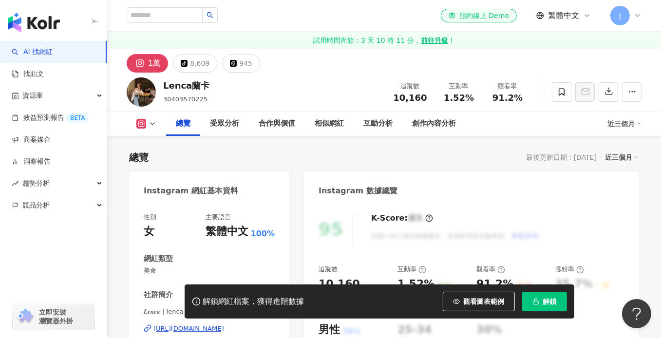
scroll to position [97, 0]
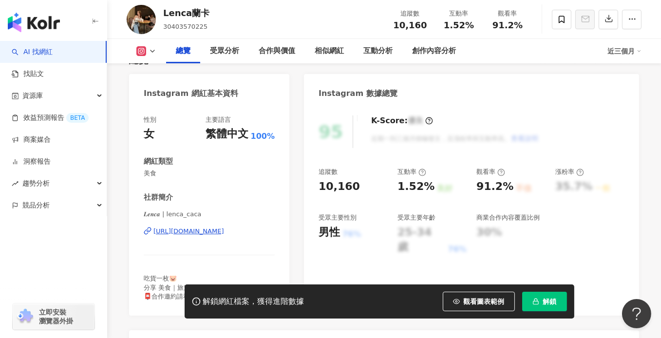
click at [213, 228] on div "https://www.instagram.com/lenca_caca/" at bounding box center [189, 231] width 71 height 9
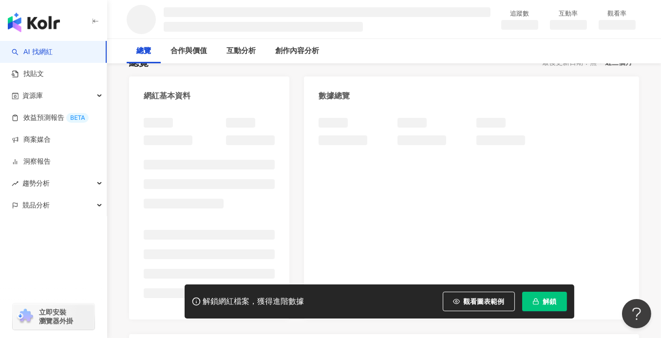
scroll to position [97, 0]
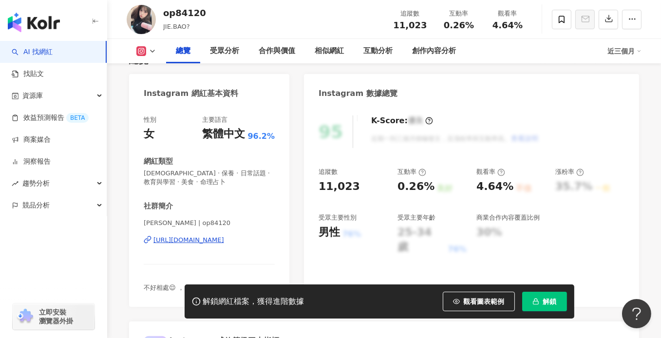
drag, startPoint x: 211, startPoint y: 209, endPoint x: 203, endPoint y: 239, distance: 31.1
click at [203, 239] on div "https://www.instagram.com/op84120/" at bounding box center [189, 240] width 71 height 9
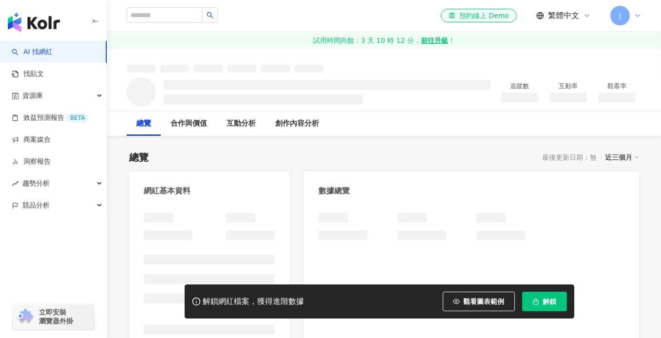
scroll to position [55, 0]
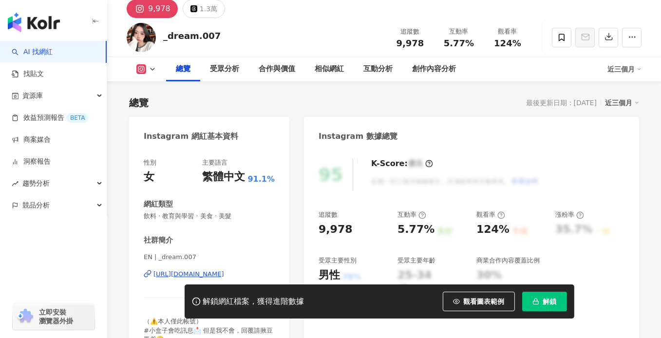
scroll to position [146, 0]
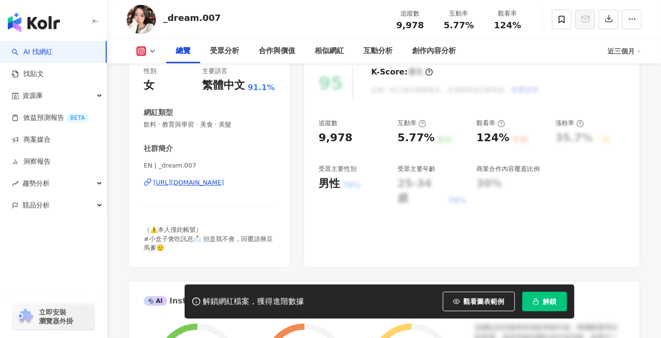
drag, startPoint x: 254, startPoint y: 184, endPoint x: 620, endPoint y: 0, distance: 408.9
click at [224, 184] on div "https://www.instagram.com/_dream.007/" at bounding box center [189, 182] width 71 height 9
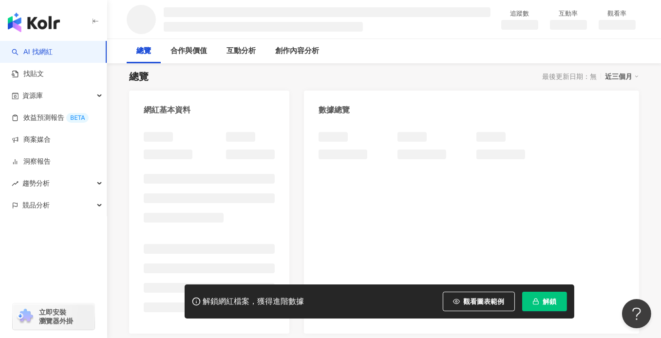
scroll to position [97, 0]
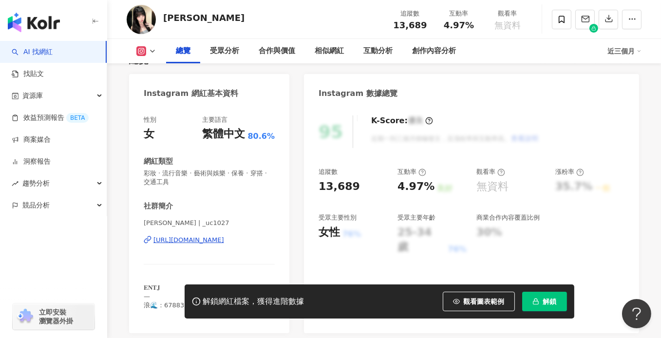
click at [213, 242] on div "https://www.instagram.com/_uc1027/" at bounding box center [189, 240] width 71 height 9
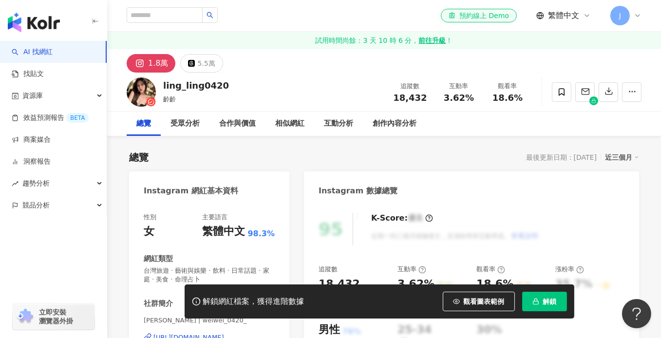
click at [224, 333] on div "[URL][DOMAIN_NAME]" at bounding box center [189, 337] width 71 height 9
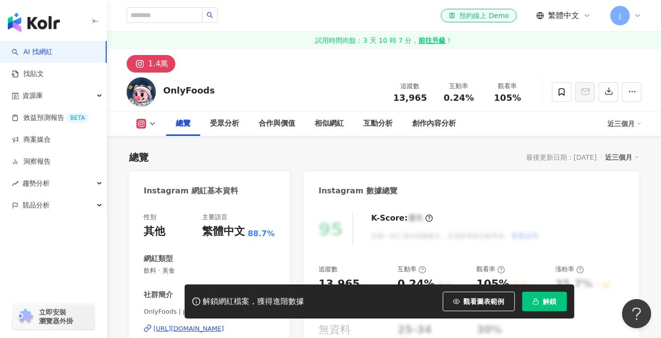
click at [193, 325] on div "https://www.instagram.com/puavision/" at bounding box center [189, 329] width 71 height 9
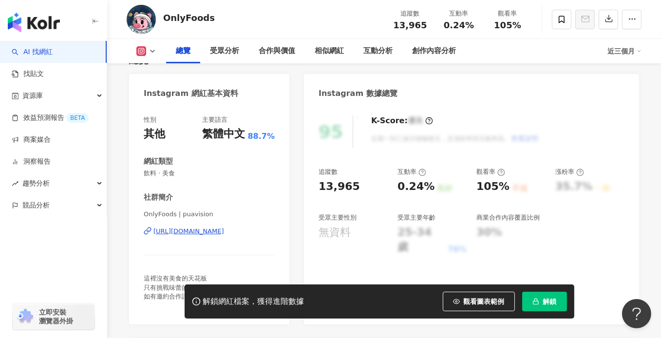
click at [218, 234] on div "https://www.instagram.com/puavision/" at bounding box center [189, 231] width 71 height 9
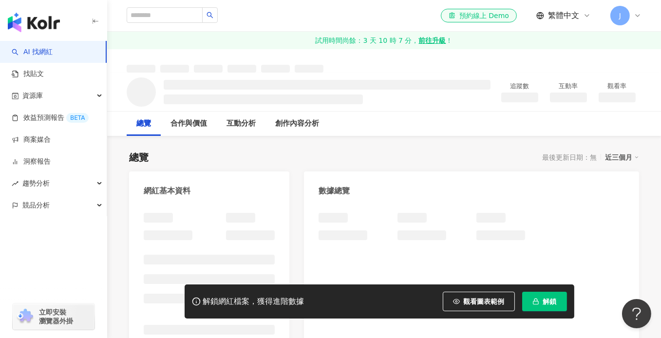
scroll to position [0, 0]
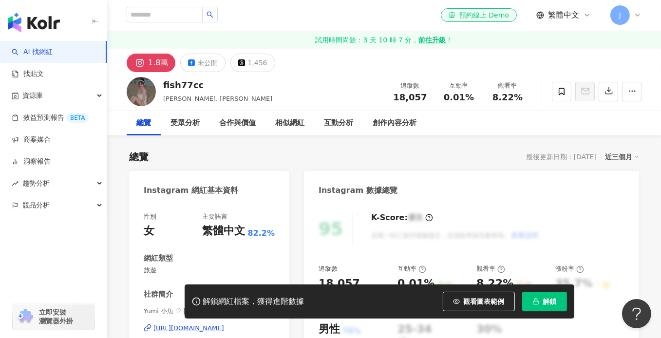
scroll to position [146, 0]
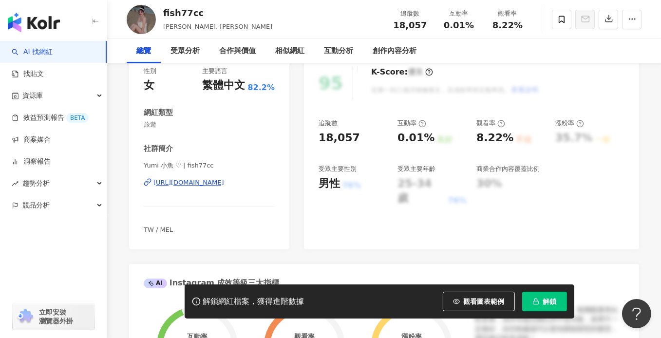
click at [194, 182] on div "https://www.instagram.com/fish77cc/" at bounding box center [189, 182] width 71 height 9
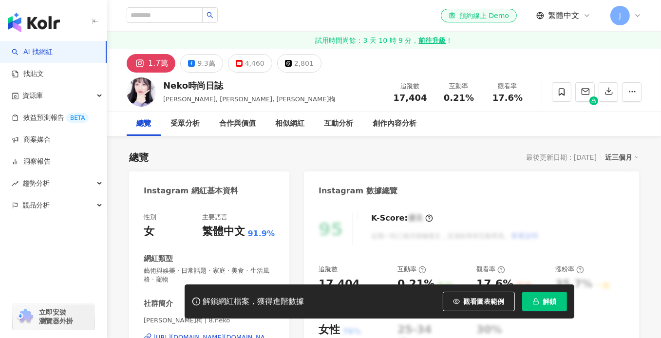
scroll to position [146, 0]
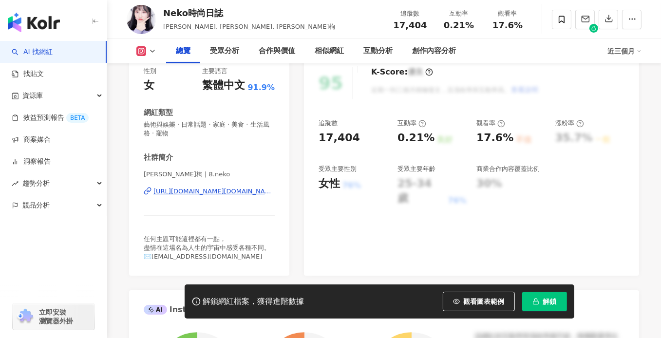
click at [207, 191] on div "[URL][DOMAIN_NAME][DOMAIN_NAME]" at bounding box center [214, 191] width 121 height 9
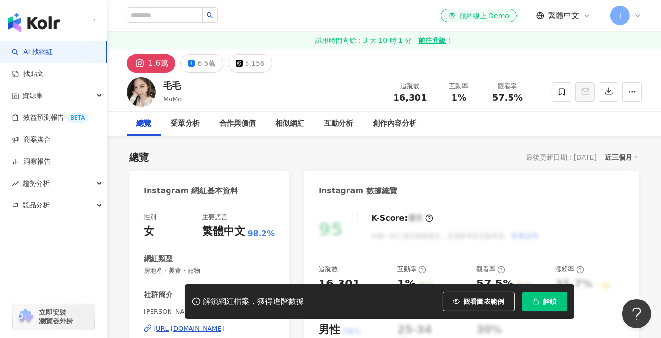
scroll to position [146, 0]
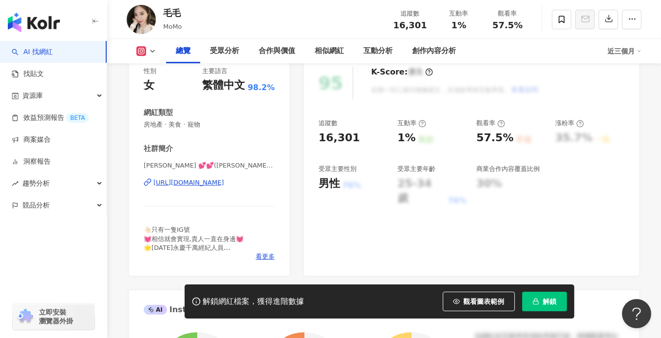
click at [208, 182] on div "https://www.instagram.com/momo_chen_0323/" at bounding box center [189, 182] width 71 height 9
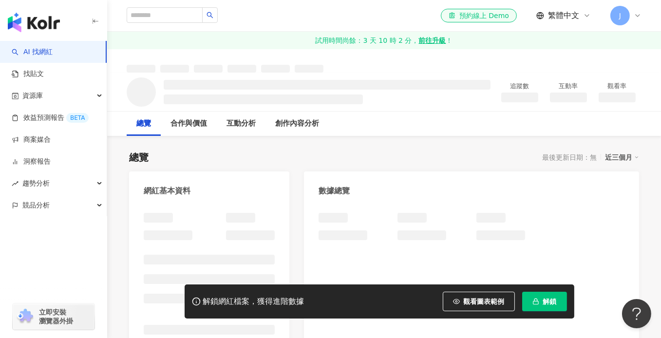
scroll to position [97, 0]
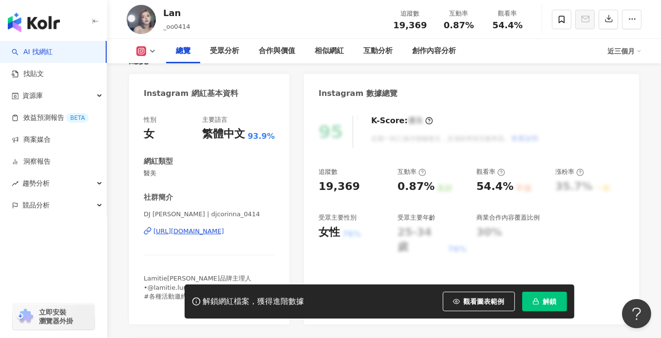
click at [193, 230] on div "[URL][DOMAIN_NAME]" at bounding box center [189, 231] width 71 height 9
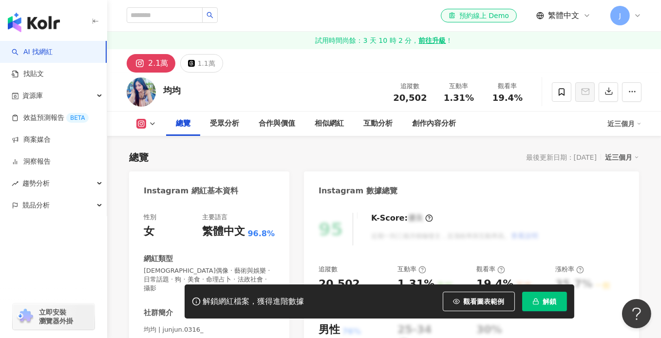
scroll to position [195, 0]
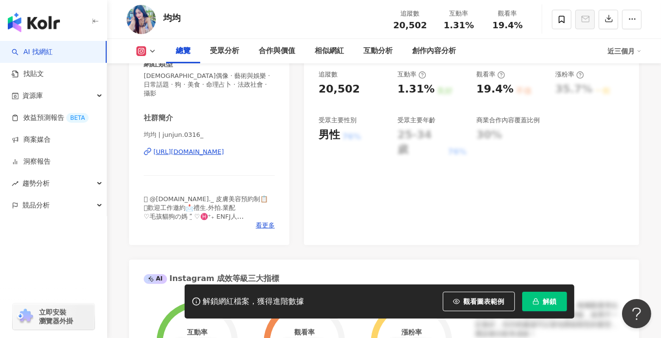
click at [224, 148] on div "https://www.instagram.com/junjun.0316_/" at bounding box center [189, 152] width 71 height 9
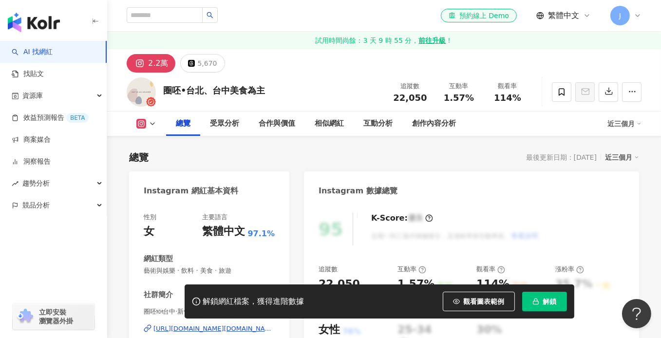
scroll to position [97, 0]
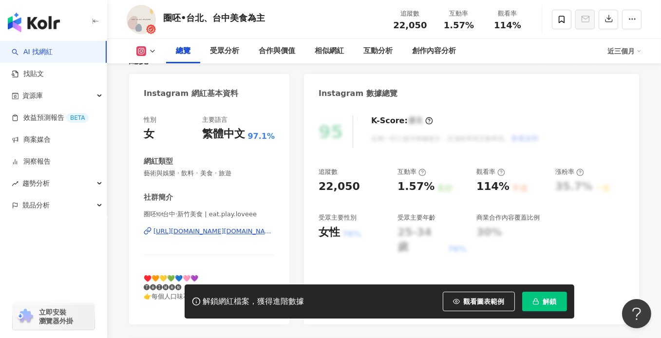
click at [213, 234] on div "https://www.instagram.com/eat.play.loveee/" at bounding box center [214, 231] width 121 height 9
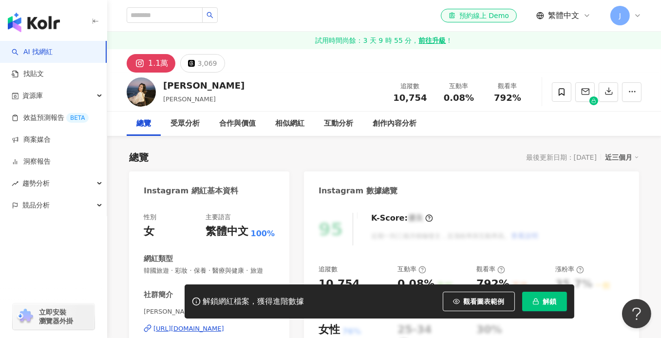
scroll to position [97, 0]
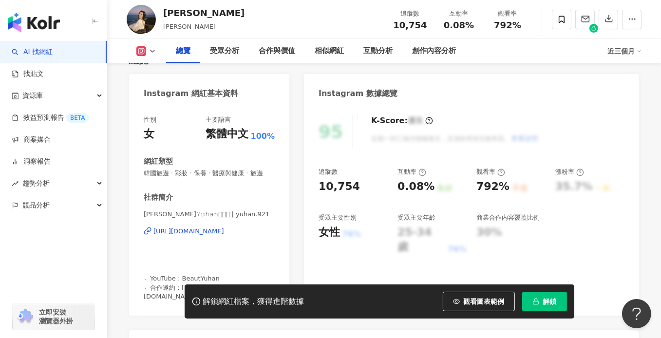
drag, startPoint x: 187, startPoint y: 238, endPoint x: 192, endPoint y: 233, distance: 7.2
click at [187, 236] on div "[URL][DOMAIN_NAME]" at bounding box center [189, 231] width 71 height 9
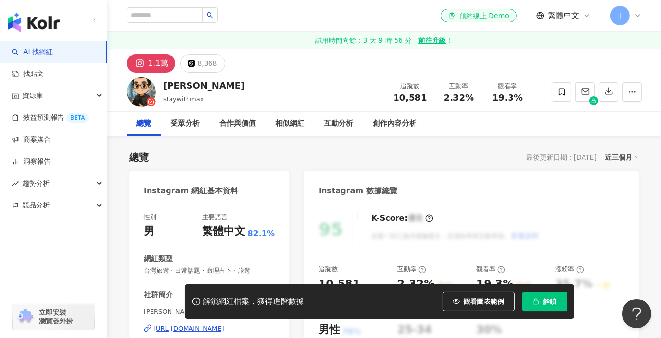
scroll to position [195, 0]
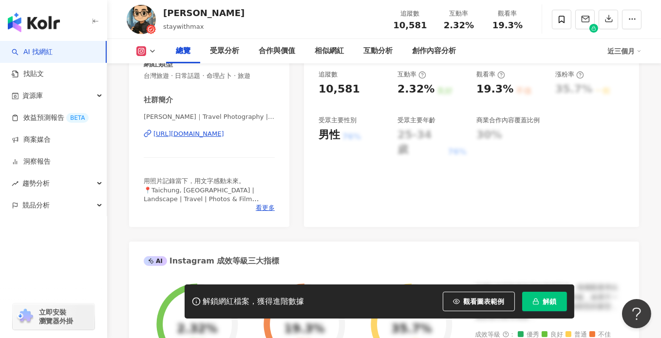
click at [219, 134] on div "[URL][DOMAIN_NAME]" at bounding box center [189, 134] width 71 height 9
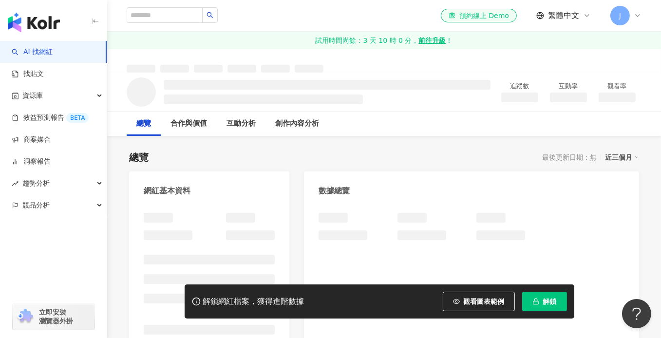
scroll to position [146, 0]
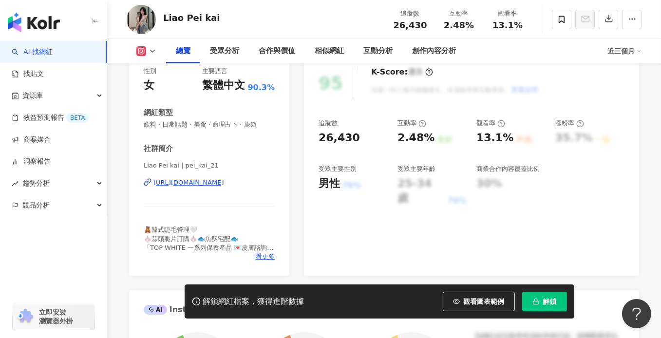
drag, startPoint x: 153, startPoint y: 174, endPoint x: 211, endPoint y: 181, distance: 58.4
click at [211, 181] on div "[URL][DOMAIN_NAME]" at bounding box center [189, 182] width 71 height 9
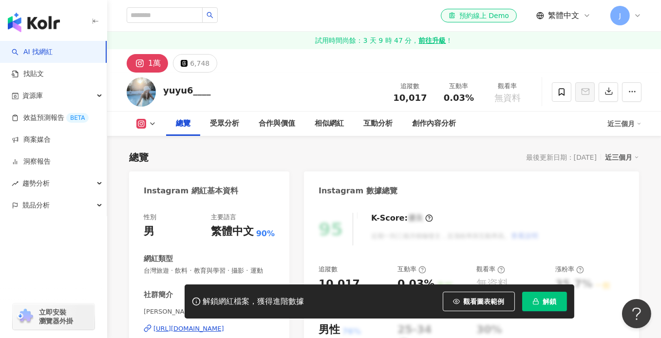
click at [220, 325] on div "[URL][DOMAIN_NAME]" at bounding box center [189, 329] width 71 height 9
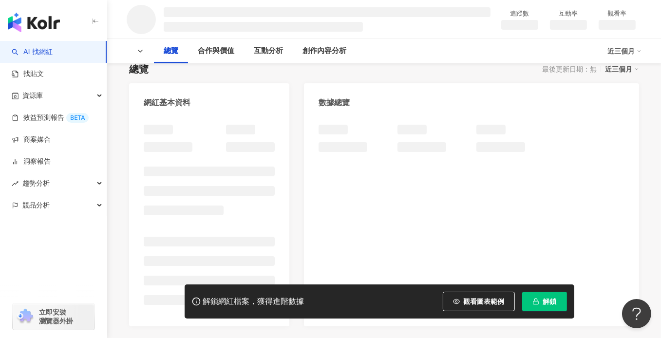
scroll to position [97, 0]
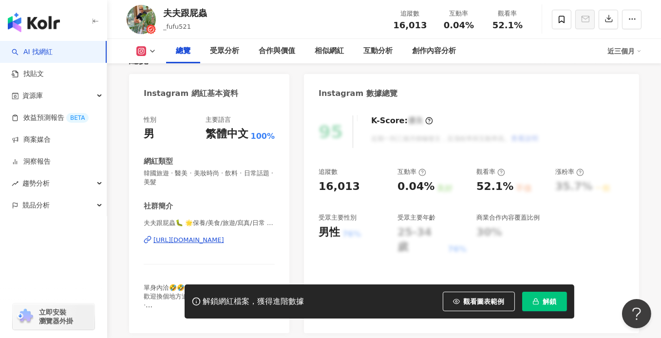
click at [213, 238] on div "https://www.instagram.com/_fufu521/" at bounding box center [189, 240] width 71 height 9
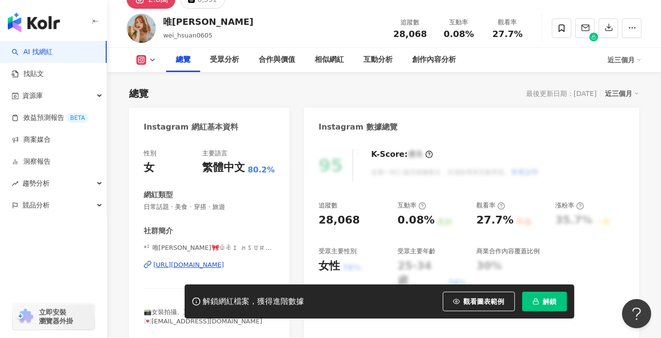
scroll to position [97, 0]
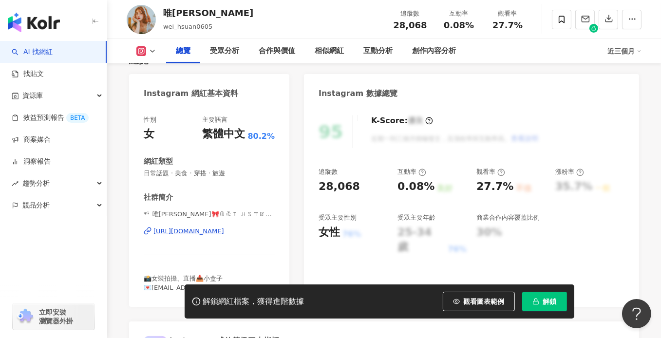
click at [196, 231] on div "[URL][DOMAIN_NAME]" at bounding box center [189, 231] width 71 height 9
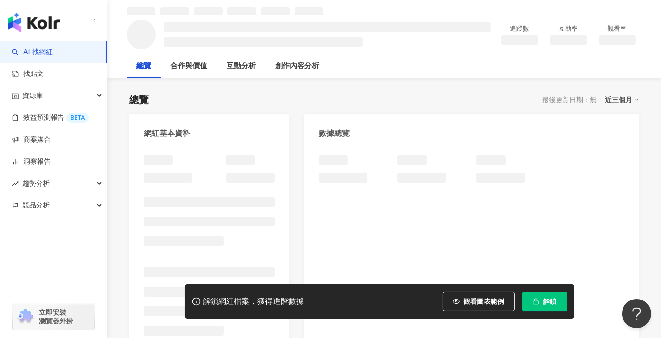
scroll to position [97, 0]
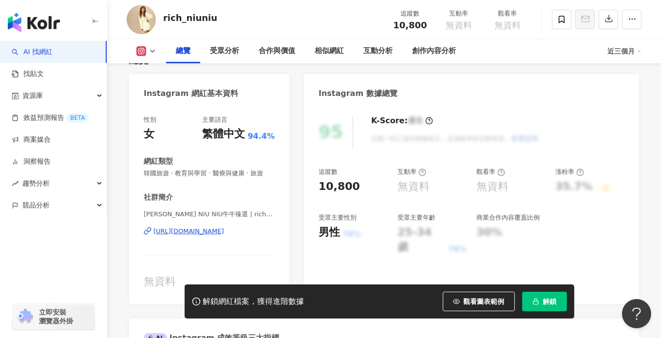
drag, startPoint x: 194, startPoint y: 192, endPoint x: 343, endPoint y: 99, distance: 175.6
click at [207, 230] on div "https://www.instagram.com/rich_niuniu/" at bounding box center [189, 231] width 71 height 9
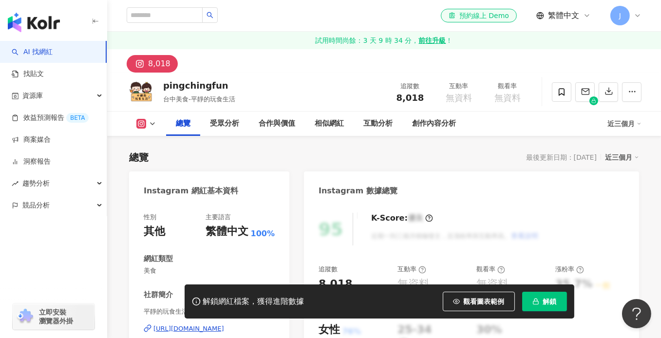
scroll to position [97, 0]
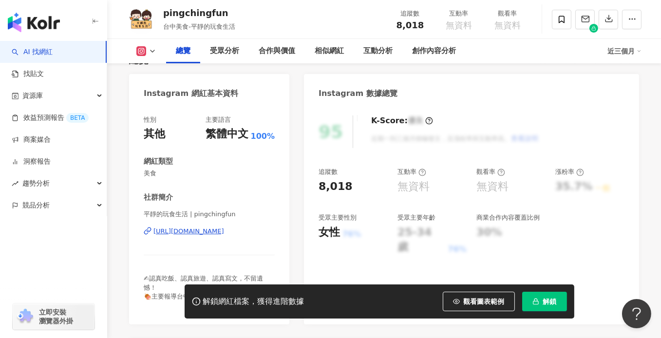
click at [192, 233] on div "[URL][DOMAIN_NAME]" at bounding box center [189, 231] width 71 height 9
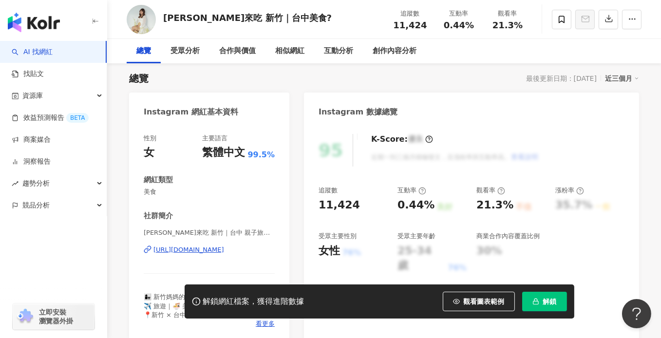
scroll to position [146, 0]
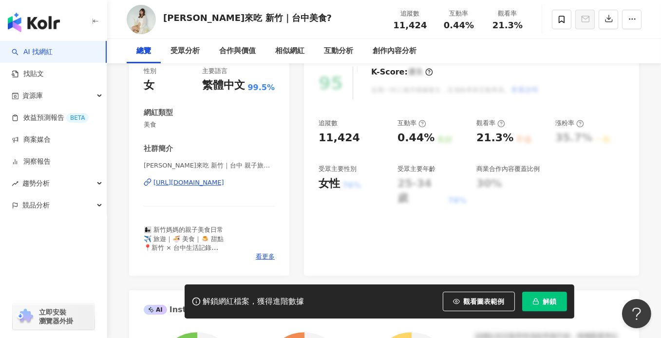
click at [206, 183] on div "https://www.instagram.com/hueepf/" at bounding box center [189, 182] width 71 height 9
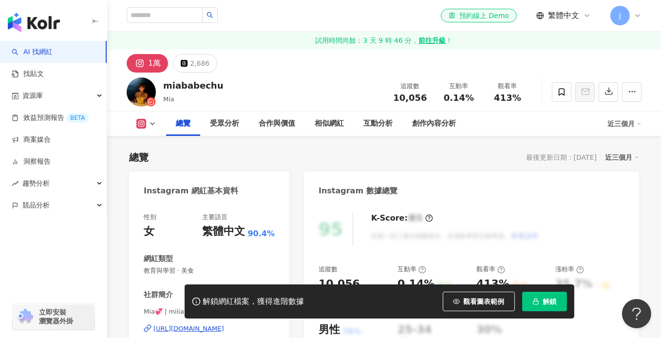
scroll to position [146, 0]
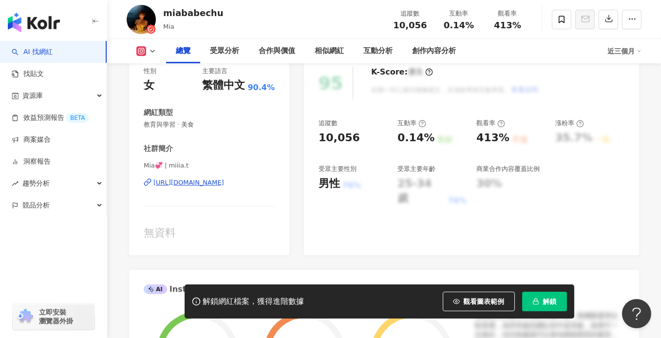
click at [202, 184] on div "https://www.instagram.com/miiia.t/" at bounding box center [189, 182] width 71 height 9
click at [224, 180] on div "https://www.instagram.com/miiia.t/" at bounding box center [189, 182] width 71 height 9
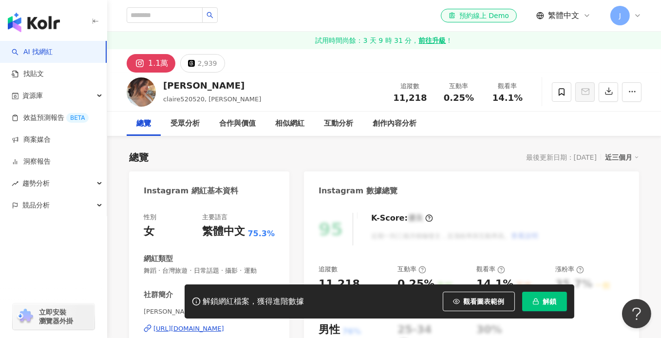
scroll to position [146, 0]
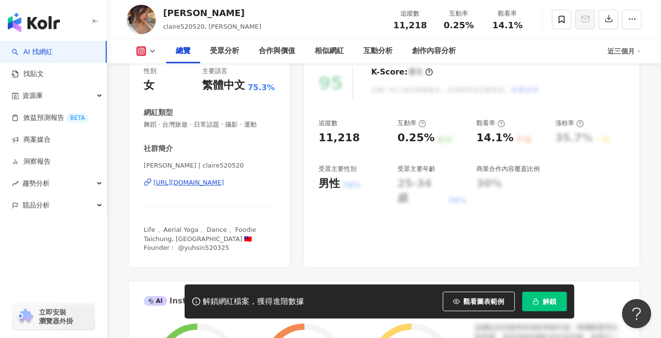
drag, startPoint x: 226, startPoint y: 183, endPoint x: 316, endPoint y: 81, distance: 135.4
click at [224, 183] on div "https://www.instagram.com/claire520520/" at bounding box center [189, 182] width 71 height 9
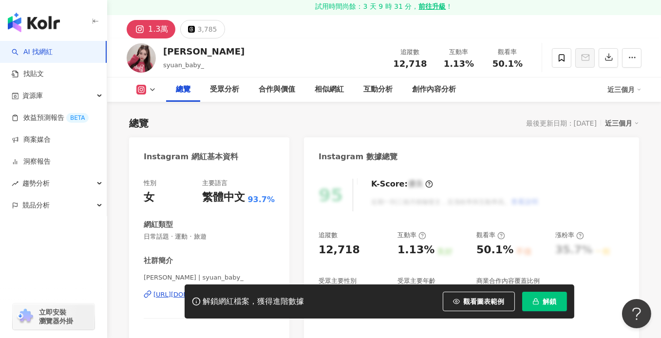
scroll to position [97, 0]
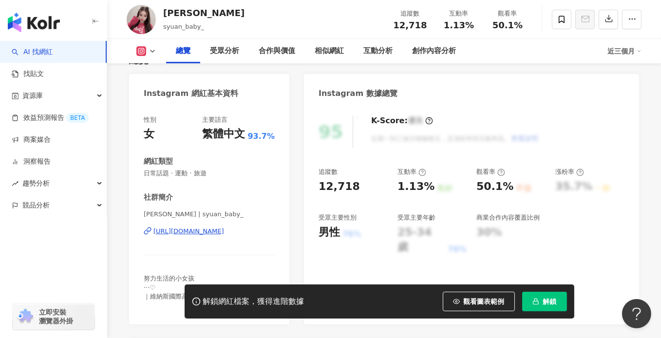
click at [188, 231] on div "https://www.instagram.com/syuan_baby_/" at bounding box center [189, 231] width 71 height 9
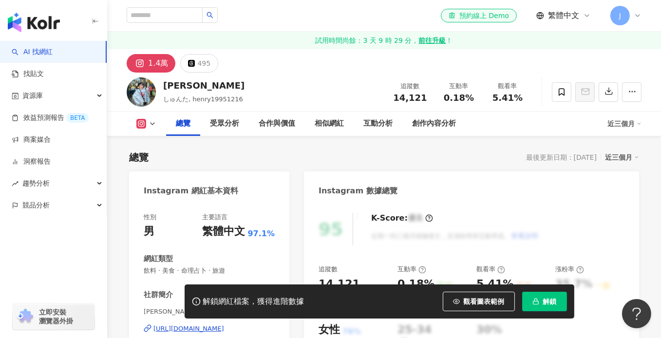
drag, startPoint x: 235, startPoint y: 205, endPoint x: 207, endPoint y: 232, distance: 38.6
click at [207, 325] on div "https://www.instagram.com/henry_1216_cyq/" at bounding box center [189, 329] width 71 height 9
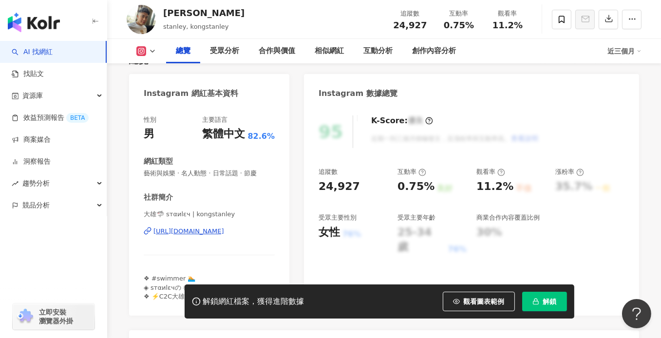
click at [184, 230] on div "https://www.instagram.com/kongstanley/" at bounding box center [189, 231] width 71 height 9
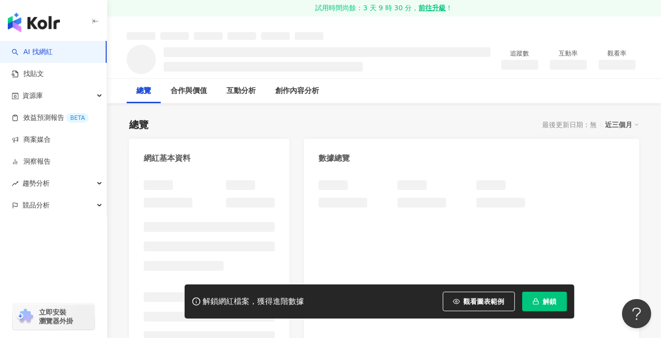
scroll to position [110, 0]
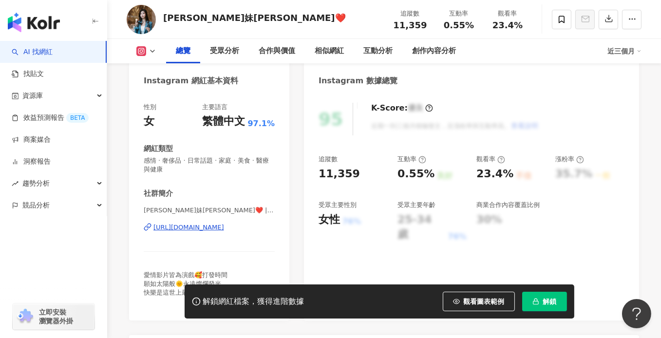
click at [224, 223] on div "https://www.instagram.com/grace0713_/" at bounding box center [189, 227] width 71 height 9
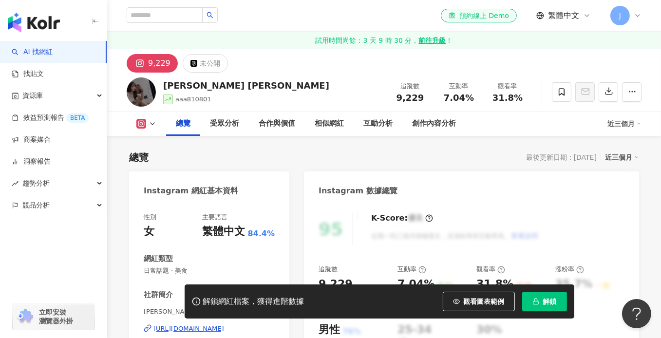
click at [224, 325] on div "https://www.instagram.com/sihhan0801/" at bounding box center [189, 329] width 71 height 9
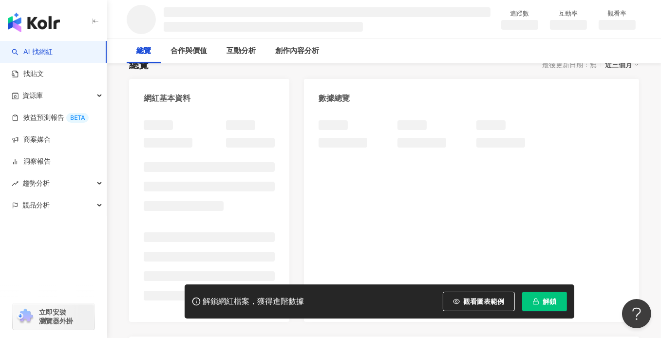
scroll to position [97, 0]
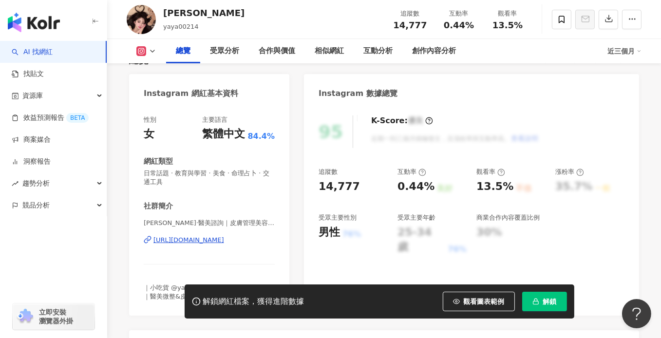
click at [215, 236] on div "[URL][DOMAIN_NAME]" at bounding box center [189, 240] width 71 height 9
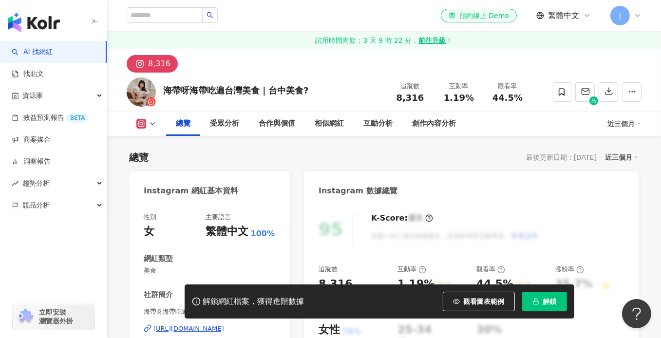
click at [216, 325] on div "[URL][DOMAIN_NAME]" at bounding box center [189, 329] width 71 height 9
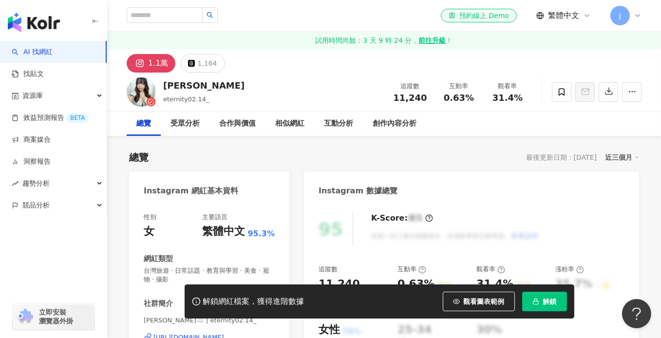
drag, startPoint x: 223, startPoint y: 166, endPoint x: 223, endPoint y: 144, distance: 21.4
click at [223, 333] on div "https://www.instagram.com/eternity02.14_/" at bounding box center [189, 337] width 71 height 9
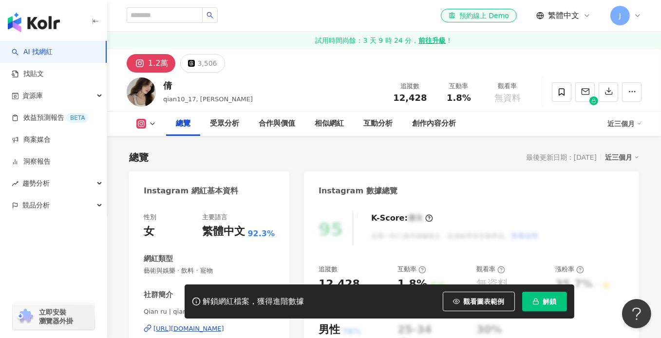
scroll to position [97, 0]
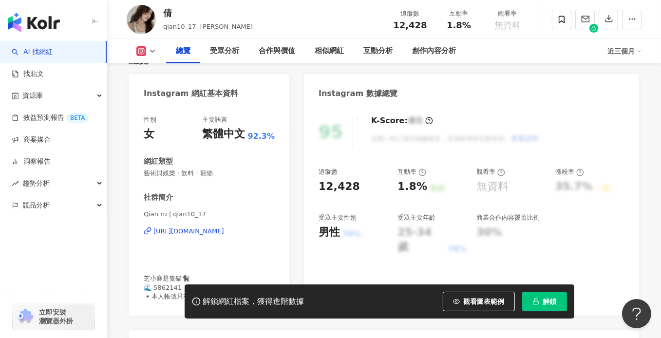
click at [202, 229] on div "https://www.instagram.com/qian10_17/" at bounding box center [189, 231] width 71 height 9
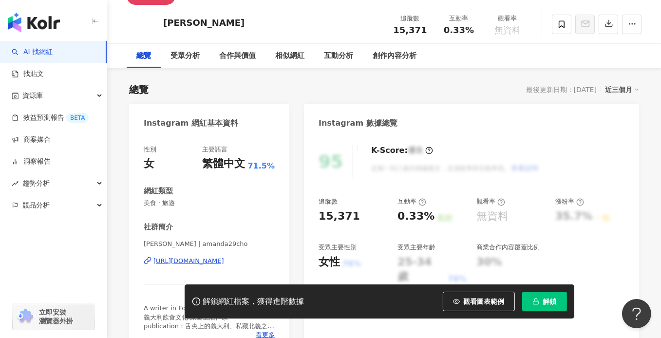
scroll to position [97, 0]
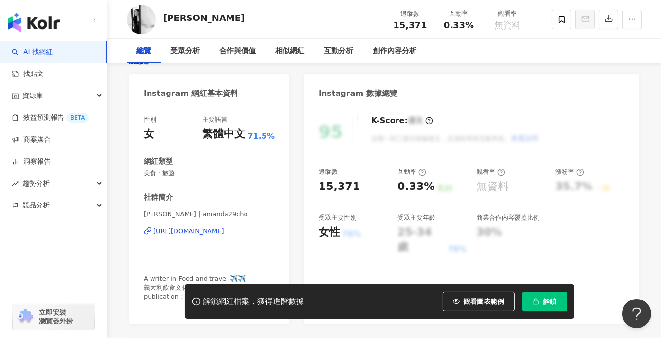
click at [222, 227] on div "[URL][DOMAIN_NAME]" at bounding box center [189, 231] width 71 height 9
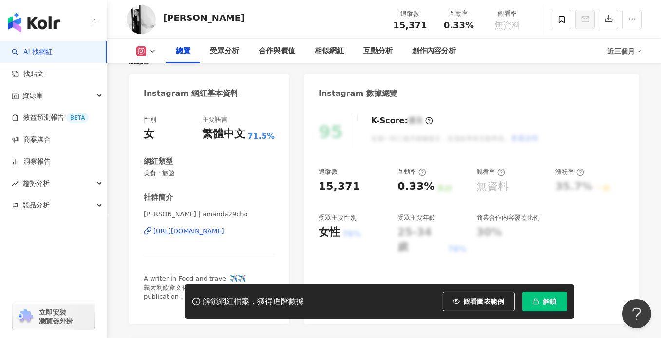
scroll to position [146, 0]
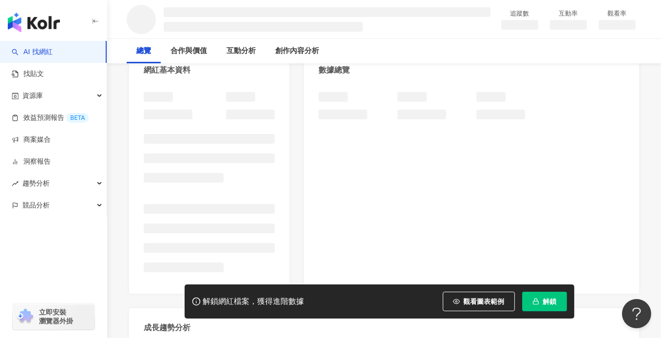
scroll to position [146, 0]
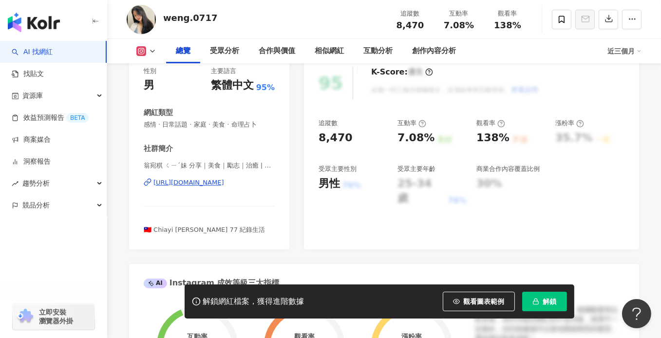
click at [210, 182] on div "https://www.instagram.com/weng.0717/" at bounding box center [189, 182] width 71 height 9
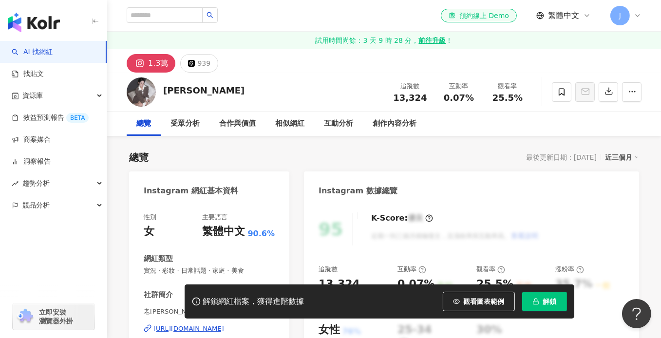
click at [223, 325] on div "[URL][DOMAIN_NAME]" at bounding box center [189, 329] width 71 height 9
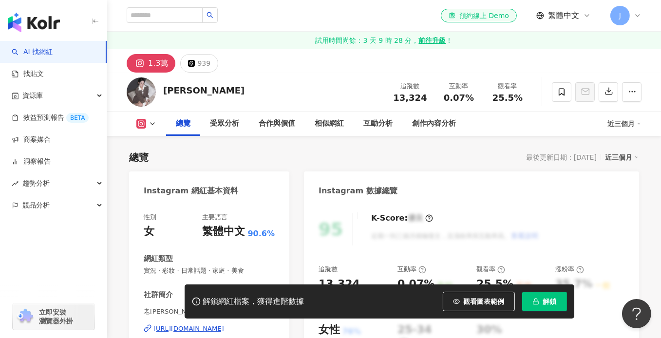
scroll to position [146, 0]
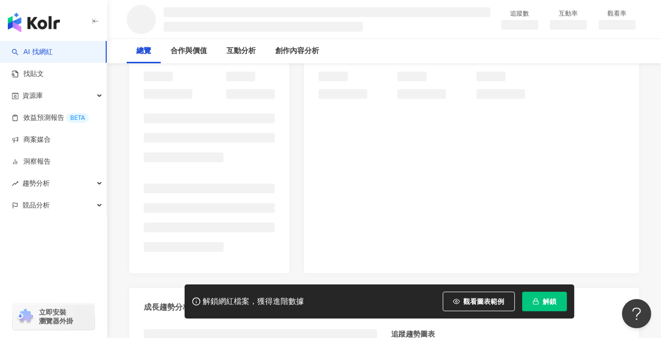
scroll to position [146, 0]
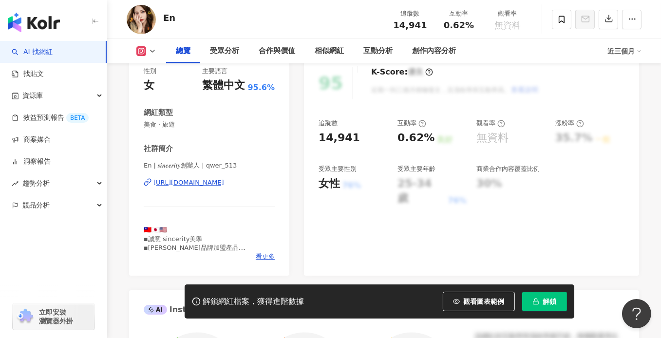
drag, startPoint x: 179, startPoint y: 189, endPoint x: 215, endPoint y: 181, distance: 37.5
click at [215, 181] on div "https://www.instagram.com/qwer_513/" at bounding box center [189, 182] width 71 height 9
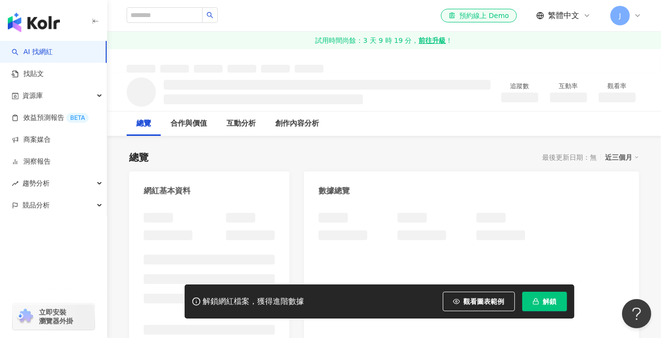
scroll to position [49, 0]
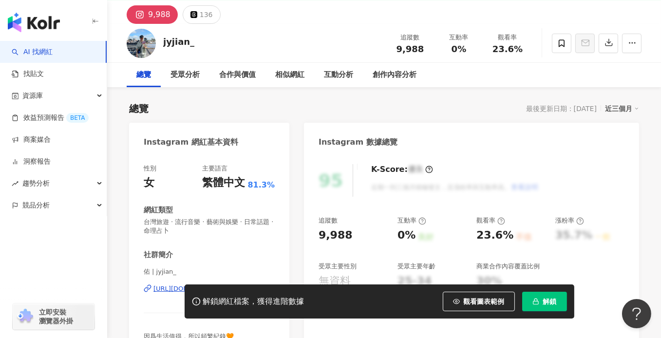
click at [211, 285] on div "https://www.instagram.com/jyjian_/" at bounding box center [189, 289] width 71 height 9
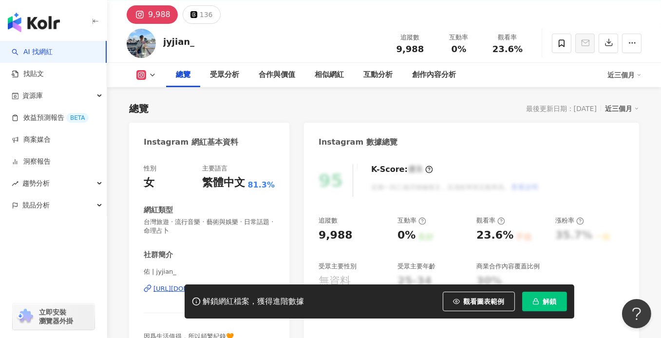
scroll to position [146, 0]
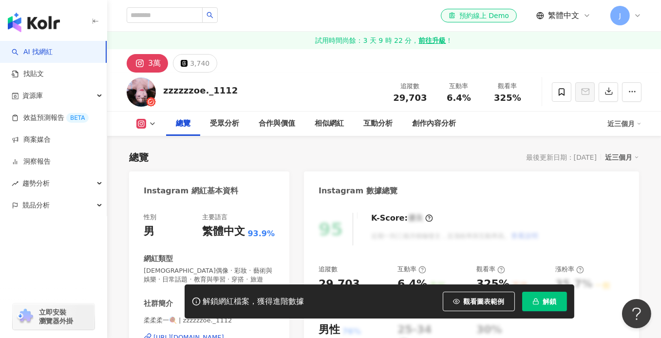
scroll to position [146, 0]
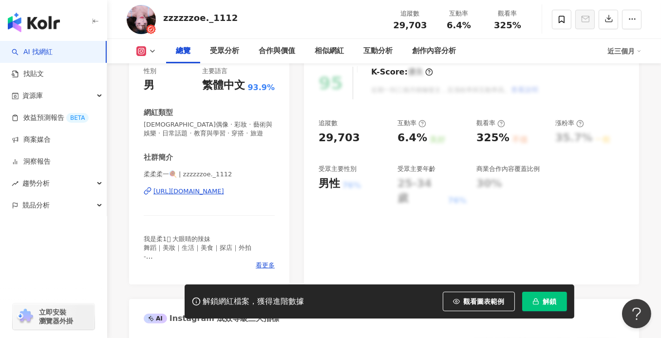
drag, startPoint x: 187, startPoint y: 192, endPoint x: 235, endPoint y: 156, distance: 60.0
click at [187, 192] on div "[URL][DOMAIN_NAME]" at bounding box center [189, 191] width 71 height 9
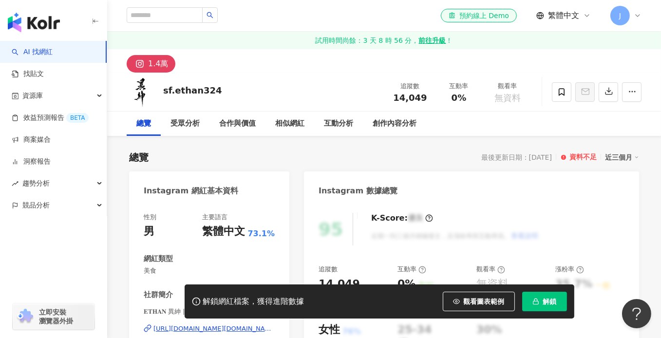
scroll to position [97, 0]
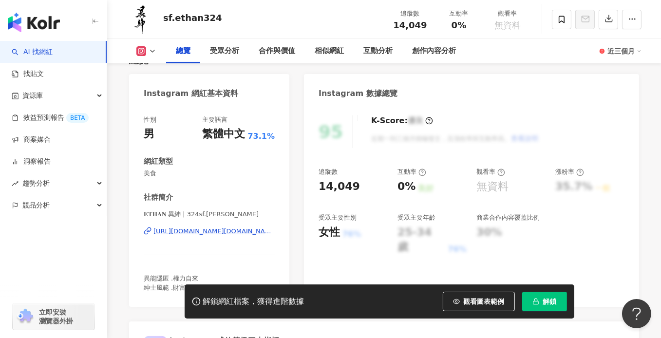
click at [210, 231] on div "https://www.instagram.com/324sf.ethan/" at bounding box center [214, 231] width 121 height 9
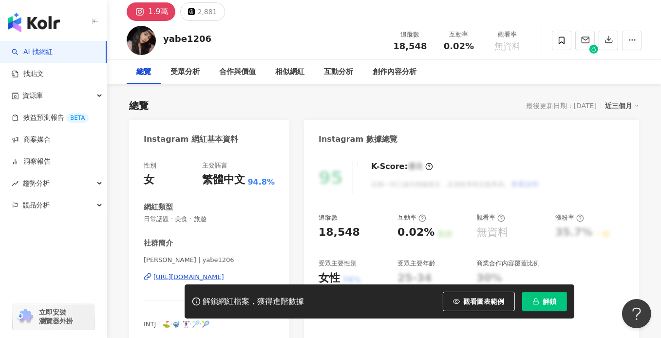
scroll to position [146, 0]
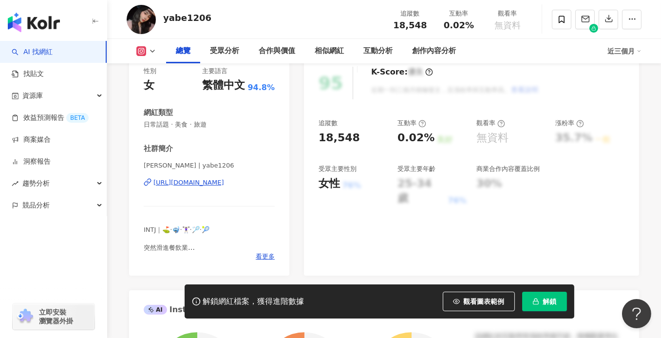
click at [212, 185] on div "https://www.instagram.com/yabe1206/" at bounding box center [189, 182] width 71 height 9
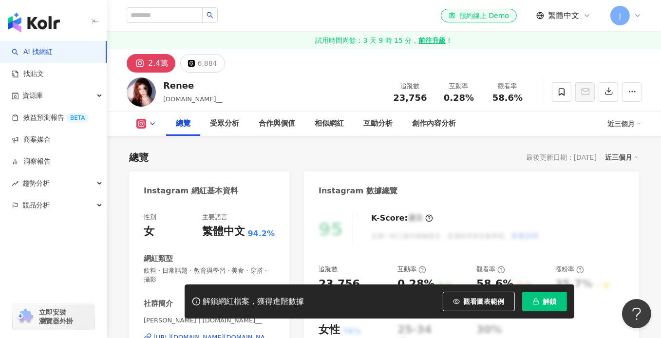
scroll to position [146, 0]
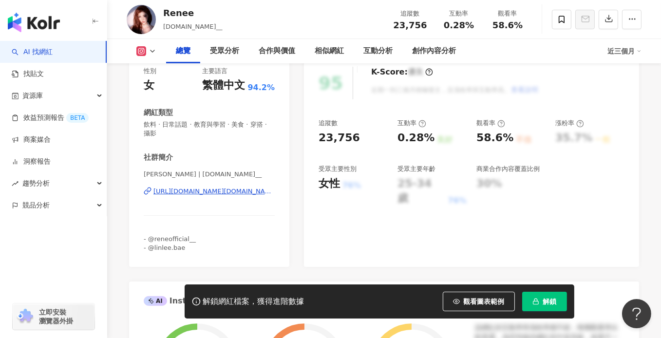
click at [195, 191] on div "https://www.instagram.com/yun.bb__/" at bounding box center [214, 191] width 121 height 9
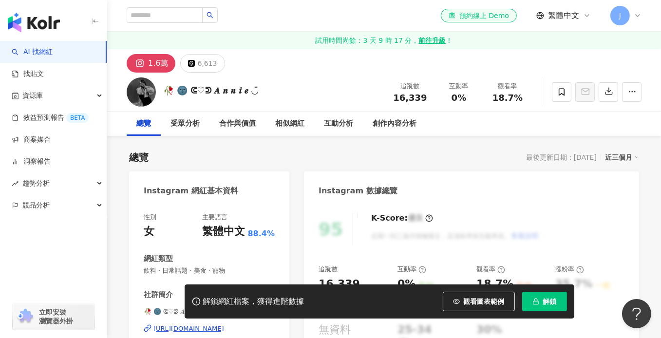
click at [236, 183] on div "Instagram 網紅基本資料 性別 女 主要語言 繁體中文 88.4% 網紅類型 飲料 · 日常話題 · 美食 · 寵物 社群簡介 🥀 🌚 ᕳ♡ᕲ 𝑨 𝒏…" at bounding box center [209, 293] width 160 height 242
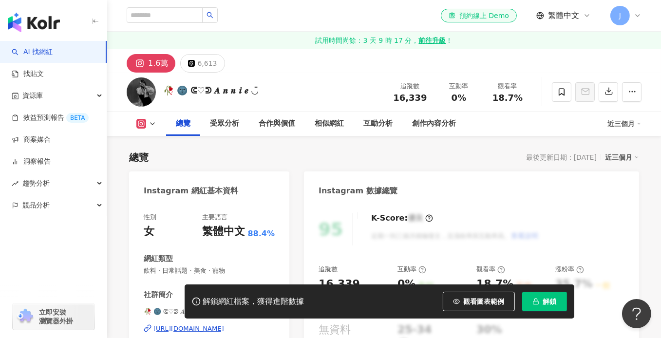
scroll to position [146, 0]
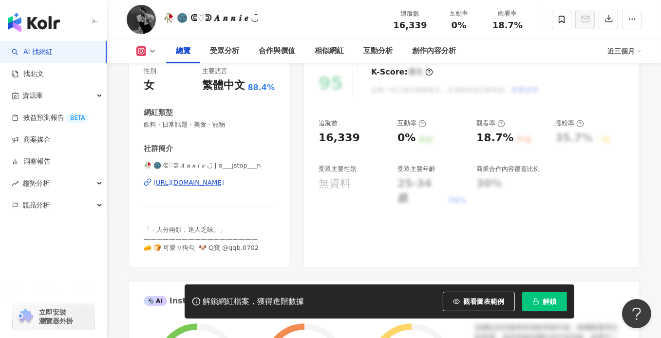
click at [224, 183] on div "https://www.instagram.com/a___jstop___n/" at bounding box center [189, 182] width 71 height 9
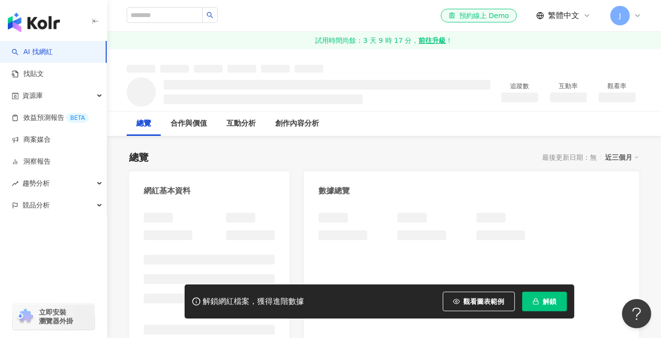
scroll to position [96, 0]
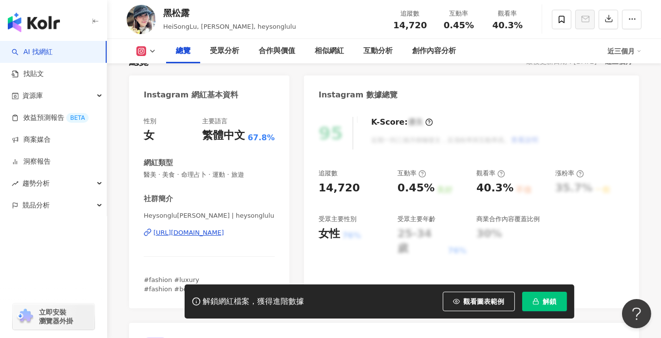
scroll to position [97, 0]
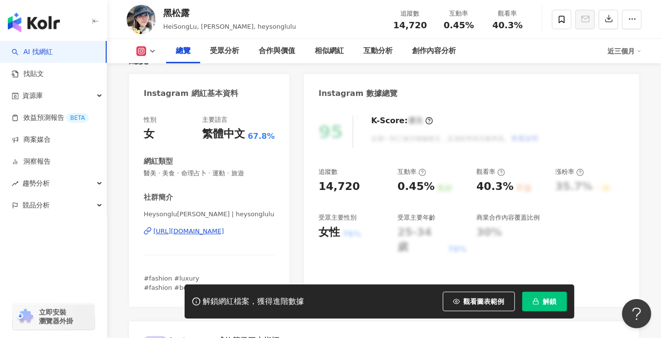
drag, startPoint x: 217, startPoint y: 230, endPoint x: 503, endPoint y: 0, distance: 366.5
click at [217, 230] on div "https://www.instagram.com/heysonglulu/" at bounding box center [189, 231] width 71 height 9
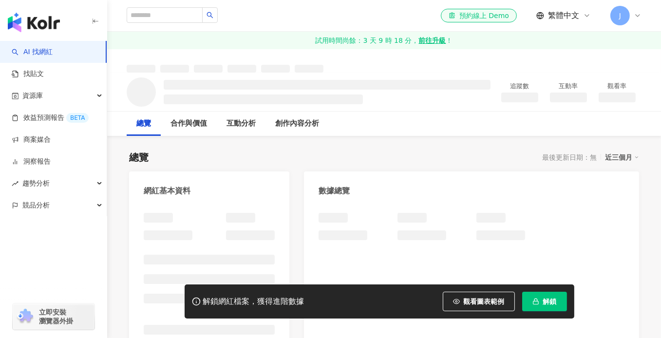
scroll to position [146, 0]
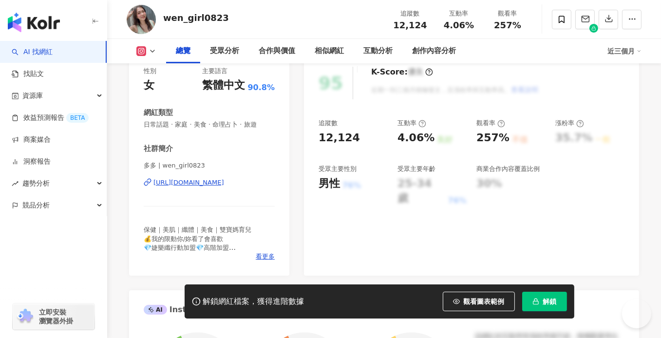
click at [224, 181] on div "[URL][DOMAIN_NAME]" at bounding box center [189, 182] width 71 height 9
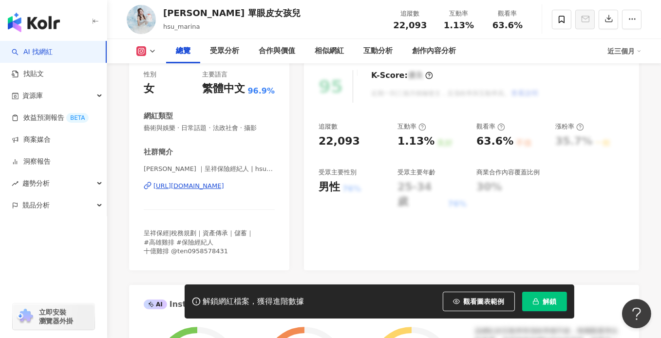
scroll to position [146, 0]
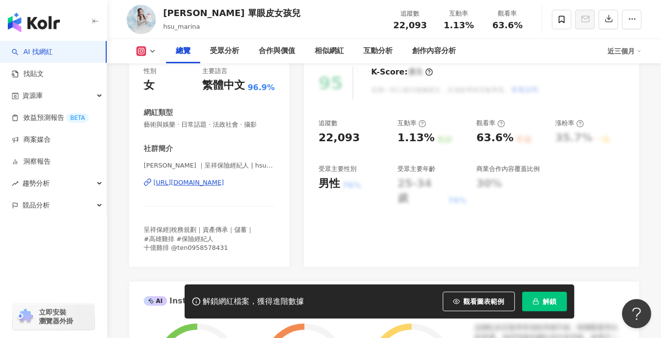
click at [217, 181] on div "https://www.instagram.com/hsu_marina/" at bounding box center [189, 182] width 71 height 9
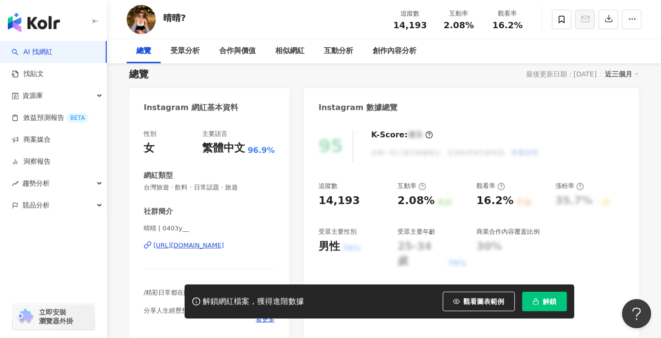
scroll to position [146, 0]
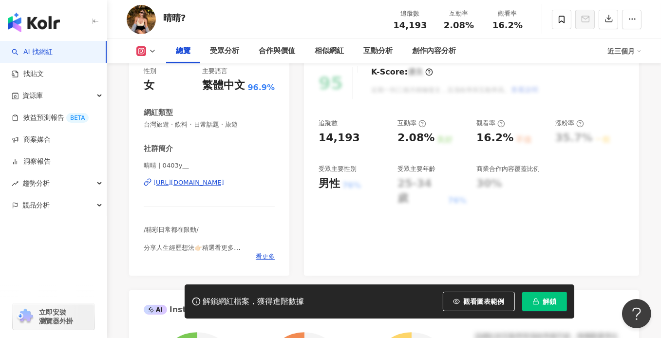
click at [224, 183] on div "https://www.instagram.com/0403y__/" at bounding box center [189, 182] width 71 height 9
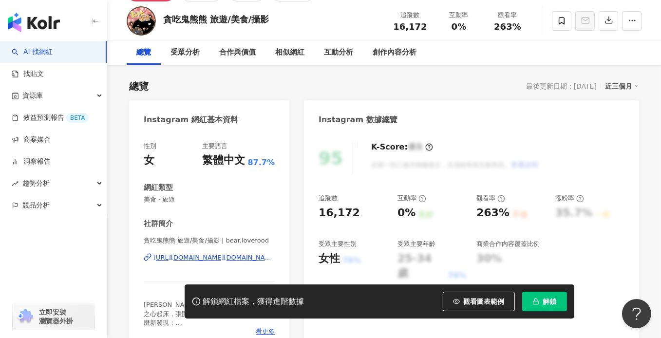
scroll to position [146, 0]
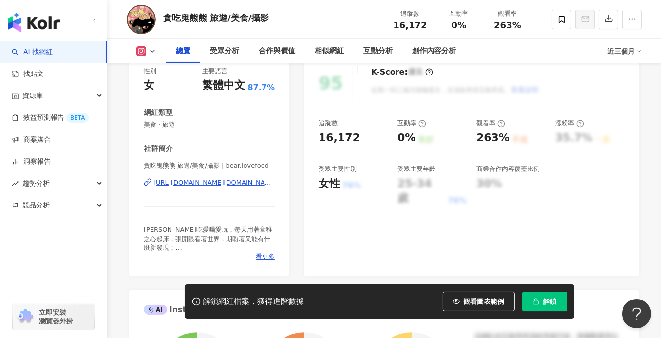
click at [207, 186] on div "https://www.instagram.com/bear.lovefood/" at bounding box center [214, 182] width 121 height 9
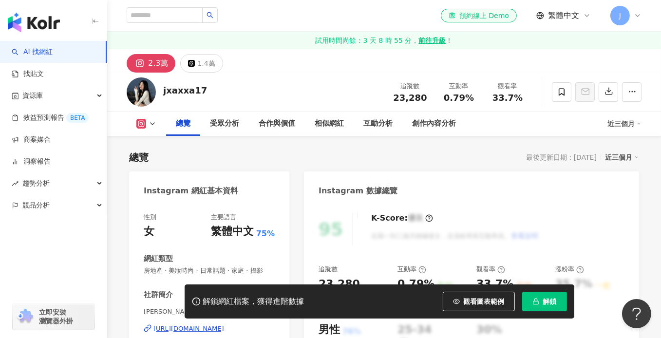
scroll to position [146, 0]
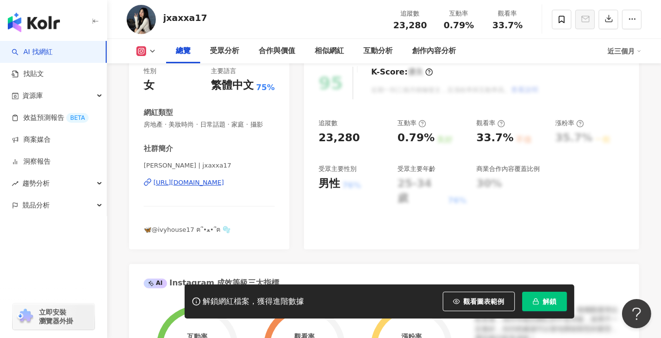
drag, startPoint x: 221, startPoint y: 192, endPoint x: 450, endPoint y: 26, distance: 282.9
click at [221, 187] on div "https://www.instagram.com/jxaxxa17/" at bounding box center [189, 182] width 71 height 9
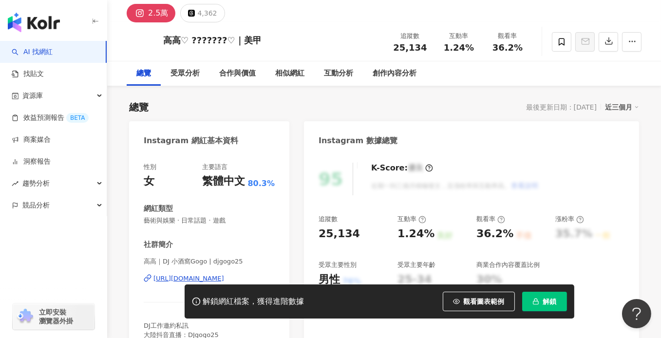
scroll to position [97, 0]
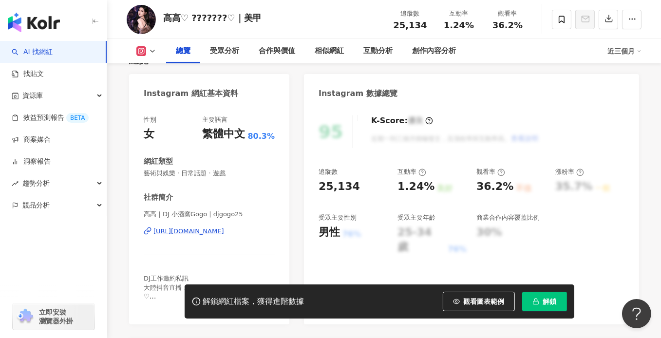
drag, startPoint x: 246, startPoint y: 232, endPoint x: 264, endPoint y: 177, distance: 57.8
click at [224, 232] on div "https://www.instagram.com/djgogo25/" at bounding box center [189, 231] width 71 height 9
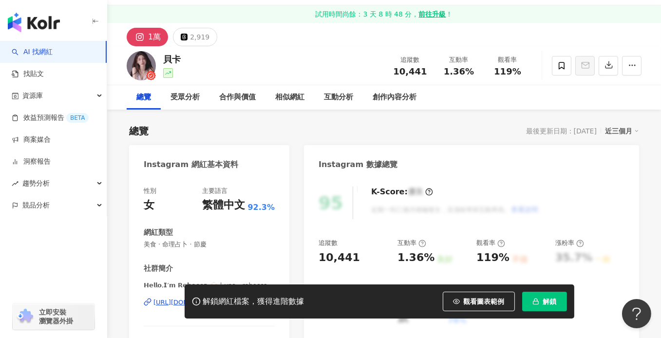
click at [222, 298] on div "[URL][DOMAIN_NAME]" at bounding box center [189, 302] width 71 height 9
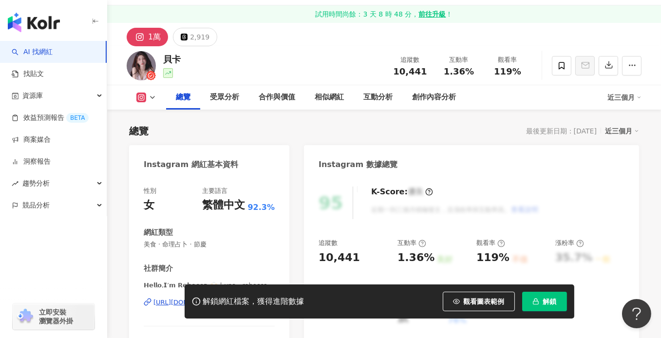
scroll to position [146, 0]
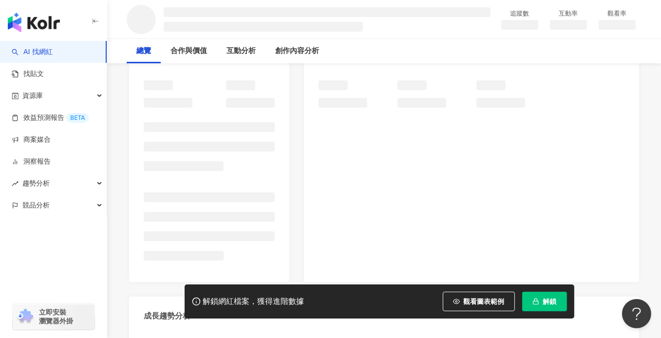
scroll to position [146, 0]
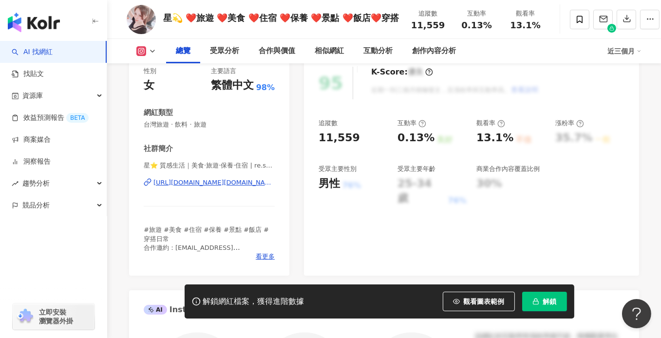
click at [227, 184] on div "https://www.instagram.com/re.startmylife/" at bounding box center [214, 182] width 121 height 9
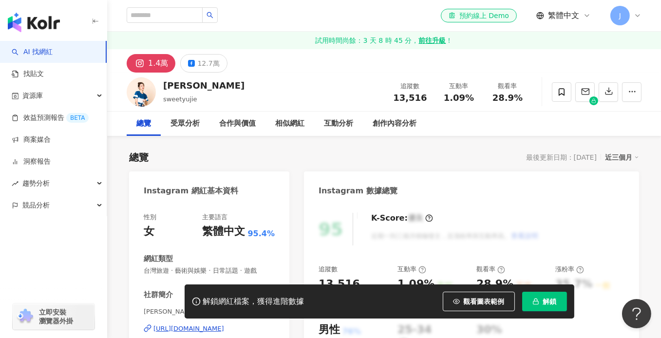
click at [208, 325] on div "https://www.instagram.com/ginnie_728/" at bounding box center [189, 329] width 71 height 9
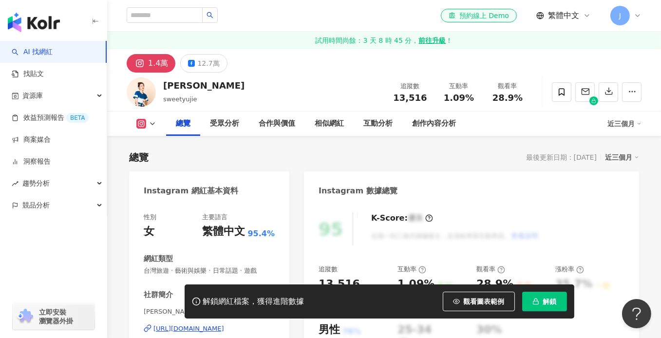
scroll to position [97, 0]
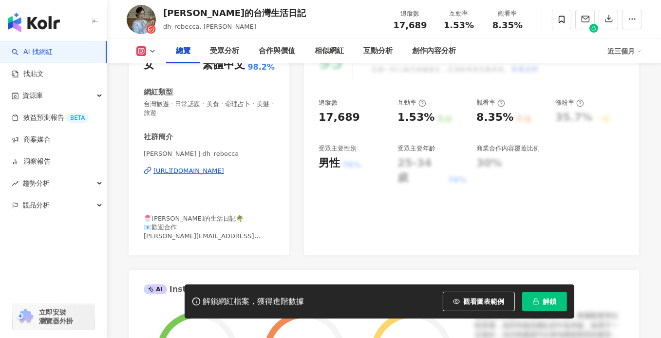
scroll to position [195, 0]
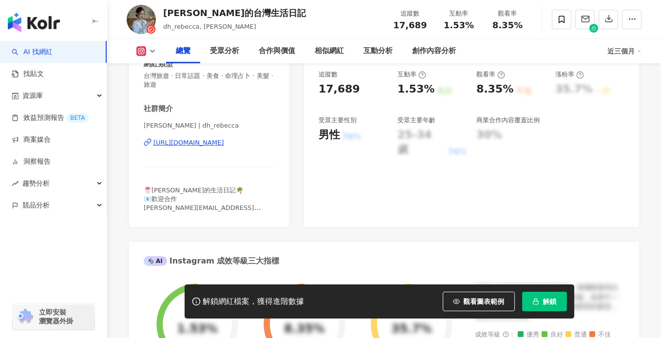
click at [216, 143] on div "https://www.instagram.com/dh_rebecca/" at bounding box center [189, 142] width 71 height 9
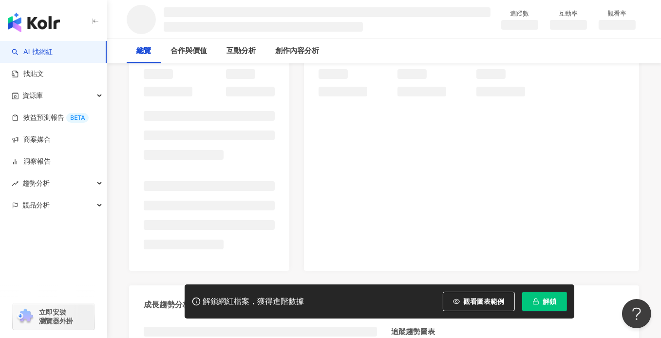
scroll to position [146, 0]
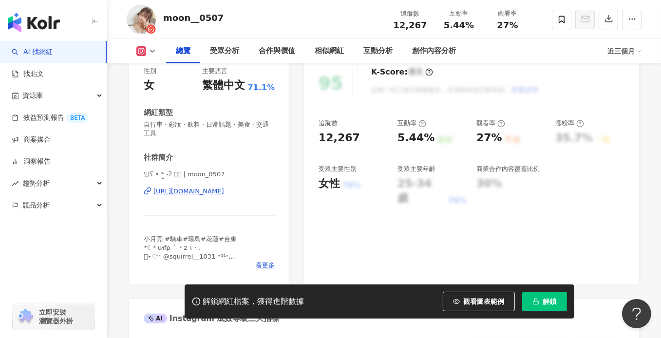
click at [213, 191] on div "[URL][DOMAIN_NAME]" at bounding box center [189, 191] width 71 height 9
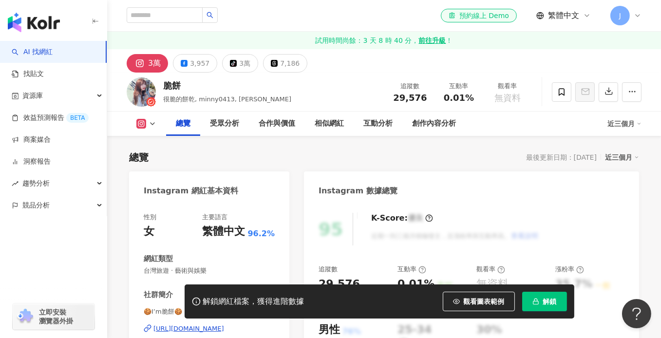
scroll to position [195, 0]
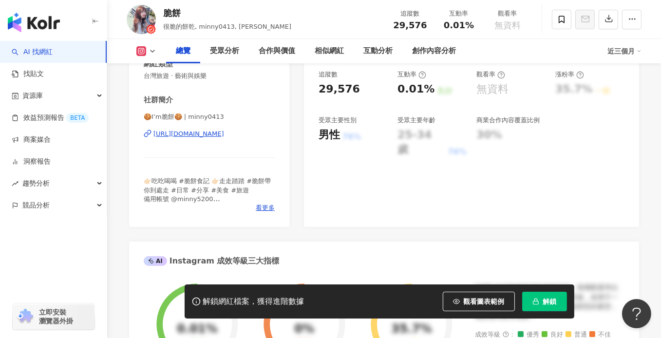
click at [224, 137] on div "https://www.instagram.com/minny0413/" at bounding box center [189, 134] width 71 height 9
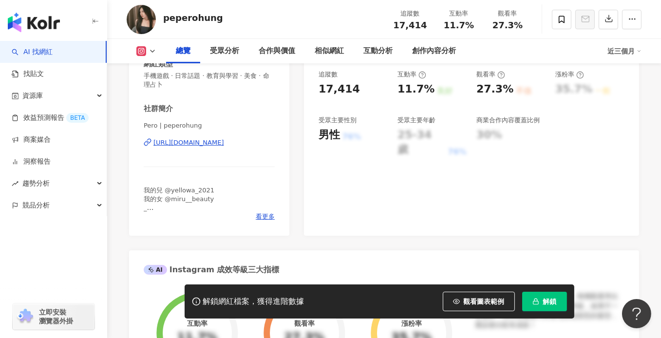
click at [224, 139] on div "https://www.instagram.com/peperohung/" at bounding box center [189, 142] width 71 height 9
